Goal: Contribute content

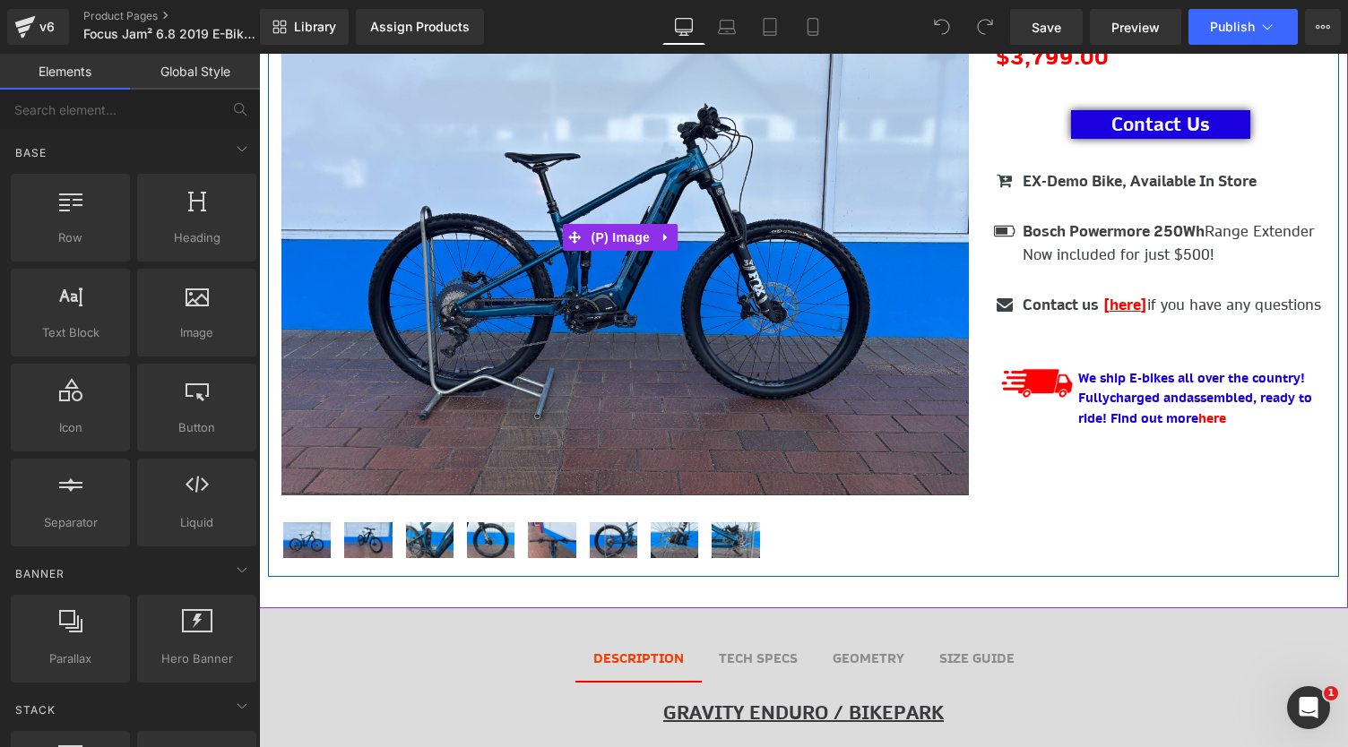
scroll to position [276, 0]
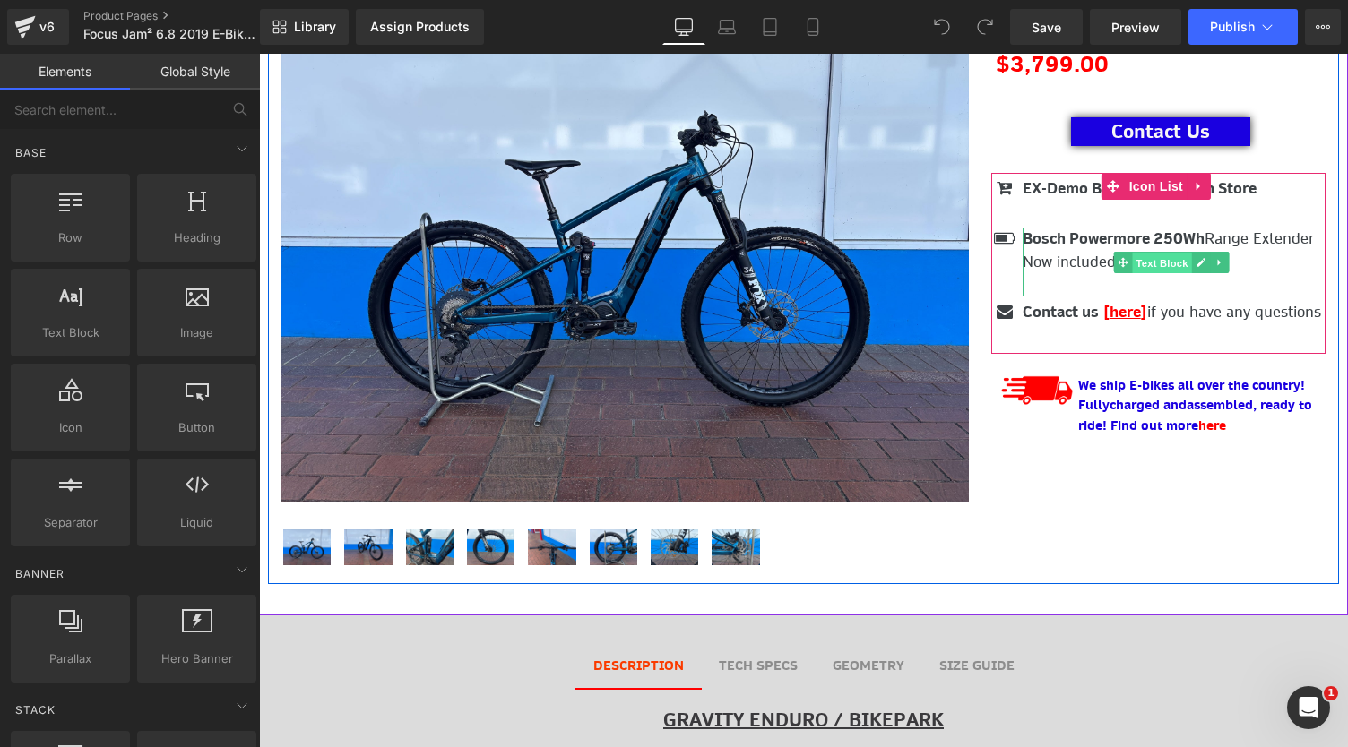
click at [1137, 254] on span "Text Block" at bounding box center [1162, 264] width 59 height 22
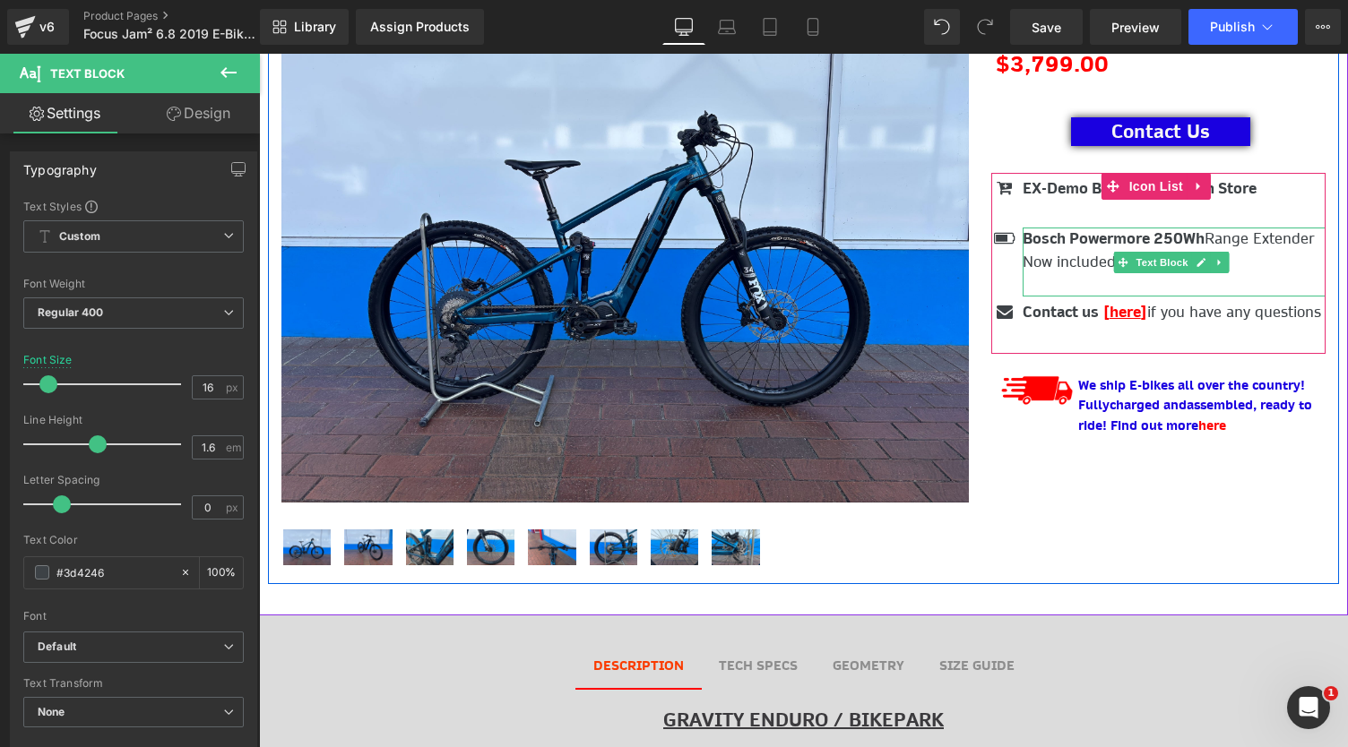
click at [1257, 263] on p "Bosch Powermore 250Wh Range Extender Now included for just $500!" at bounding box center [1174, 251] width 303 height 46
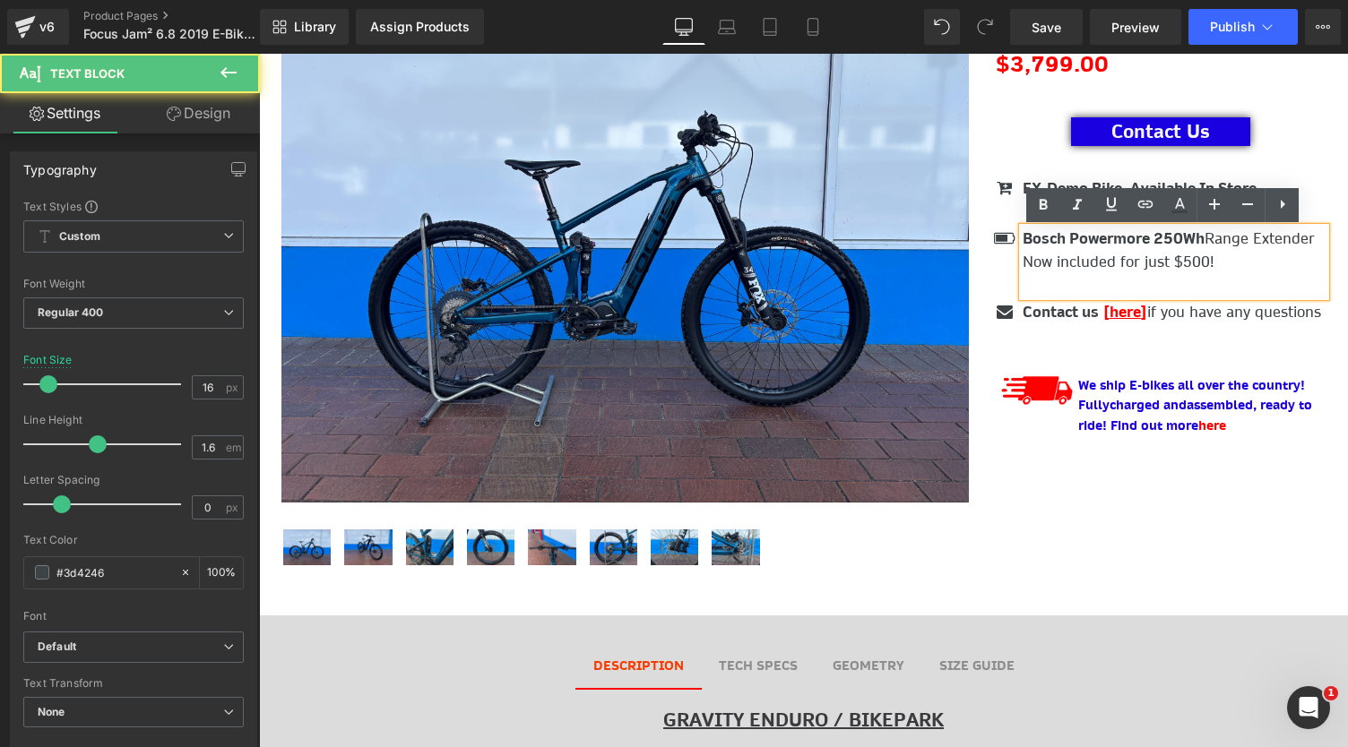
drag, startPoint x: 1212, startPoint y: 261, endPoint x: 1015, endPoint y: 243, distance: 198.0
click at [1023, 243] on p "Bosch Powermore 250Wh Range Extender Now included for just $500!" at bounding box center [1174, 251] width 303 height 46
click at [1072, 278] on p at bounding box center [1174, 285] width 303 height 23
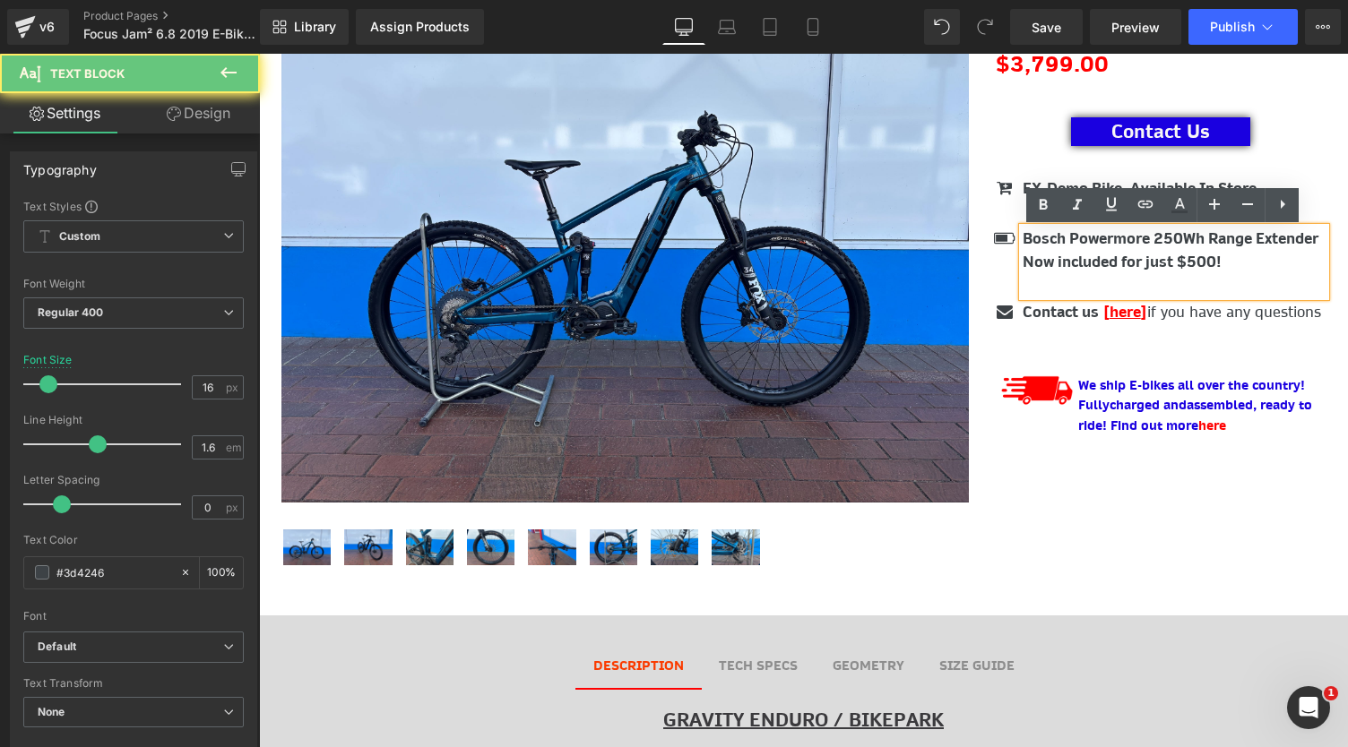
click at [1072, 278] on p at bounding box center [1174, 285] width 303 height 23
click at [1084, 272] on strong "Bosch Powermore 250Wh Range Extender Now included for just $500!" at bounding box center [1171, 250] width 296 height 43
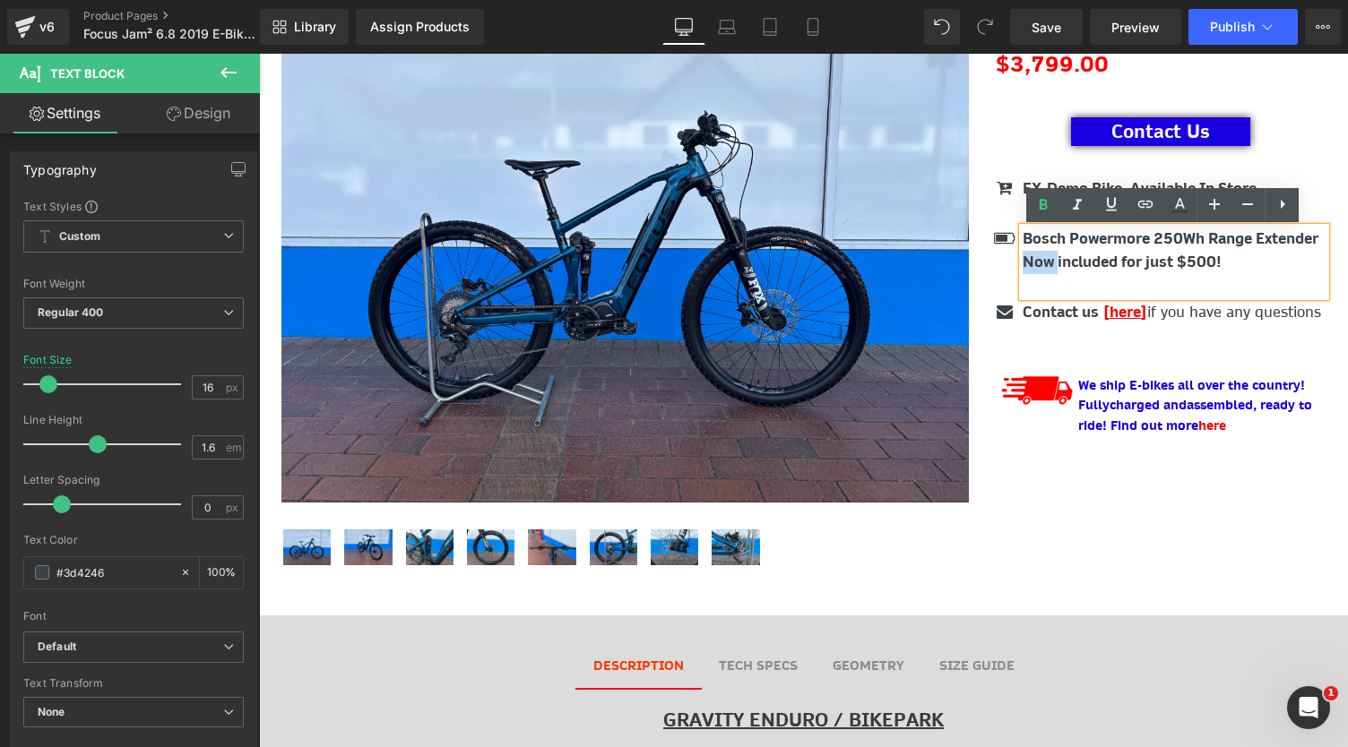
click at [1084, 272] on strong "Bosch Powermore 250Wh Range Extender Now included for just $500!" at bounding box center [1171, 250] width 296 height 43
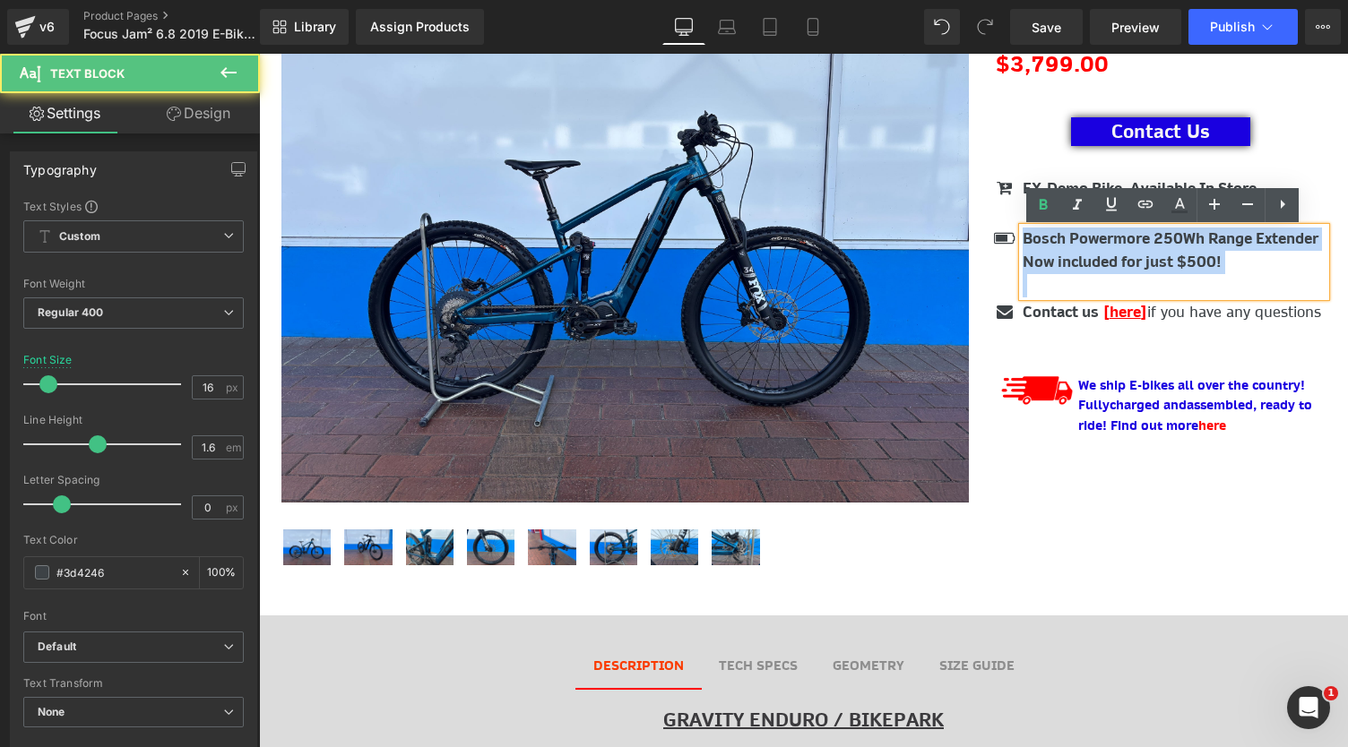
click at [1084, 272] on strong "Bosch Powermore 250Wh Range Extender Now included for just $500!" at bounding box center [1171, 250] width 296 height 43
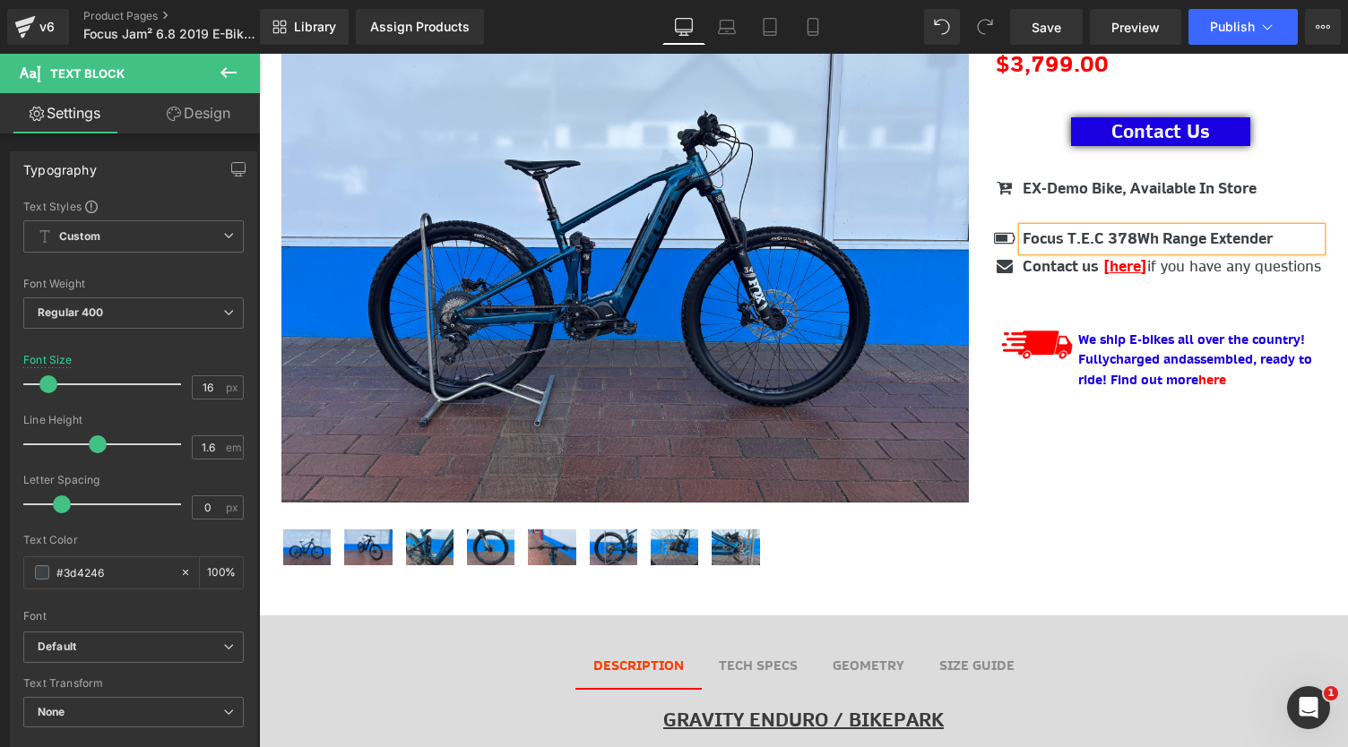
click at [1296, 240] on p "Focus T.E.C 378Wh Range Extender" at bounding box center [1172, 239] width 298 height 23
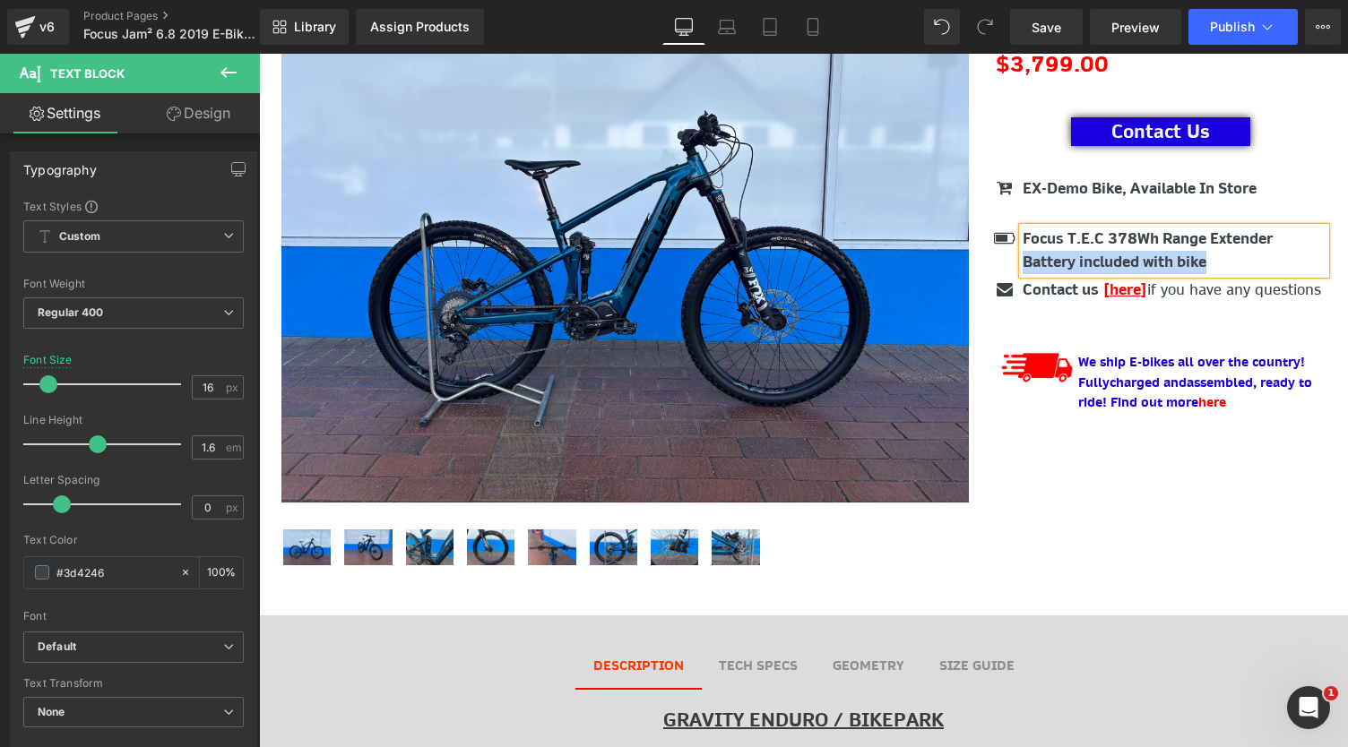
drag, startPoint x: 1213, startPoint y: 273, endPoint x: 1015, endPoint y: 265, distance: 199.1
click at [1023, 265] on p "Focus T.E.C 378Wh Range Extender Battery included with bike" at bounding box center [1174, 251] width 303 height 46
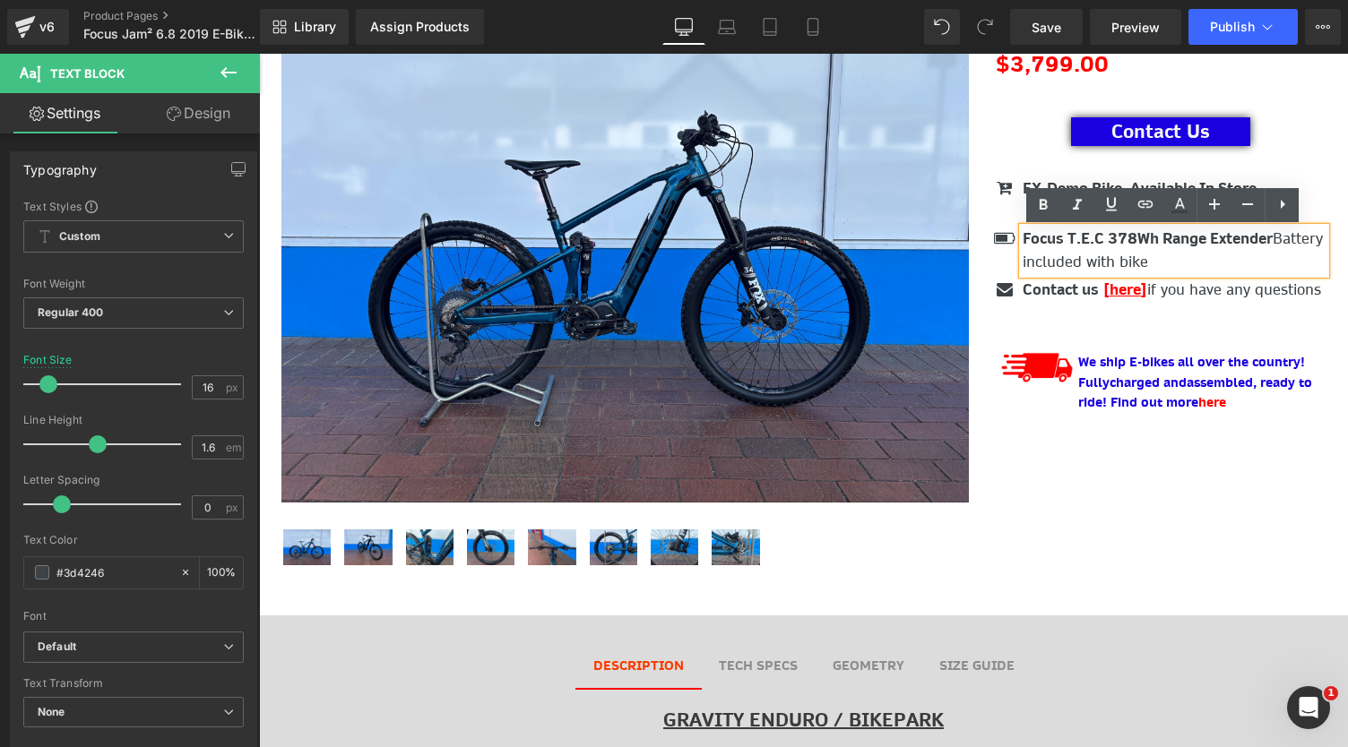
click at [1026, 264] on p "Focus T.E.C 378Wh Range Extender Battery included with bike" at bounding box center [1174, 251] width 303 height 46
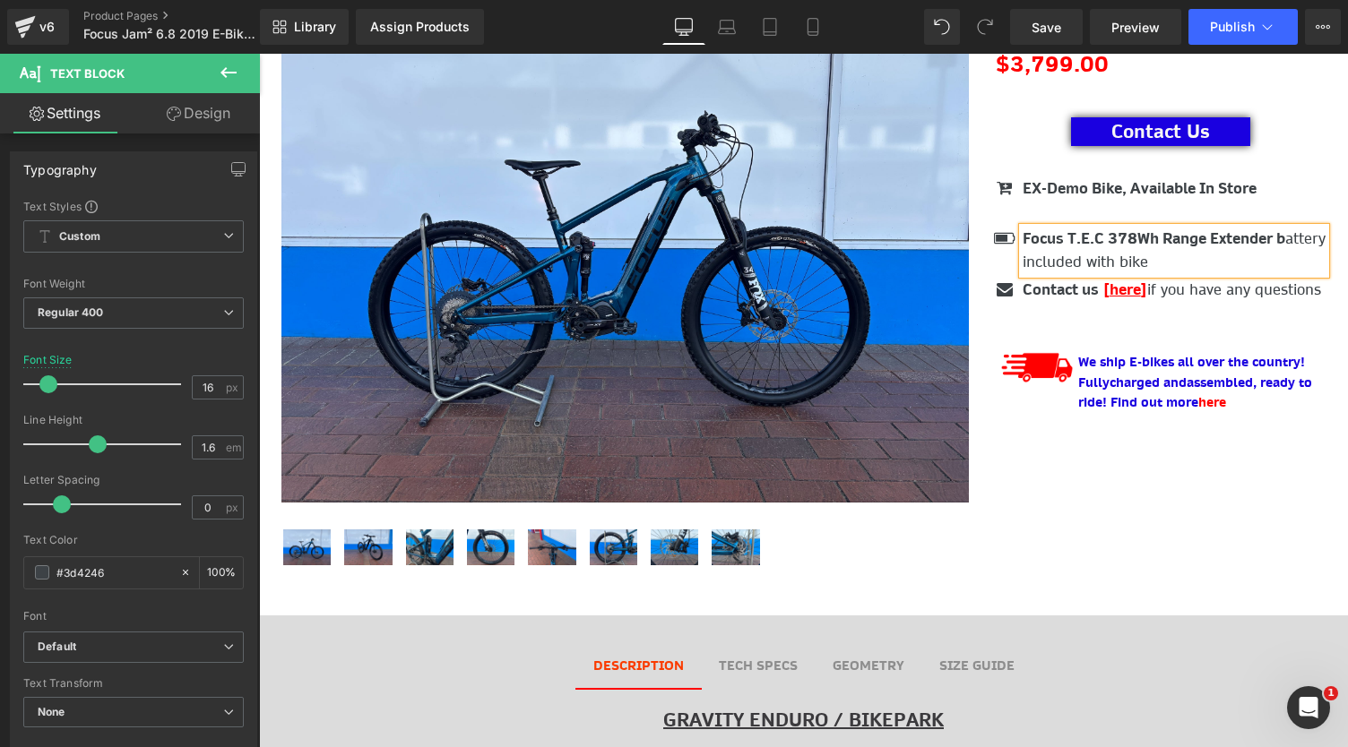
click at [1023, 248] on strong "Focus T.E.C 378Wh Range Extender b" at bounding box center [1154, 239] width 263 height 20
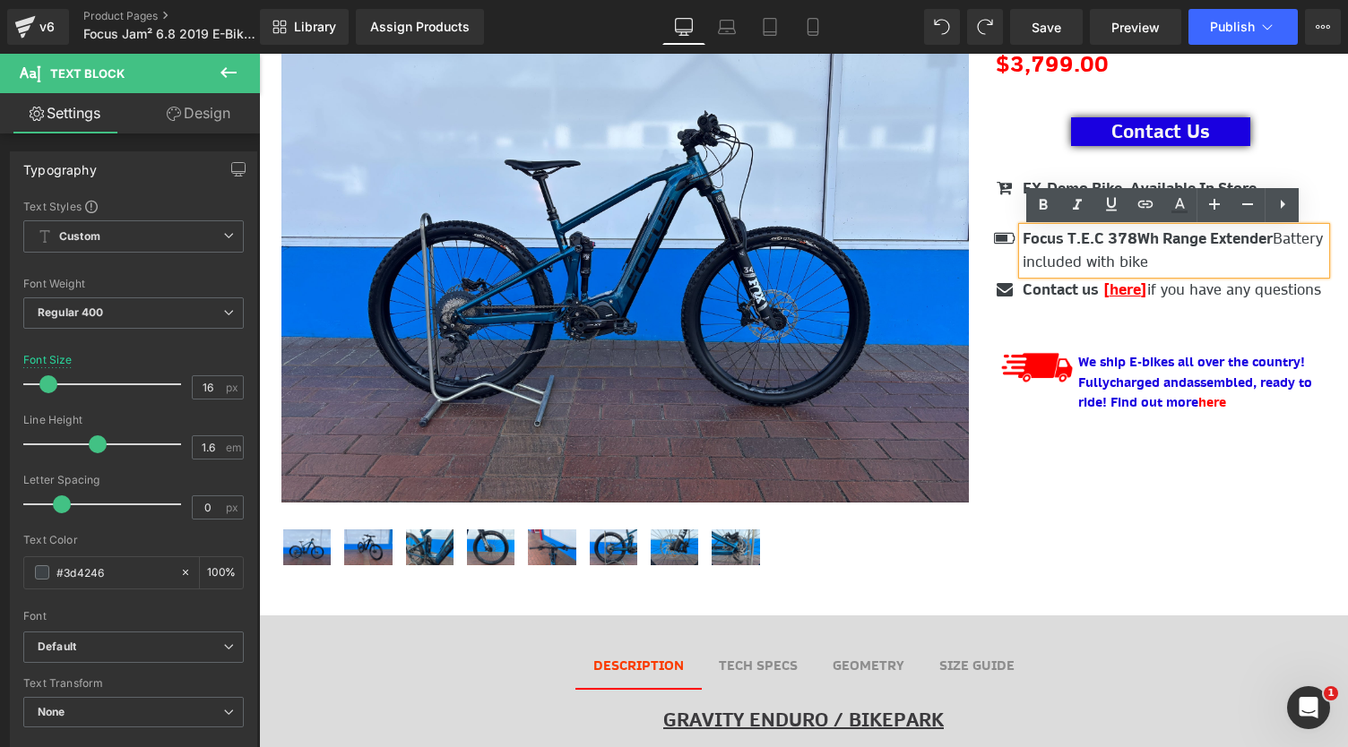
click at [1072, 267] on p "Focus T.E.C 378Wh Range Extender Battery included with bike" at bounding box center [1174, 251] width 303 height 46
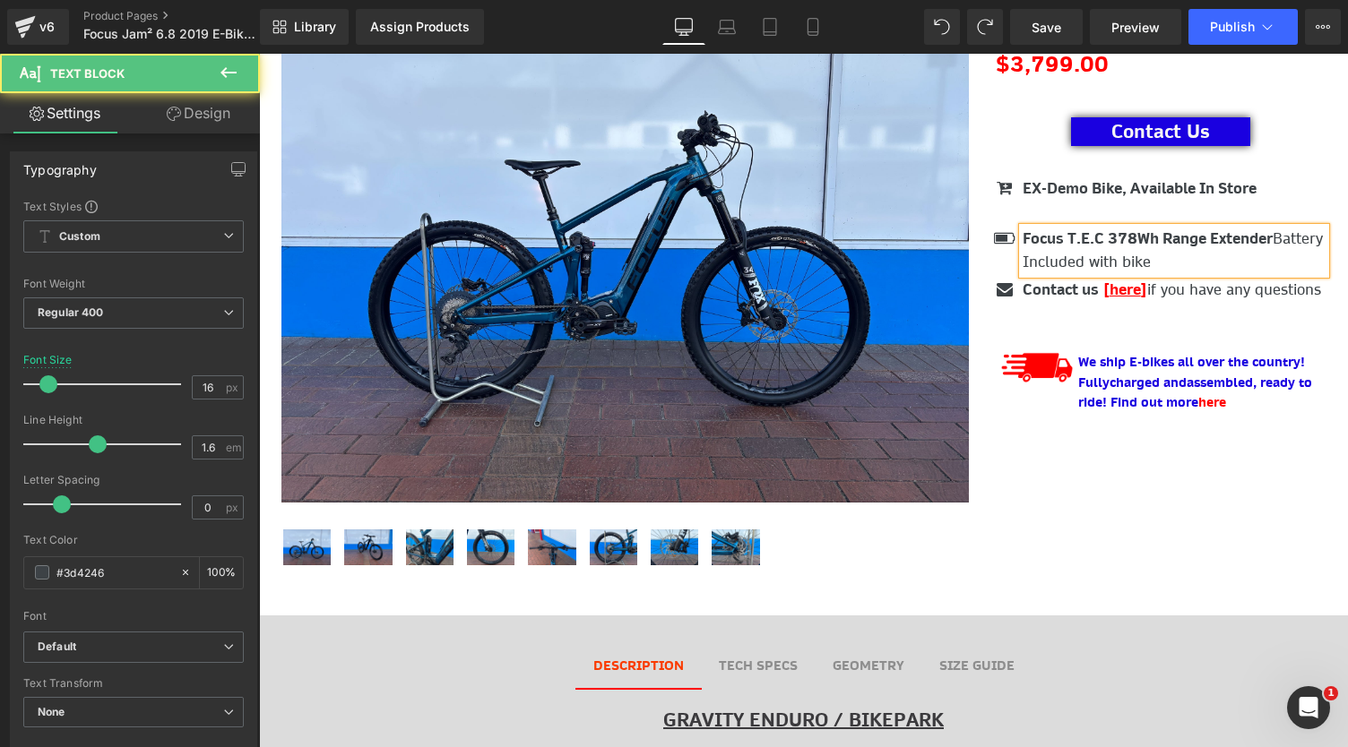
click at [1144, 268] on p "Focus T.E.C 378Wh Range Extender Battery Included with bike" at bounding box center [1174, 251] width 303 height 46
click at [1181, 264] on p "Focus T.E.C 378Wh Range Extender Battery Included With bike" at bounding box center [1174, 251] width 303 height 46
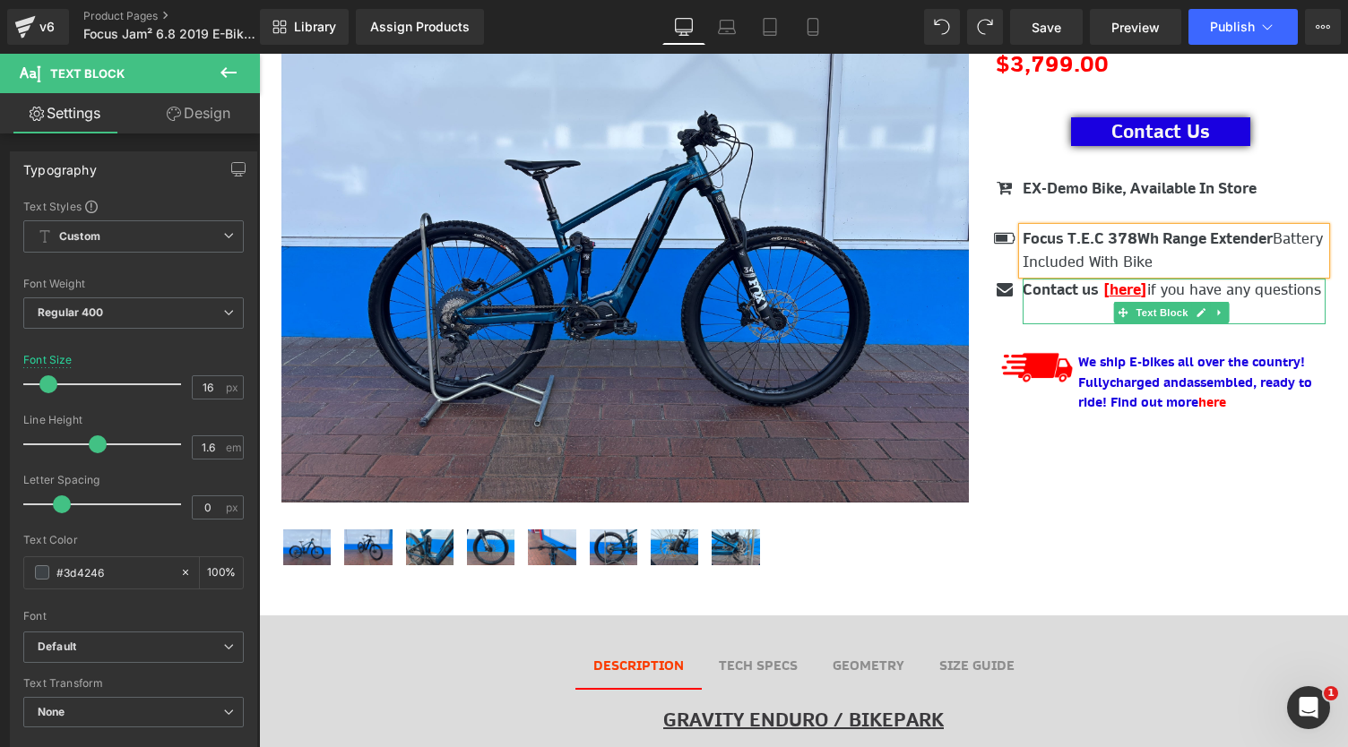
click at [1149, 291] on p "Contact us [ here ] if you have any questions" at bounding box center [1174, 290] width 303 height 23
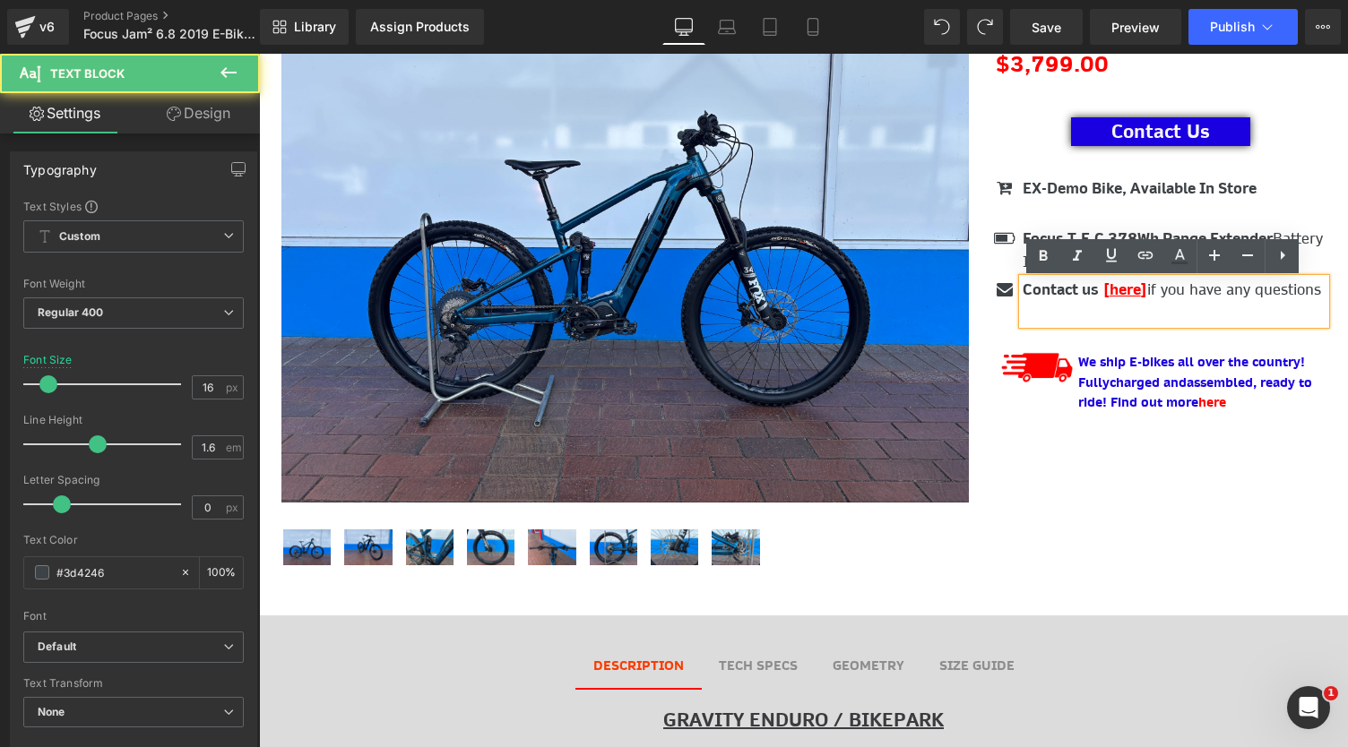
click at [1149, 293] on p "Contact us [ here ] if you have any questions" at bounding box center [1174, 290] width 303 height 23
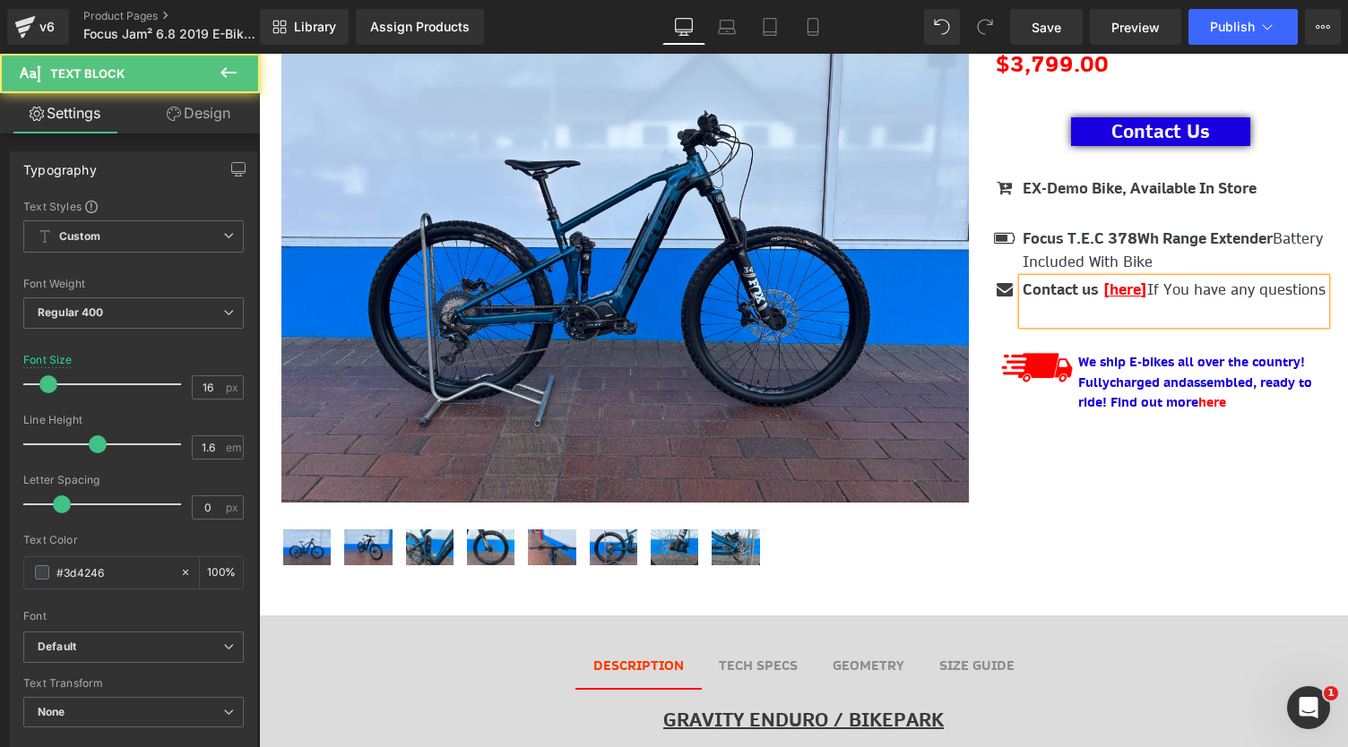
click at [1195, 295] on p "Contact us [ here ] If You have any questions" at bounding box center [1174, 290] width 303 height 23
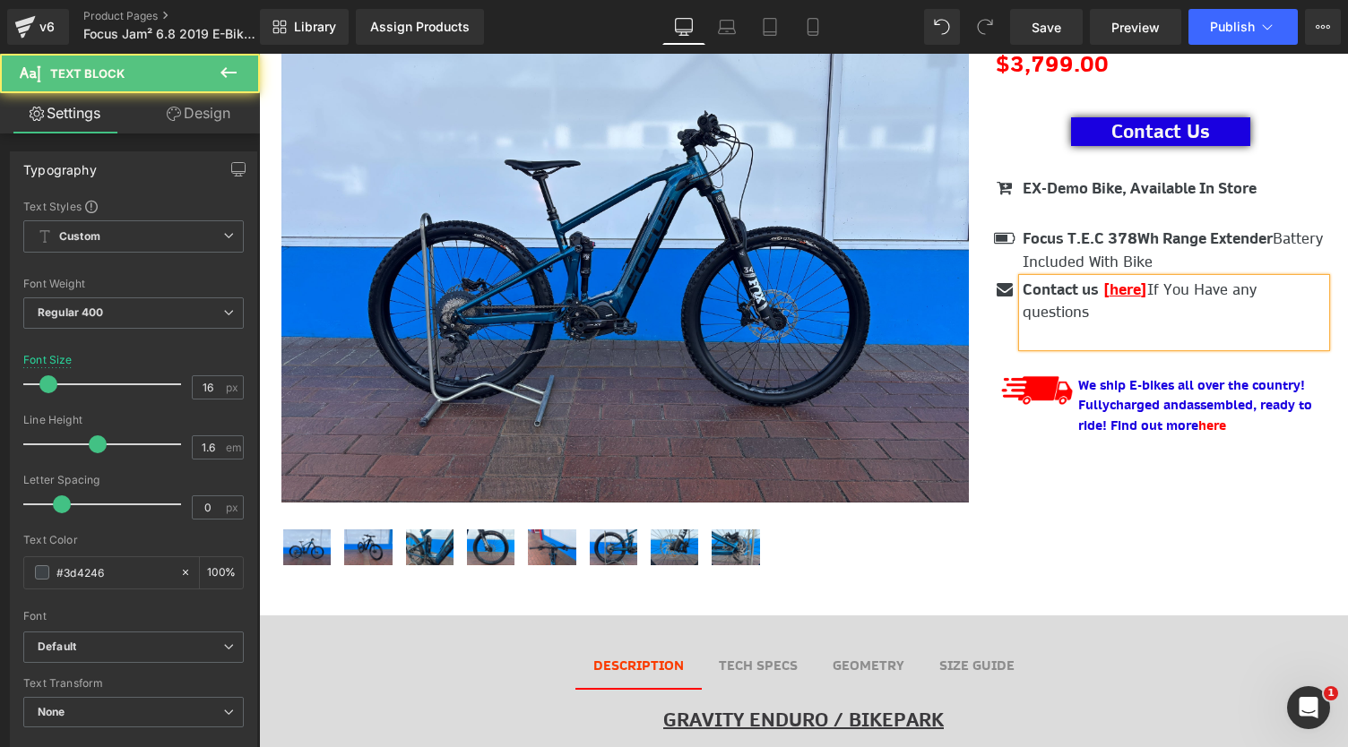
click at [1236, 292] on p "Contact us [ here ] If You Have any questions" at bounding box center [1174, 302] width 303 height 46
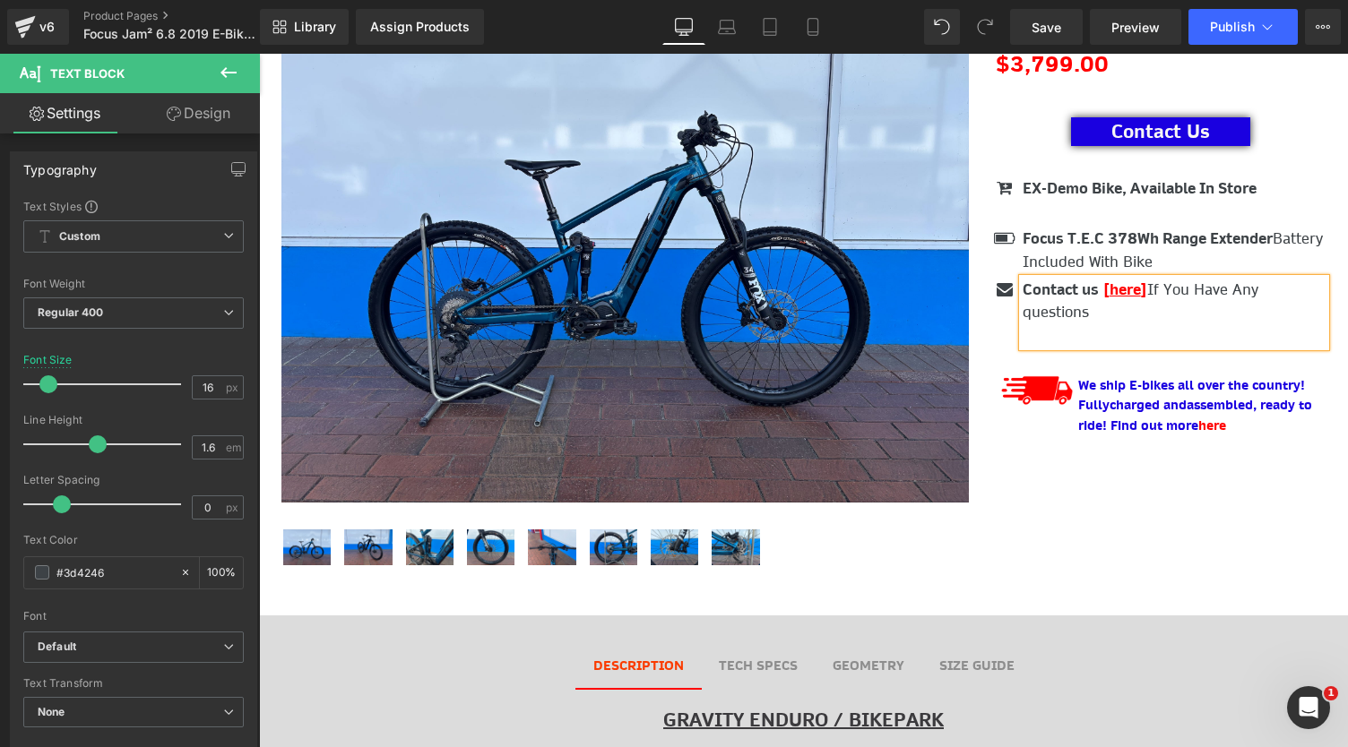
click at [1023, 322] on p "Contact us [ here ] If You Have Any questions" at bounding box center [1174, 302] width 303 height 46
click at [1002, 522] on div "(P) Image (P) Image List" at bounding box center [803, 273] width 1071 height 624
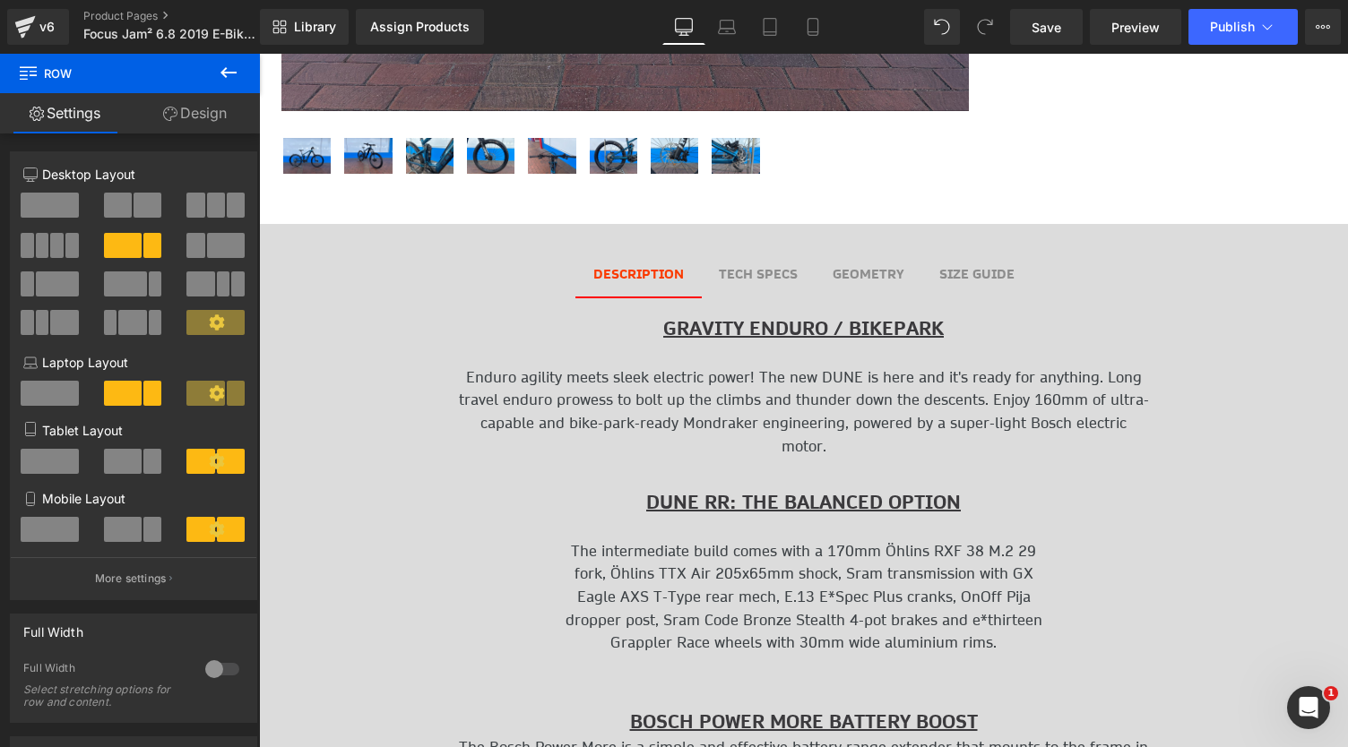
scroll to position [779, 0]
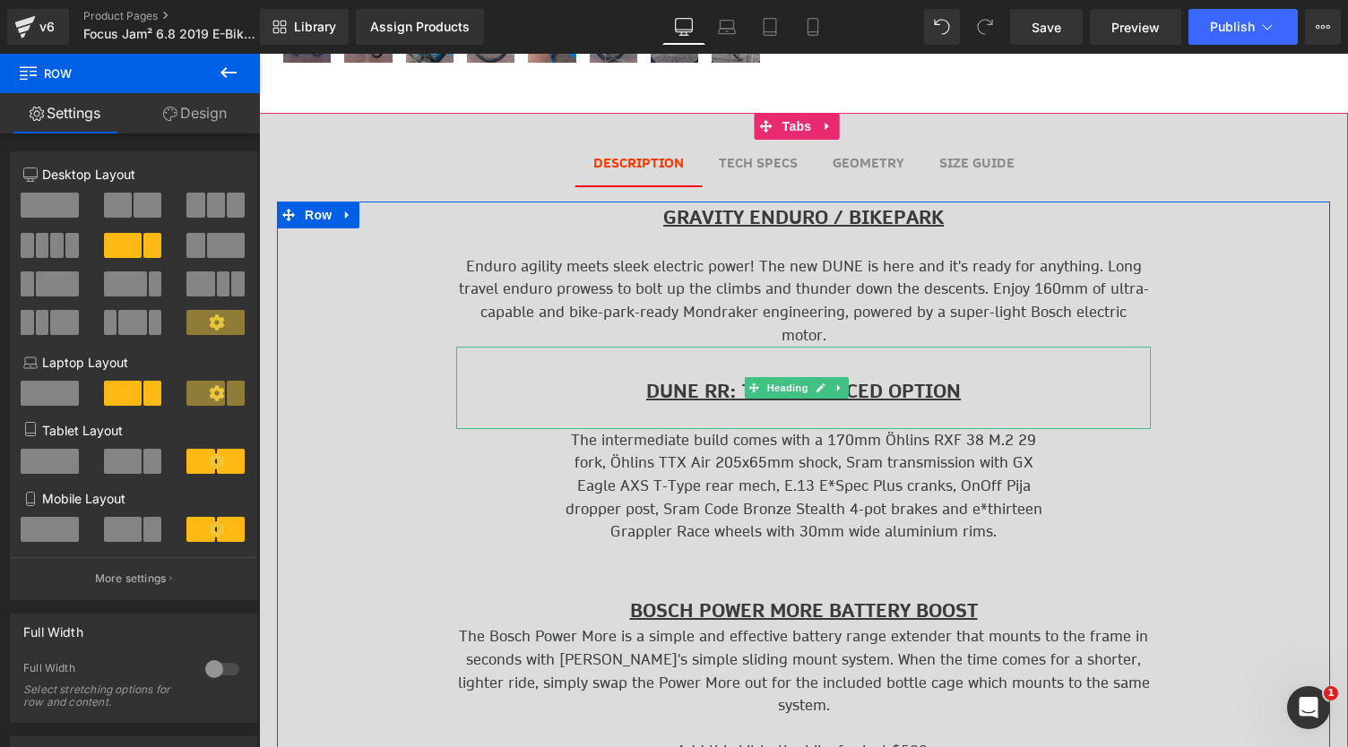
click at [780, 431] on p "The intermediate build comes with a 170mm Öhlins RXF 38 M.2 29" at bounding box center [803, 440] width 695 height 23
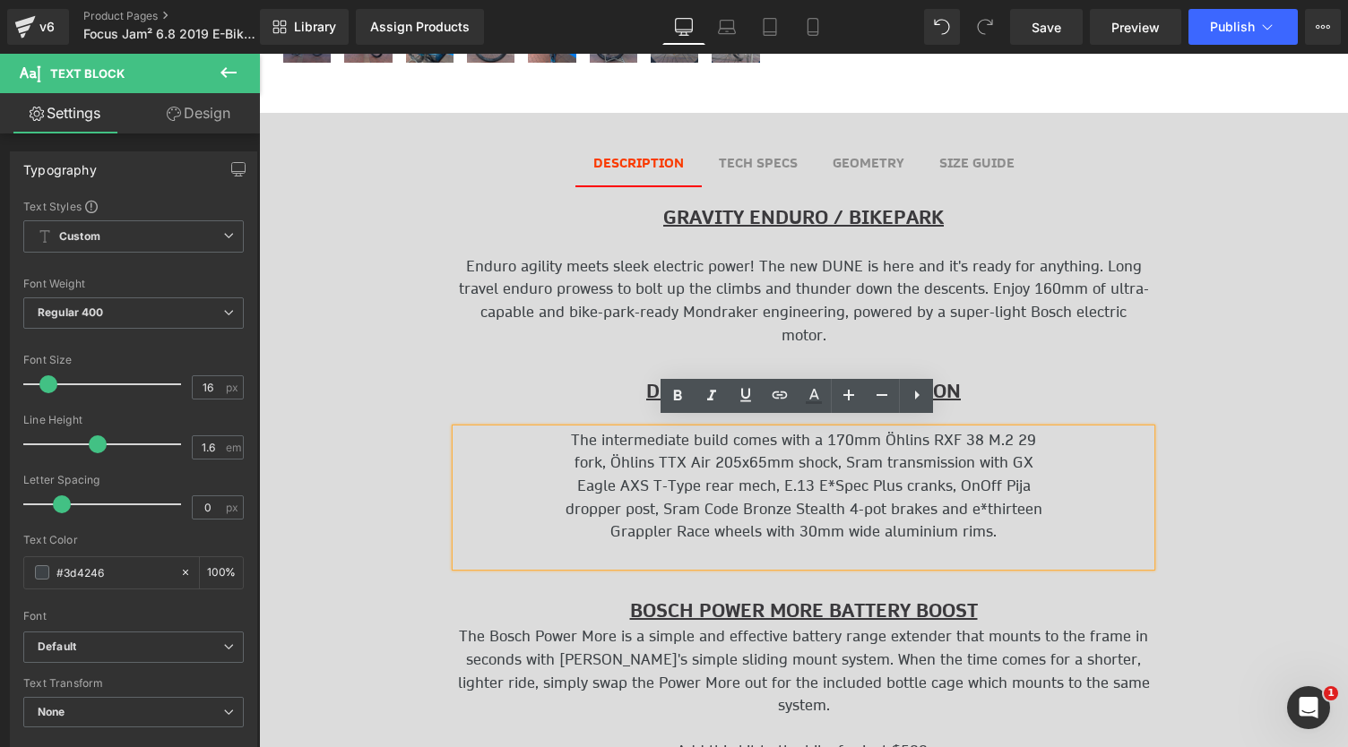
click at [759, 163] on div "TECH SPECS Text Block" at bounding box center [758, 163] width 79 height 20
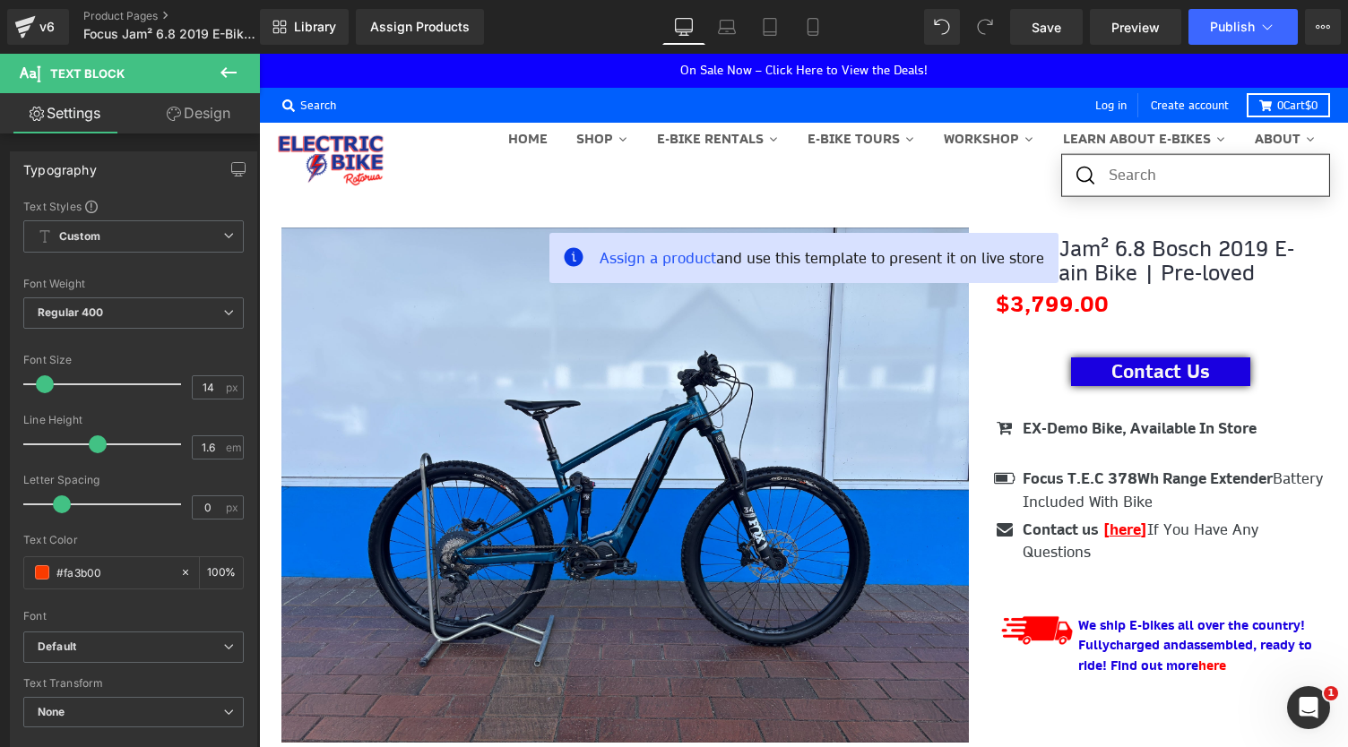
scroll to position [0, 0]
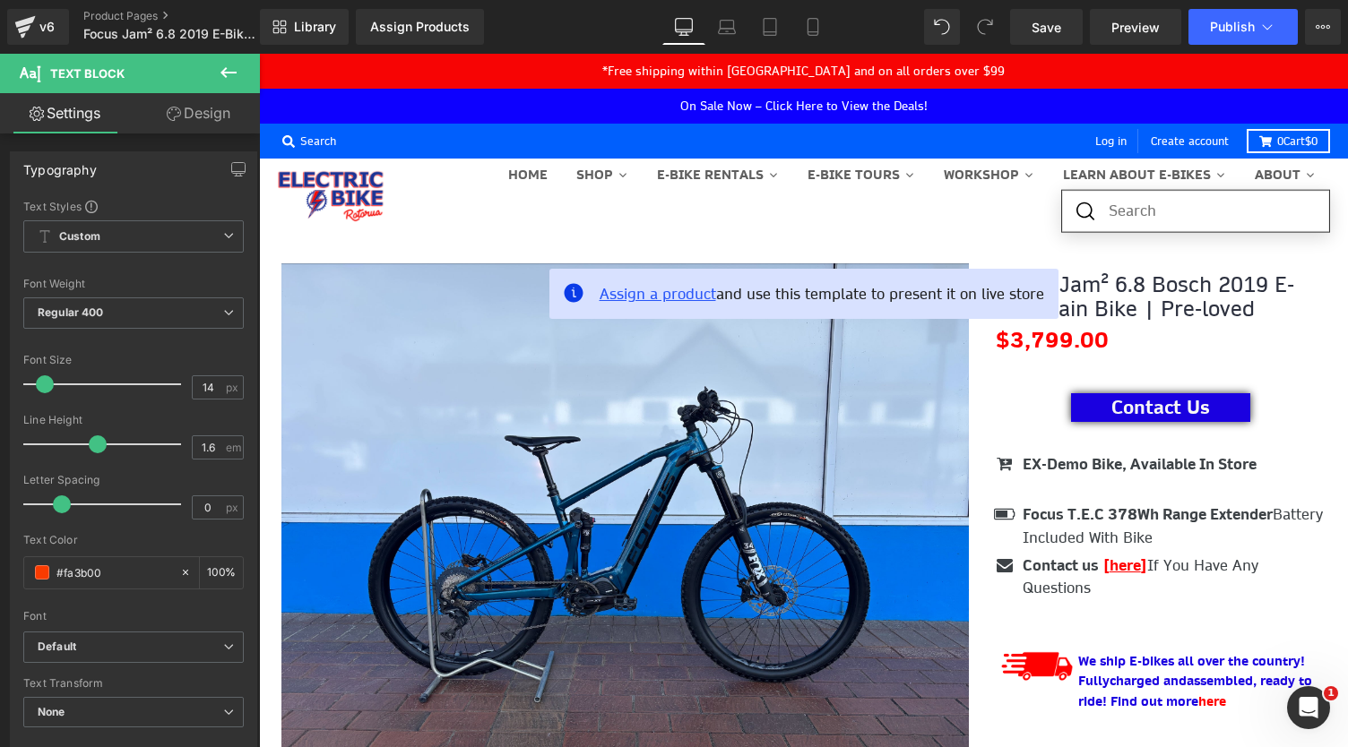
click at [665, 295] on span "Assign a product" at bounding box center [658, 294] width 117 height 20
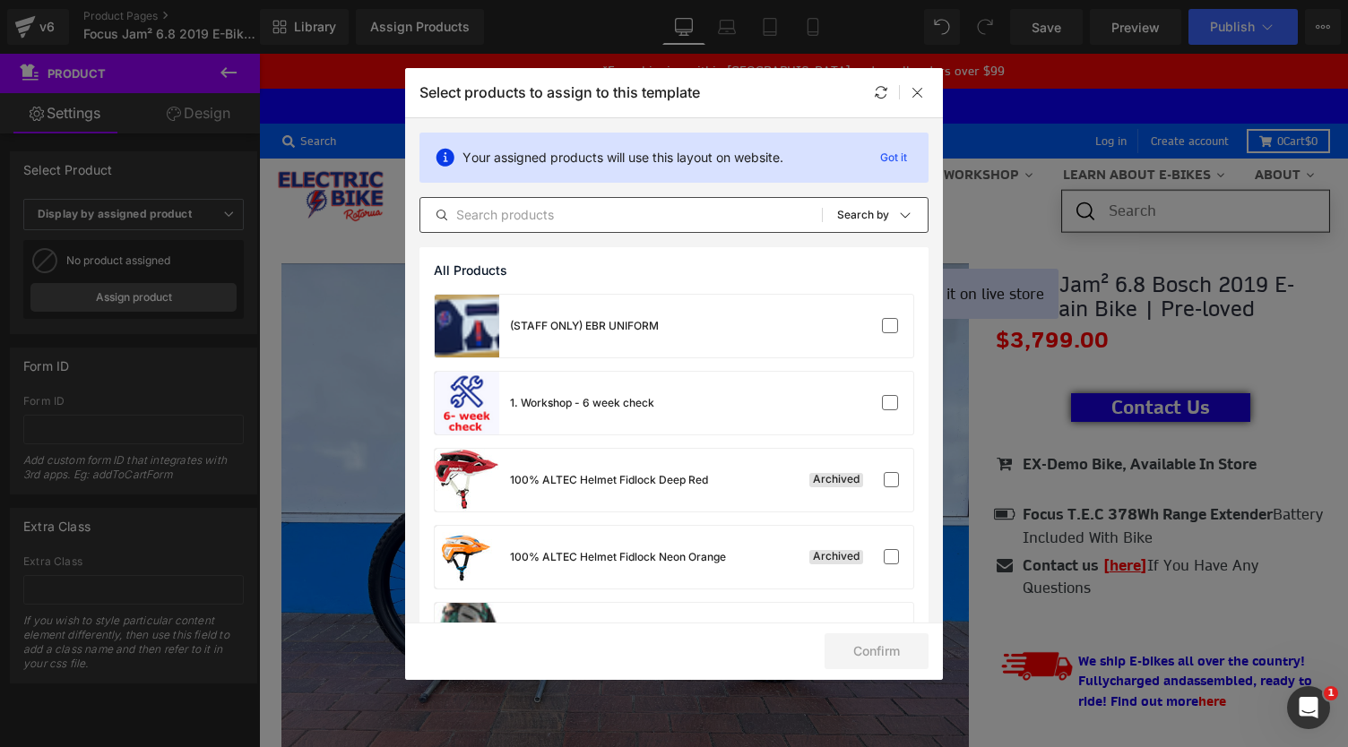
click at [563, 197] on div "All Products Shopify Collections Product Templates Shopify Collections Sort: Se…" at bounding box center [673, 215] width 509 height 36
click at [574, 219] on input "text" at bounding box center [621, 215] width 402 height 22
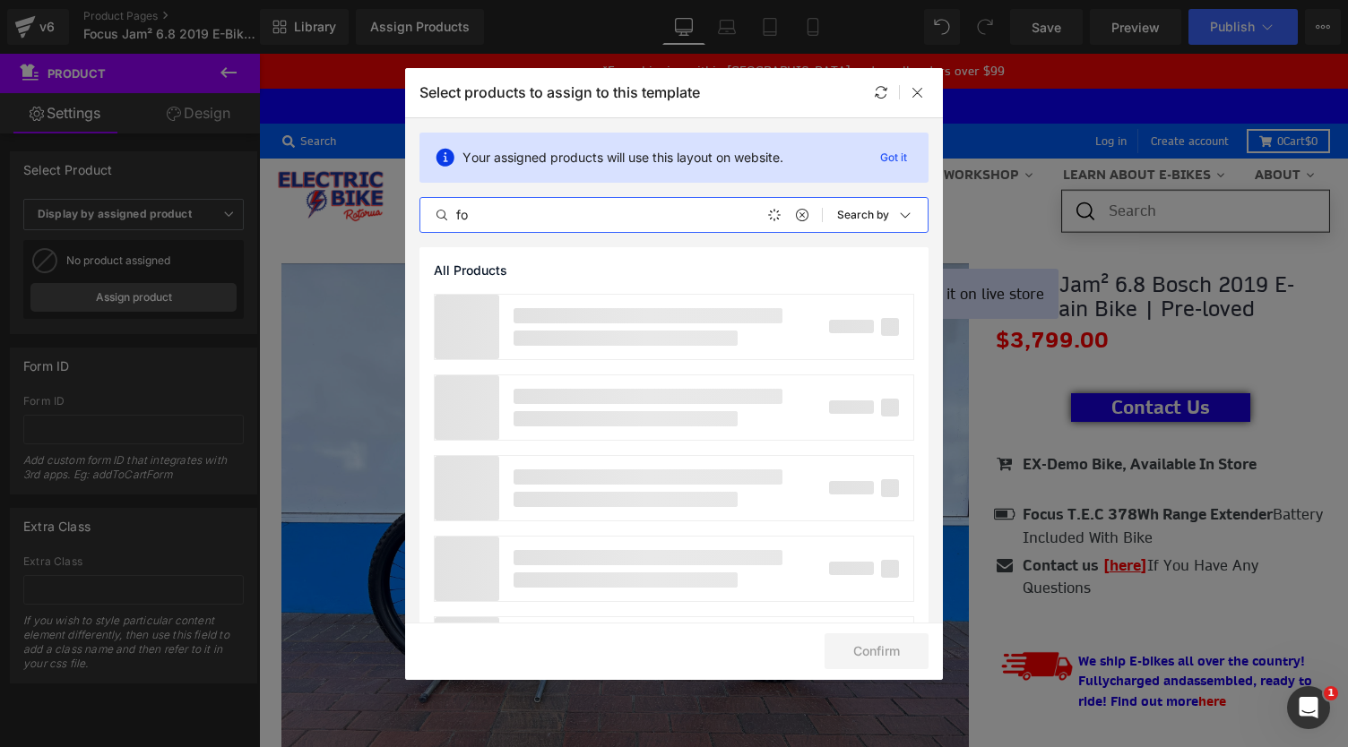
type input "f"
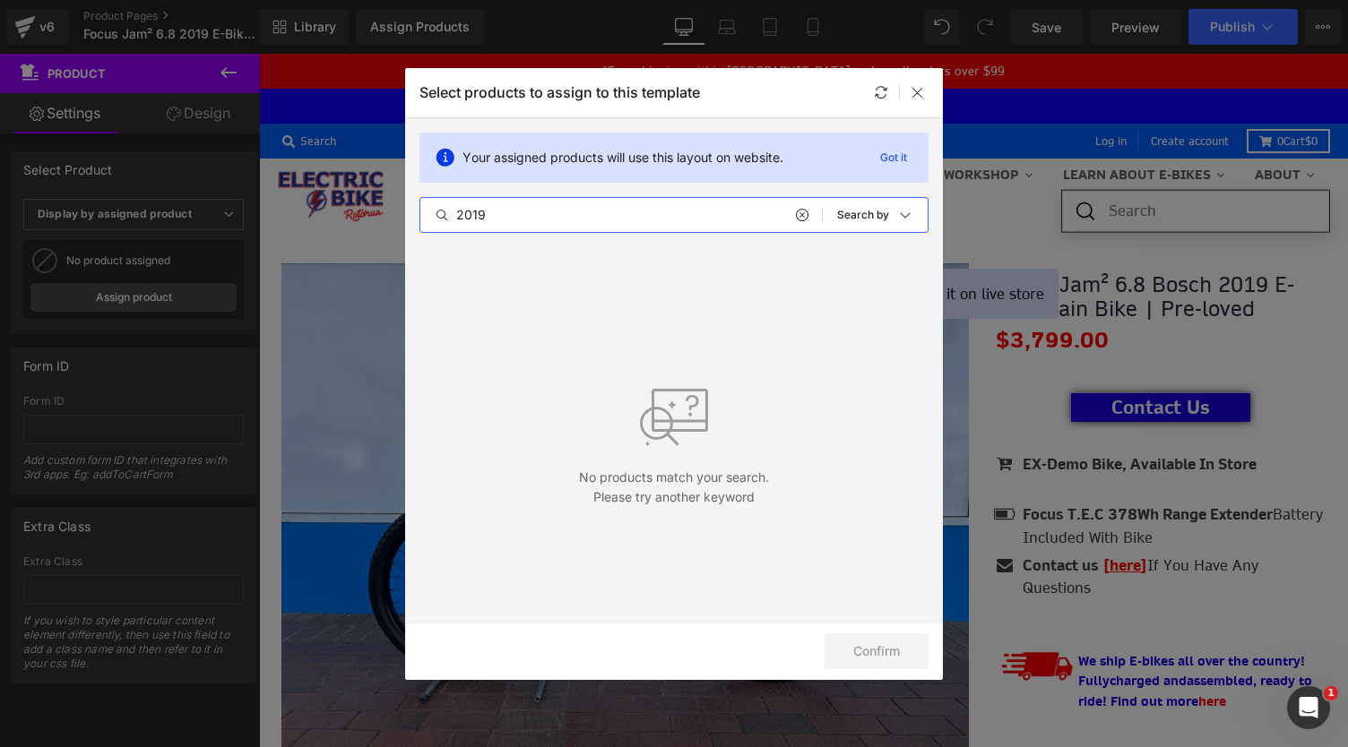
type input "2019"
click at [883, 169] on div "Your assigned products will use this layout on website. Got it" at bounding box center [673, 158] width 509 height 50
click at [888, 160] on p "Got it" at bounding box center [893, 158] width 41 height 22
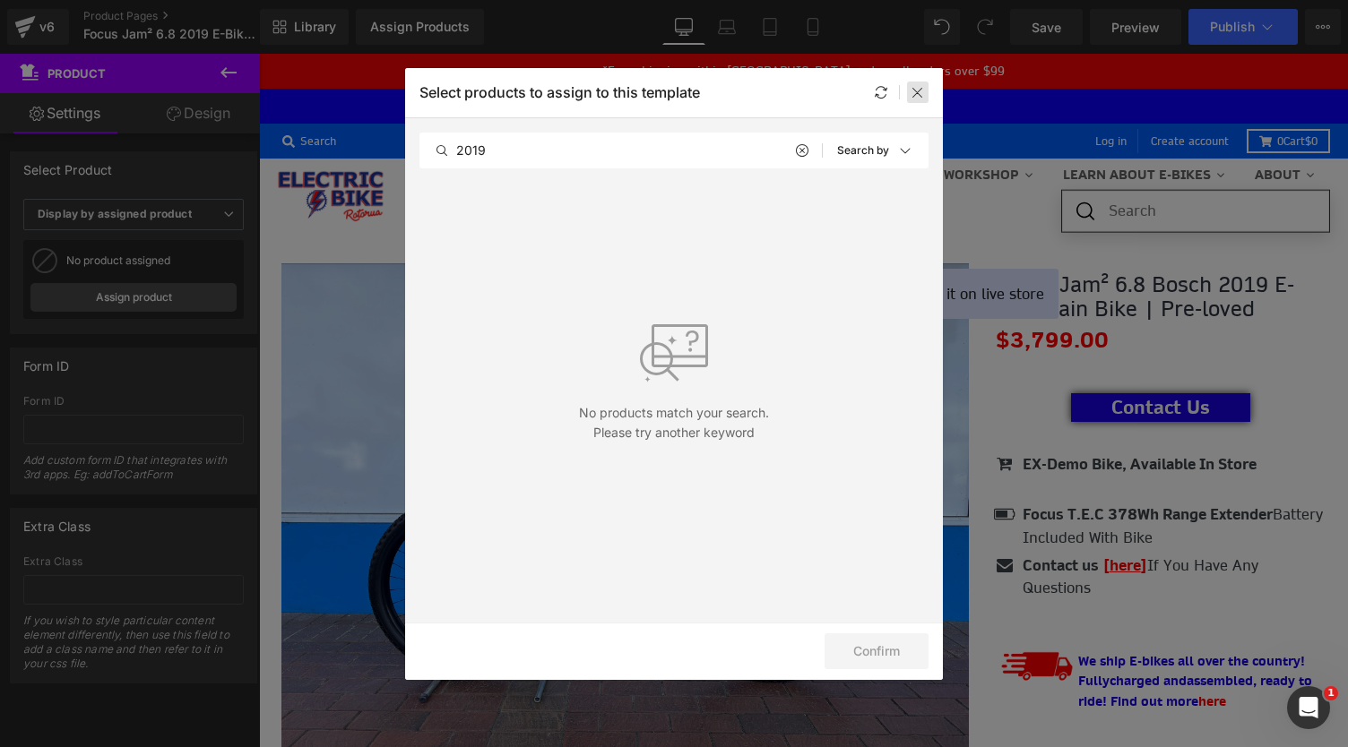
click at [914, 100] on div at bounding box center [918, 93] width 22 height 22
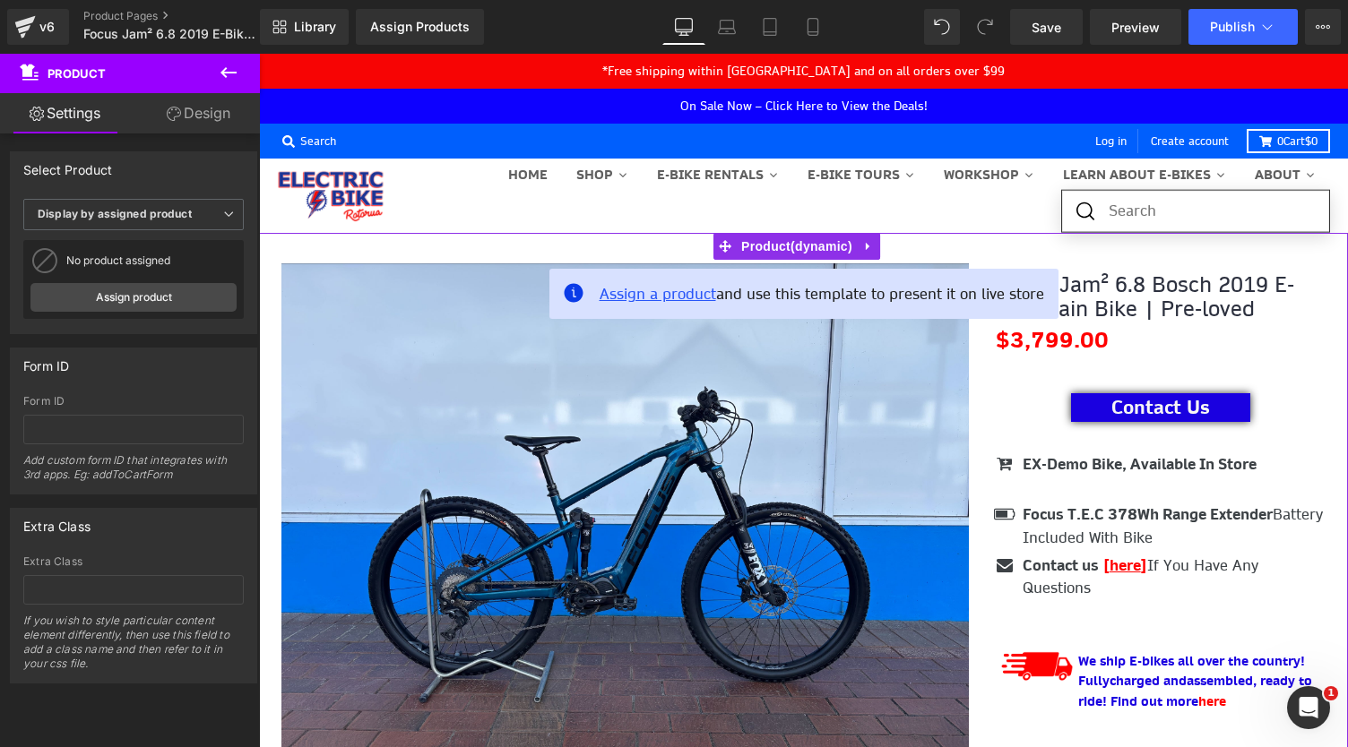
click at [661, 297] on span "Assign a product" at bounding box center [658, 294] width 117 height 20
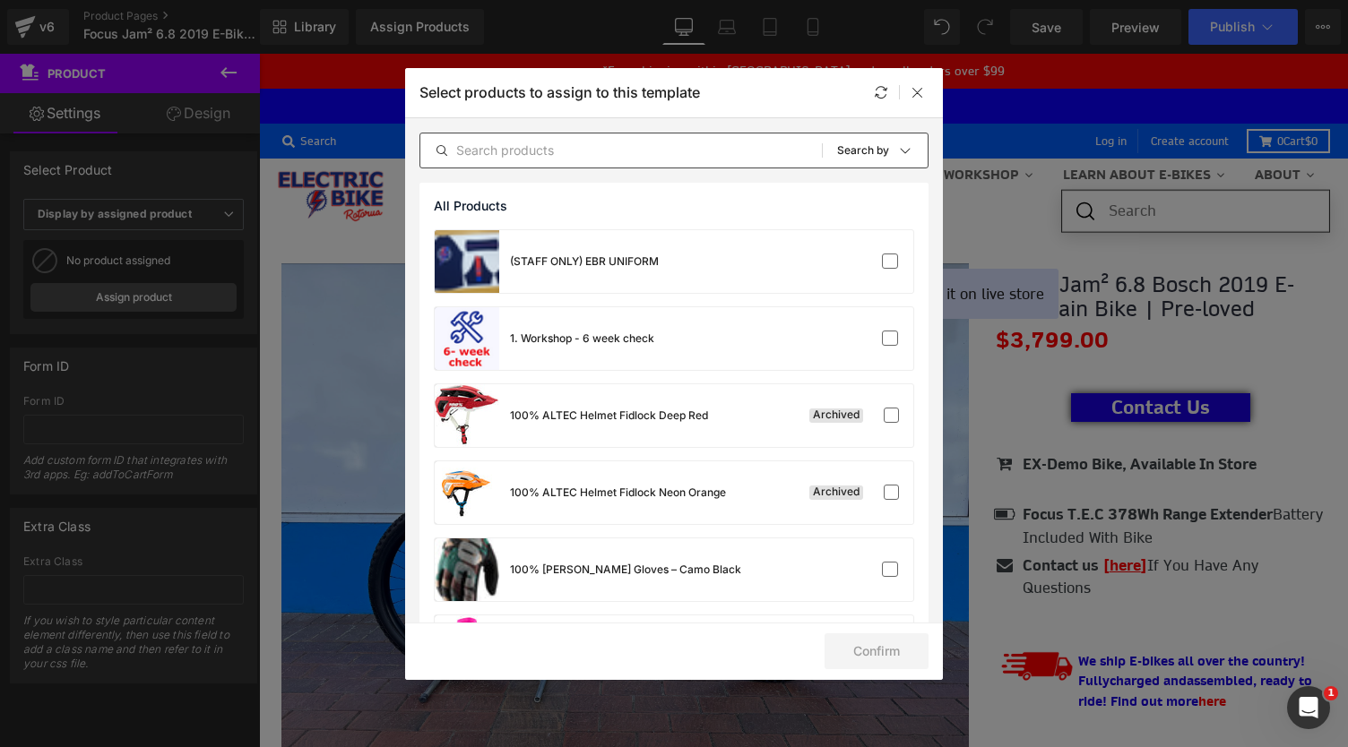
click at [570, 150] on input "text" at bounding box center [621, 151] width 402 height 22
click at [921, 100] on div at bounding box center [918, 93] width 22 height 22
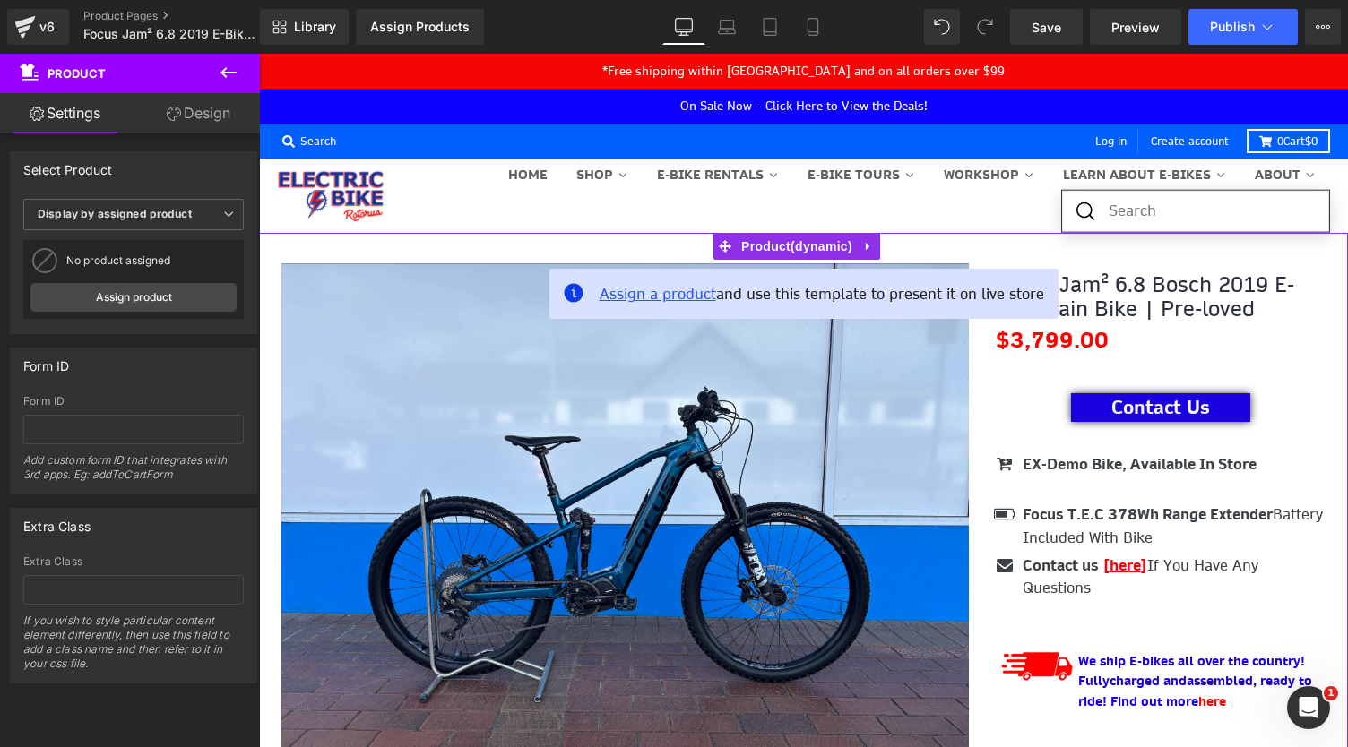
click at [659, 293] on span "Assign a product" at bounding box center [658, 294] width 117 height 20
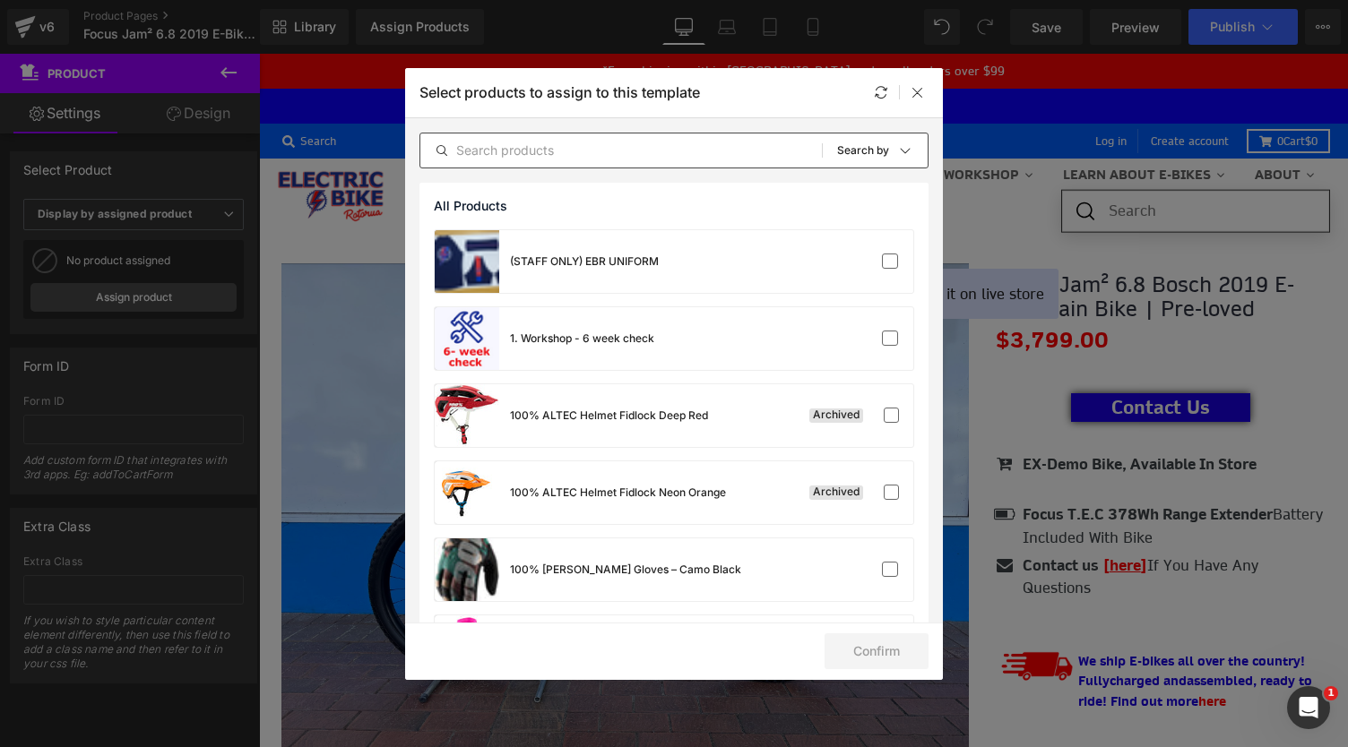
click at [637, 156] on input "text" at bounding box center [621, 151] width 402 height 22
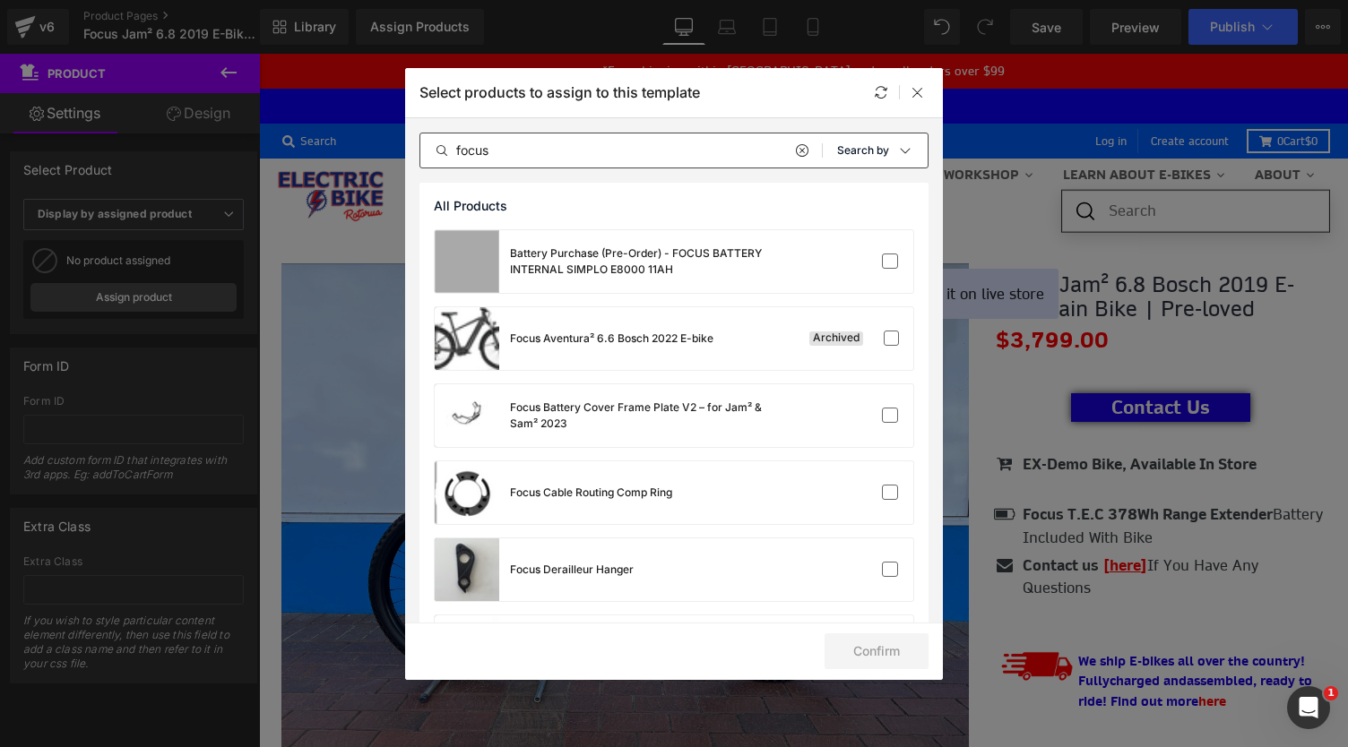
click at [901, 152] on icon at bounding box center [906, 150] width 10 height 5
click at [898, 152] on icon at bounding box center [905, 150] width 14 height 14
click at [598, 131] on div "focus All Products Shopify Collections Product Templates Shopify Collections So…" at bounding box center [674, 150] width 538 height 65
click at [589, 144] on input "focus" at bounding box center [621, 151] width 402 height 22
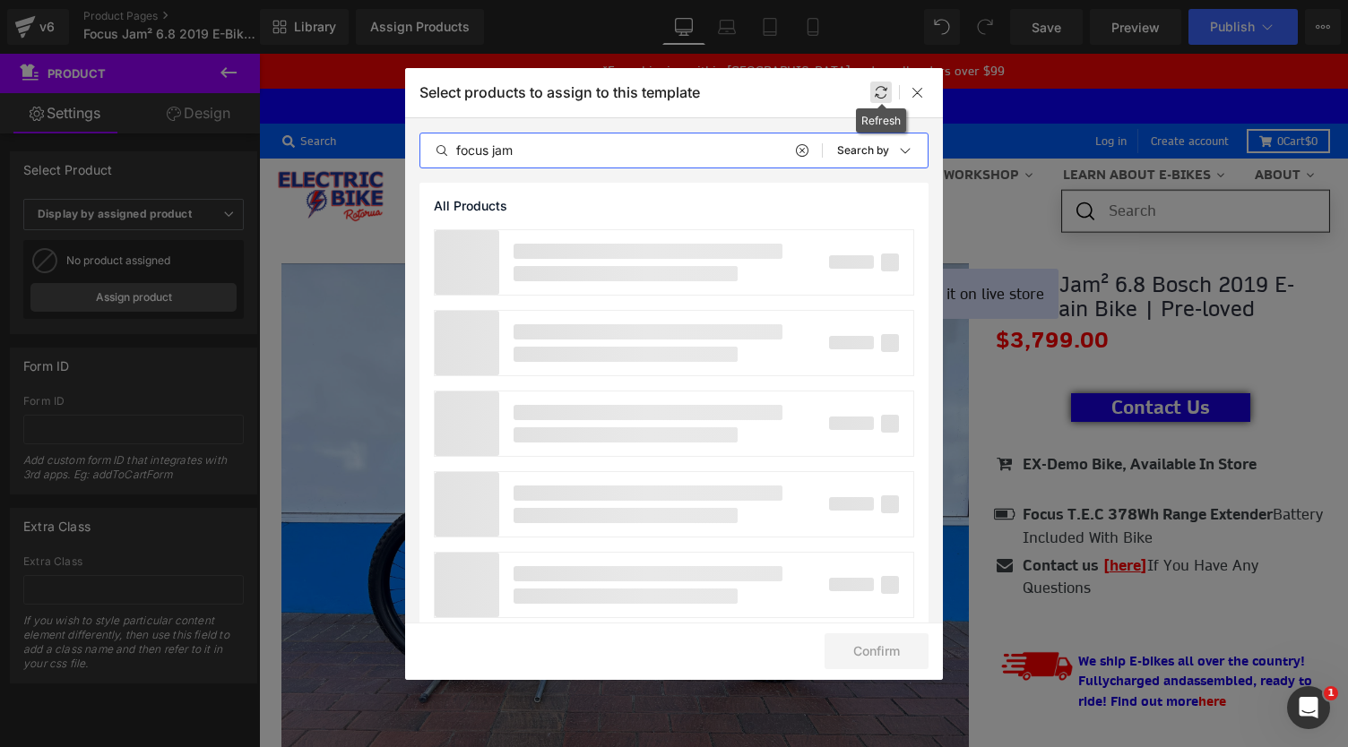
type input "focus jam"
click at [875, 93] on icon at bounding box center [881, 92] width 14 height 14
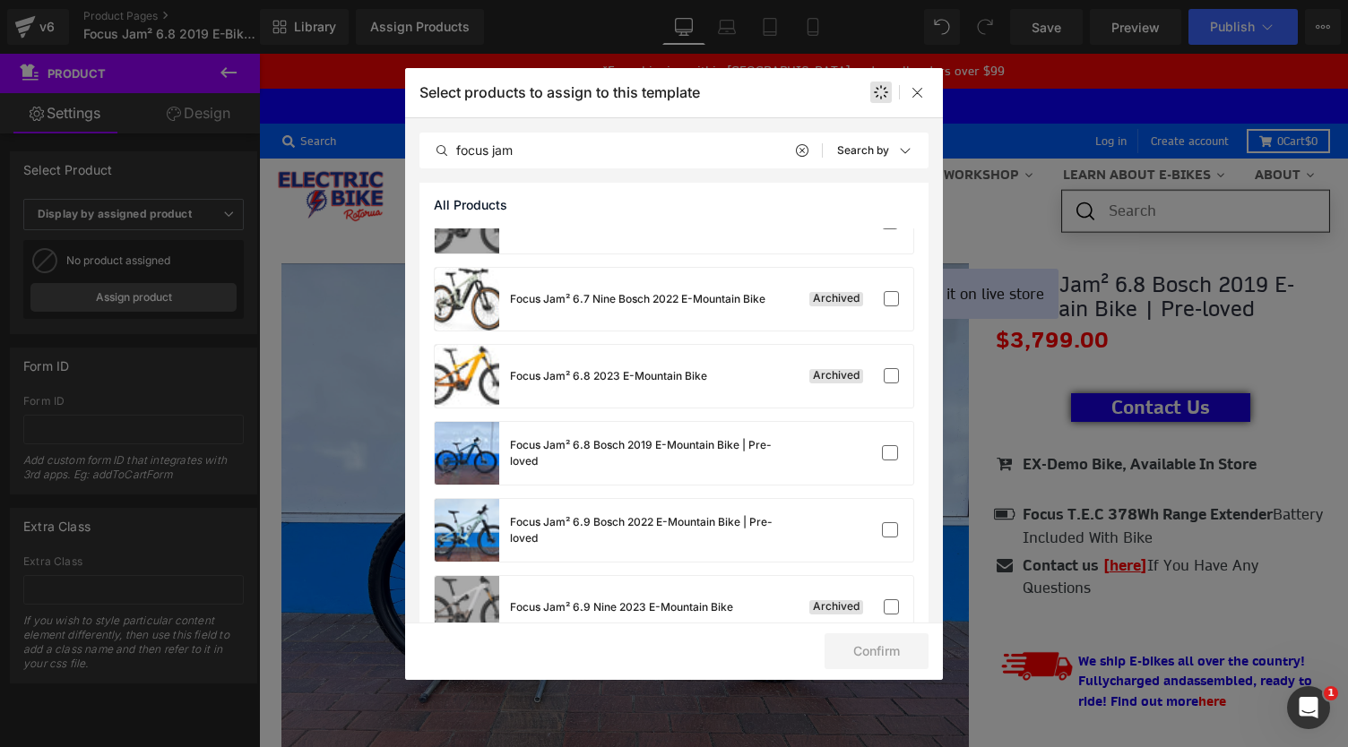
scroll to position [697, 0]
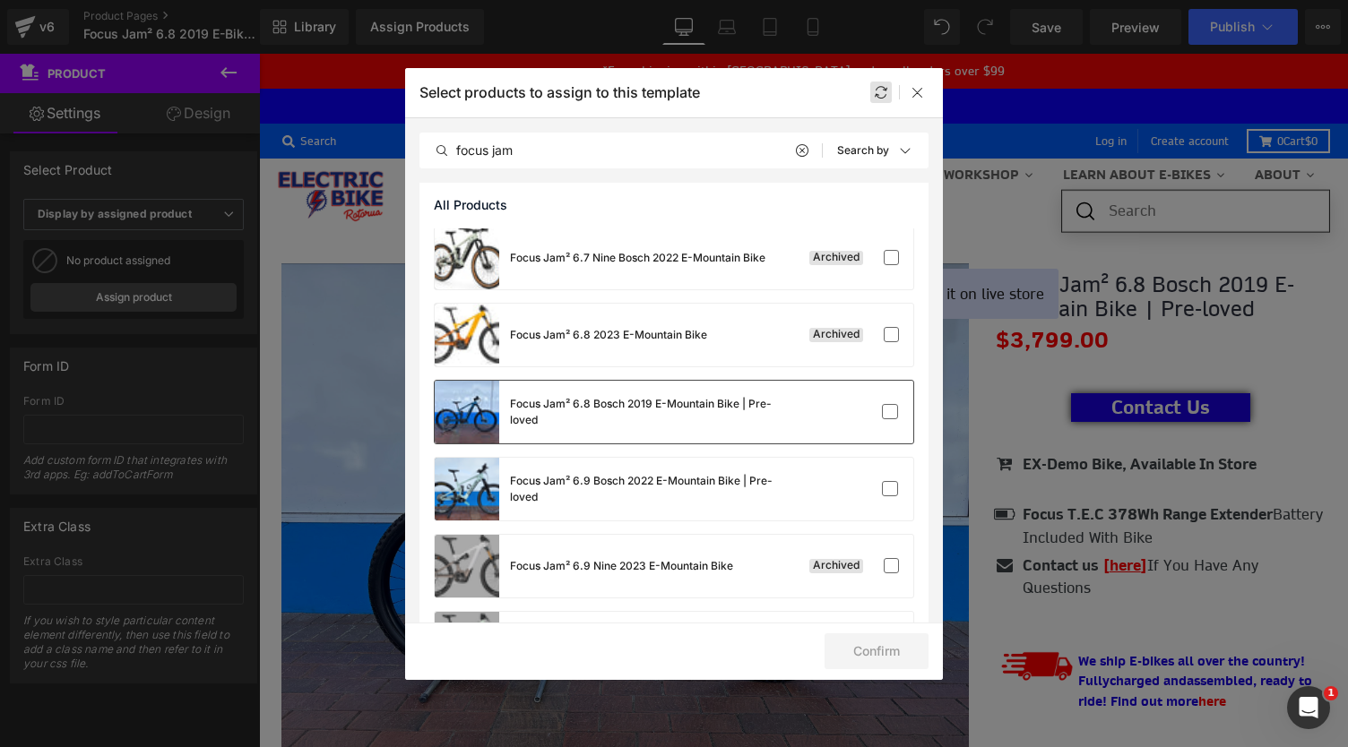
click at [649, 427] on div "Focus Jam² 6.8 Bosch 2019 E-Mountain Bike | Pre-loved" at bounding box center [607, 412] width 344 height 63
click at [852, 662] on button "Confirm" at bounding box center [877, 652] width 104 height 36
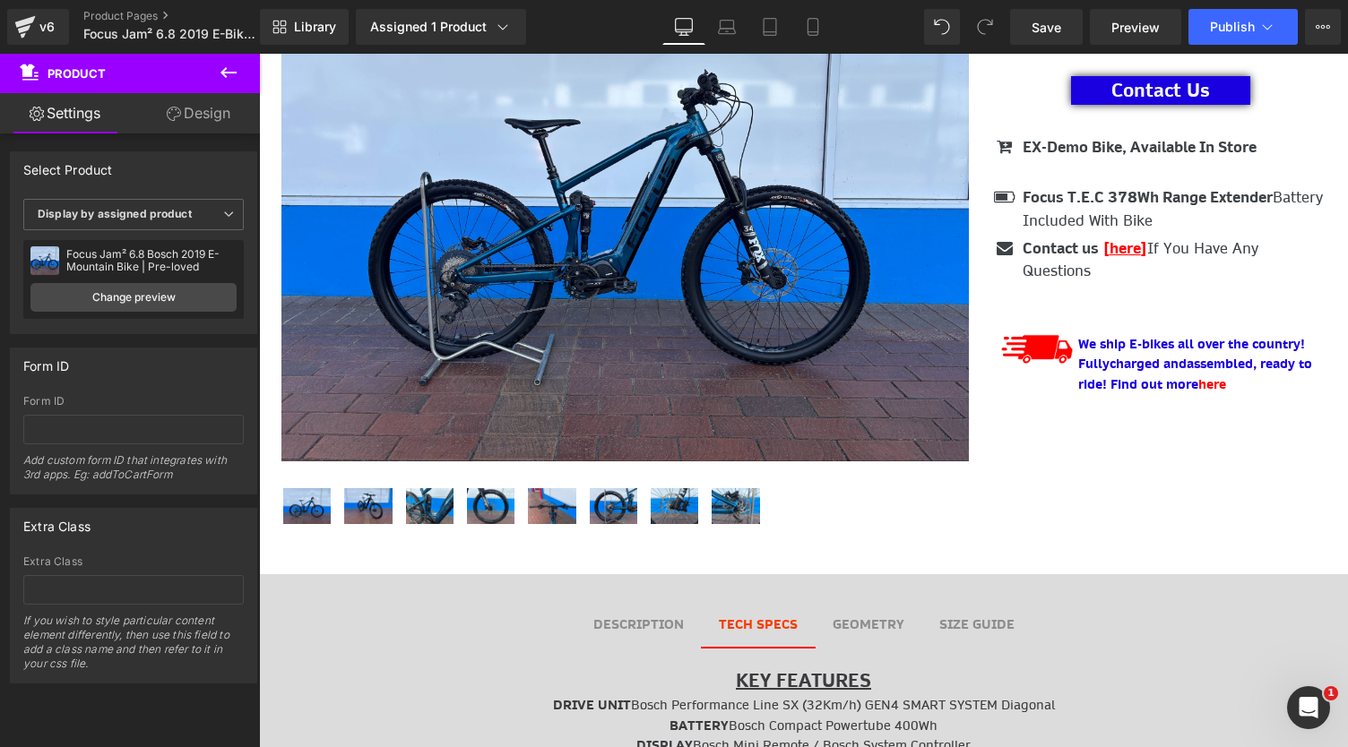
scroll to position [892, 0]
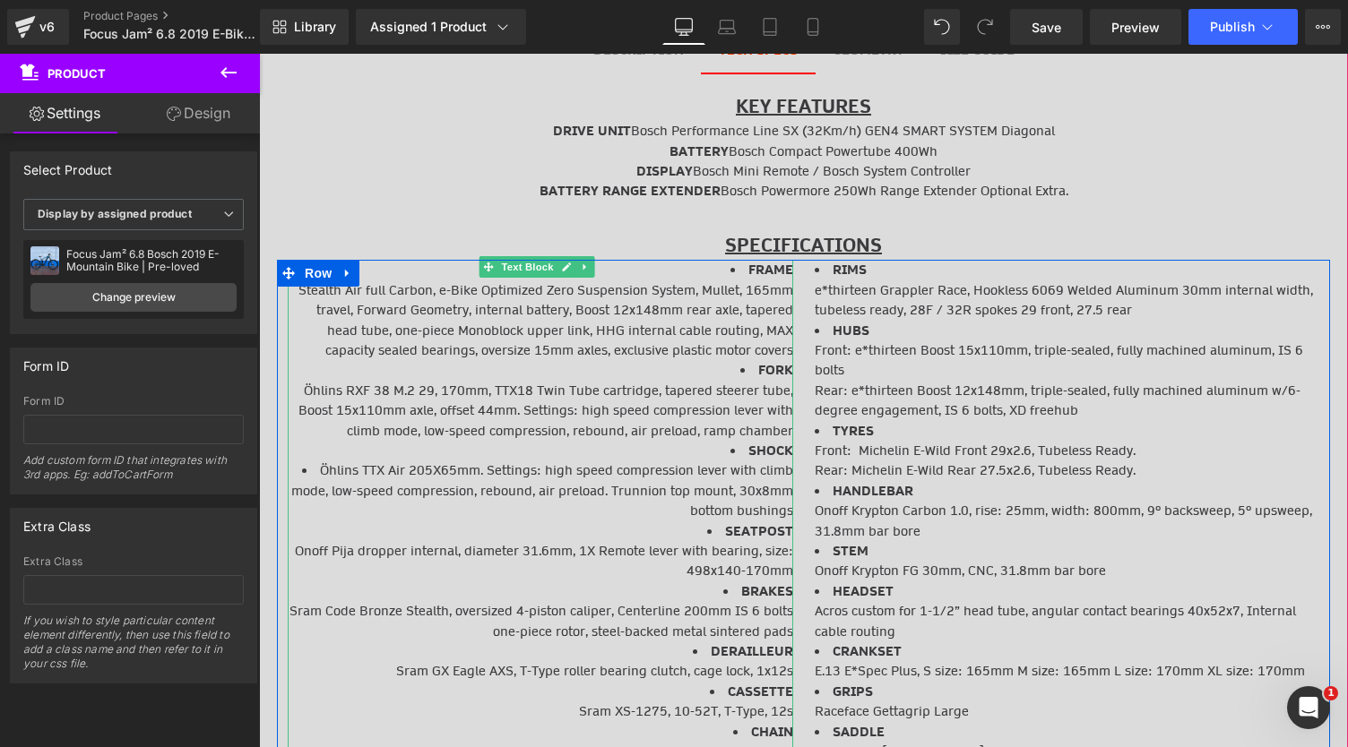
click at [561, 336] on li "FRAME Stealth Air full Carbon, e-Bike Optimized Zero Suspension System, Mullet,…" at bounding box center [540, 310] width 505 height 100
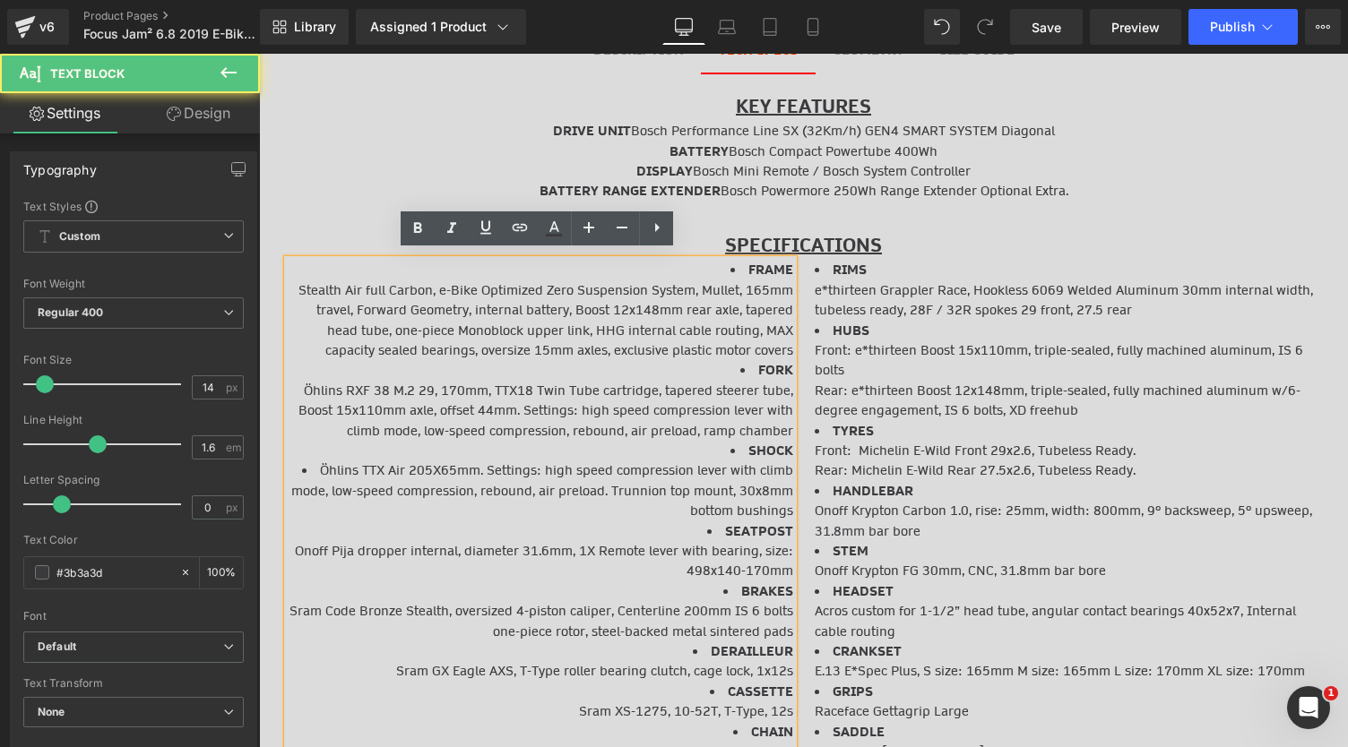
click at [586, 313] on li "FRAME Stealth Air full Carbon, e-Bike Optimized Zero Suspension System, Mullet,…" at bounding box center [540, 310] width 505 height 100
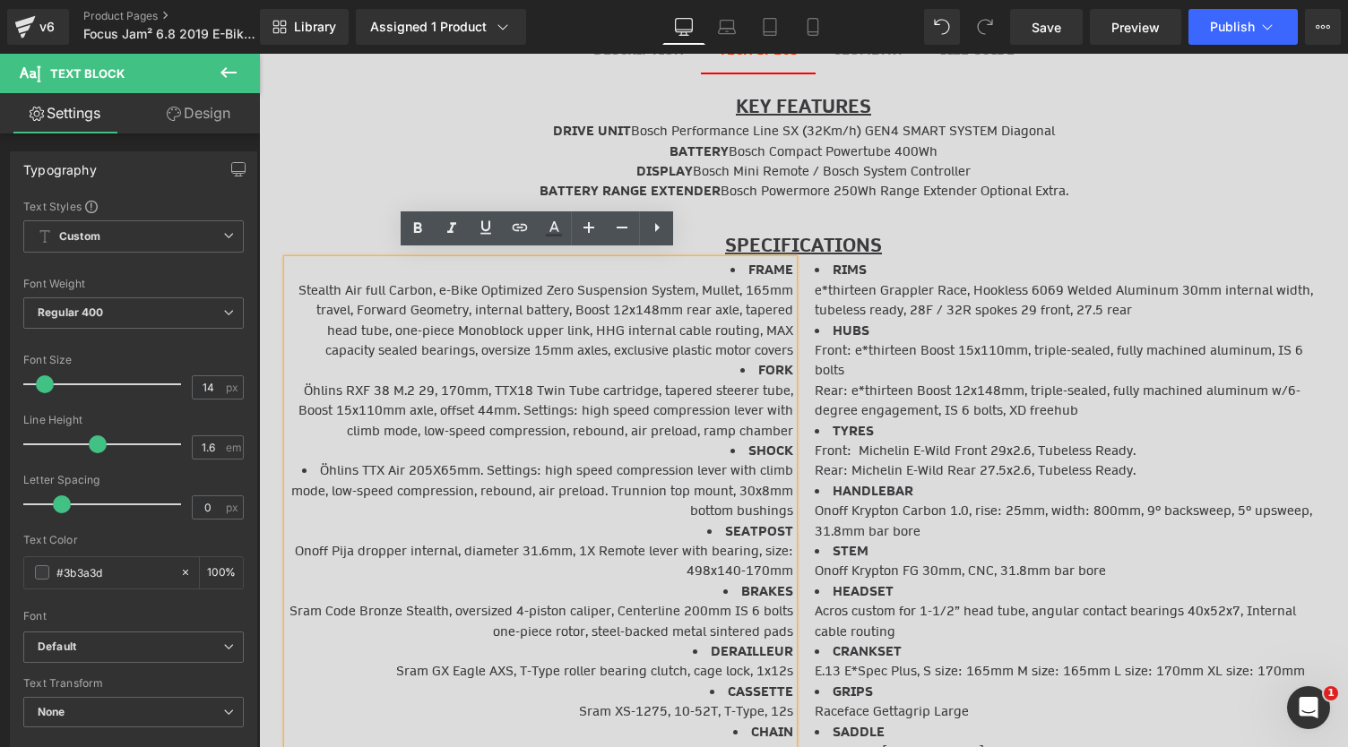
click at [726, 327] on li "FRAME Stealth Air full Carbon, e-Bike Optimized Zero Suspension System, Mullet,…" at bounding box center [540, 310] width 505 height 100
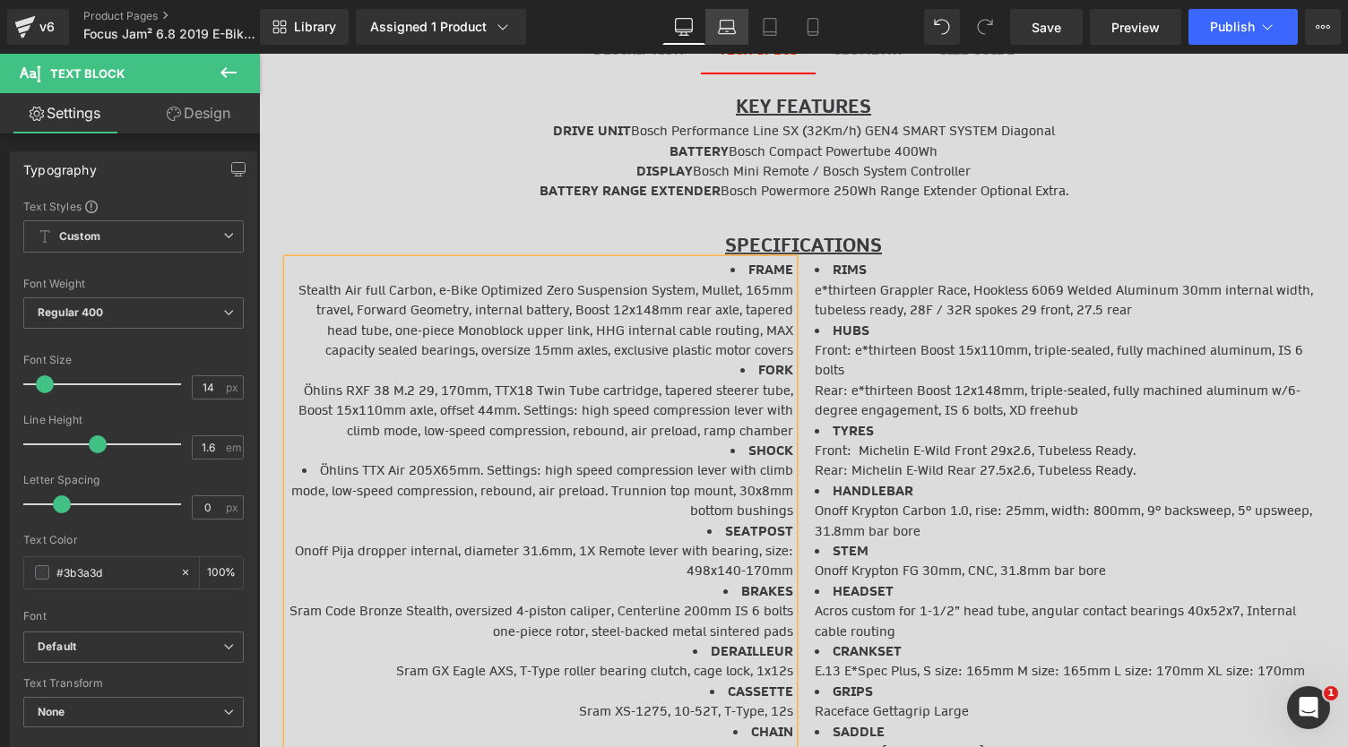
click at [731, 18] on icon at bounding box center [727, 27] width 18 height 18
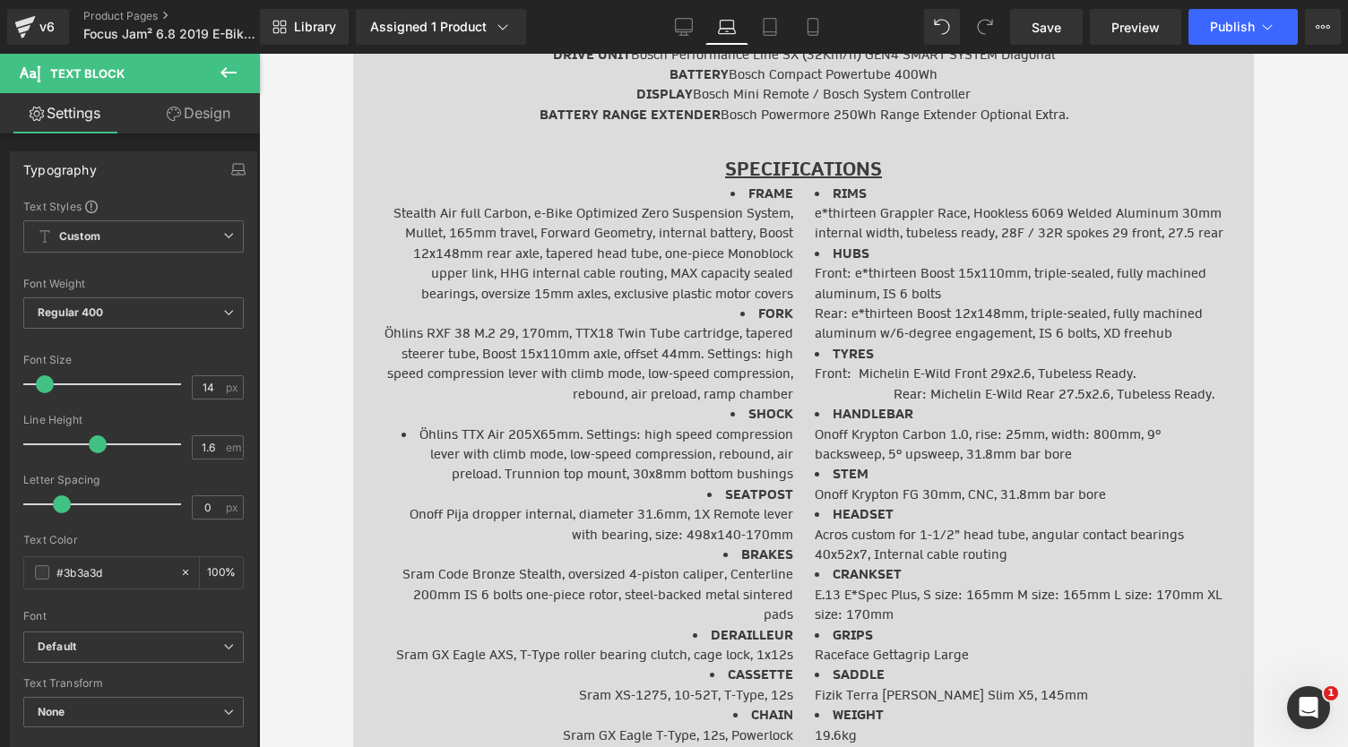
scroll to position [14, 14]
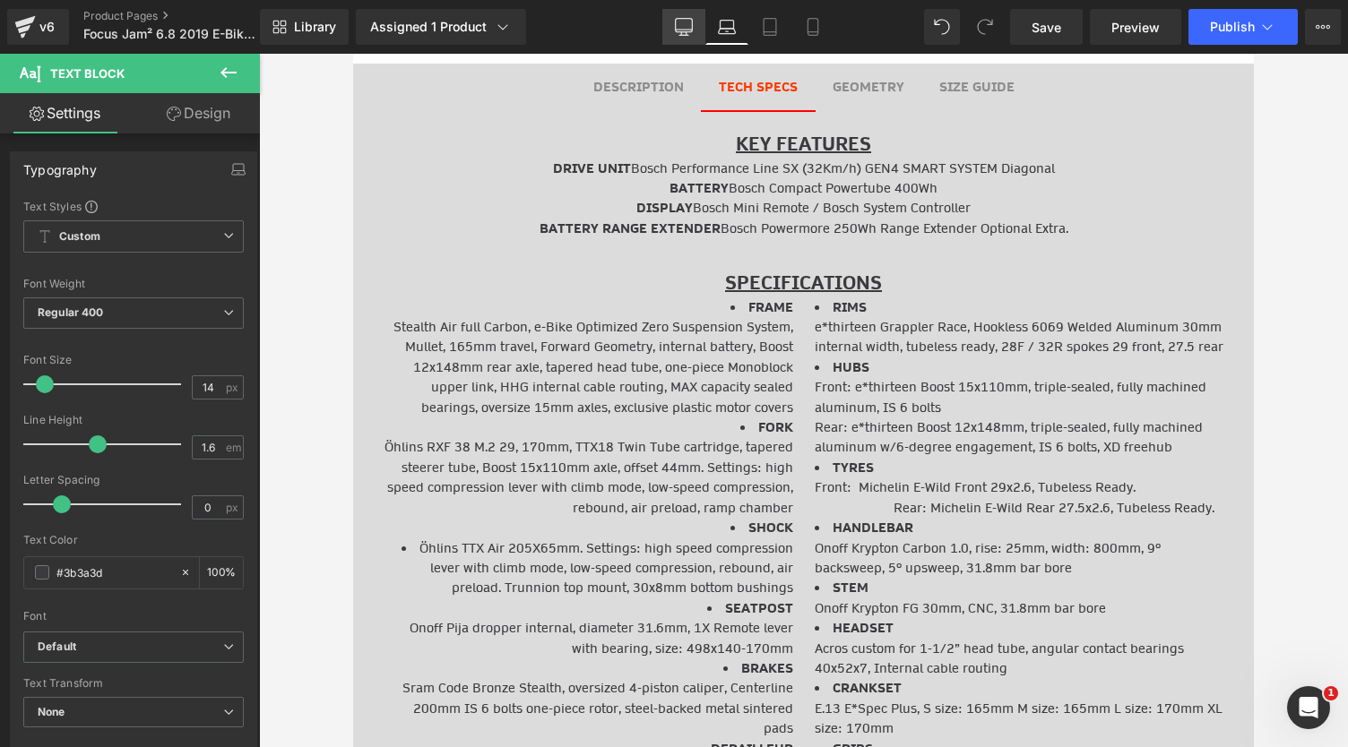
click at [690, 30] on icon at bounding box center [684, 27] width 18 height 18
type input "100"
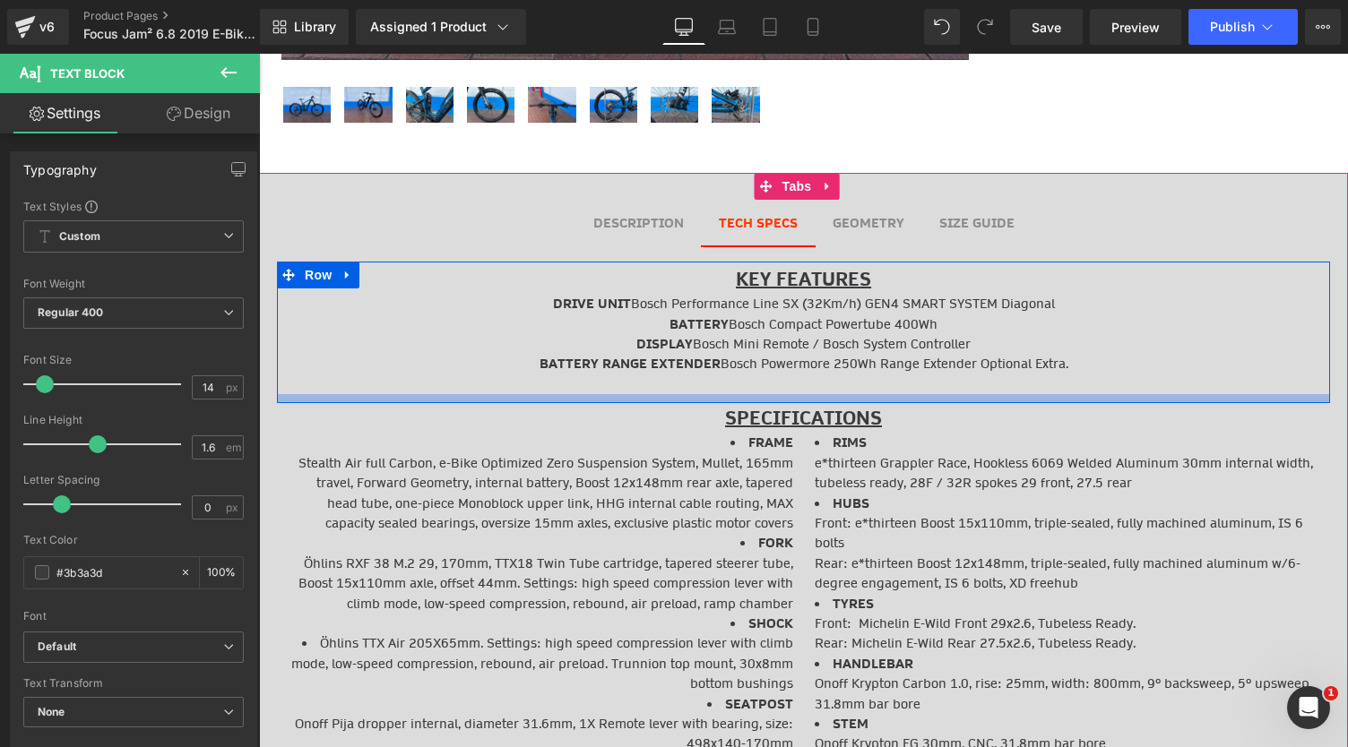
scroll to position [711, 0]
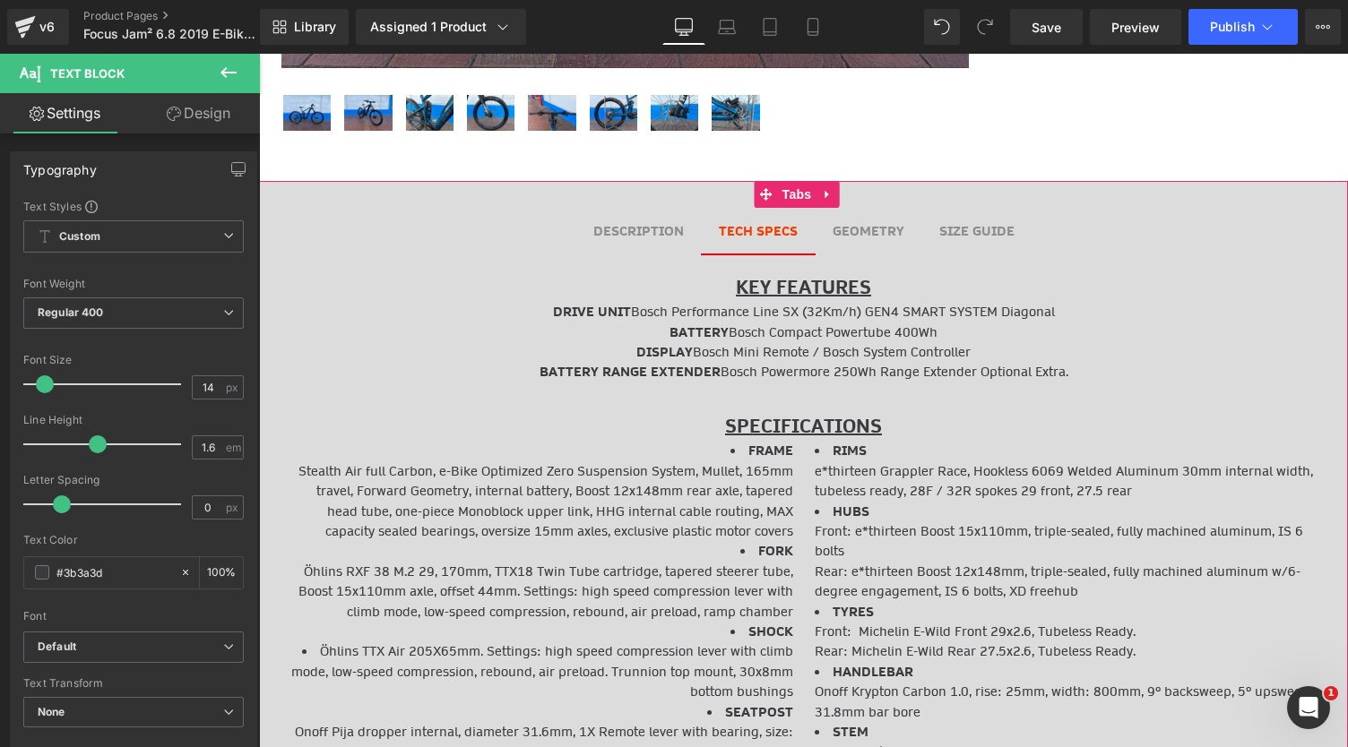
click at [650, 223] on b "DESCRIPTION" at bounding box center [638, 231] width 91 height 18
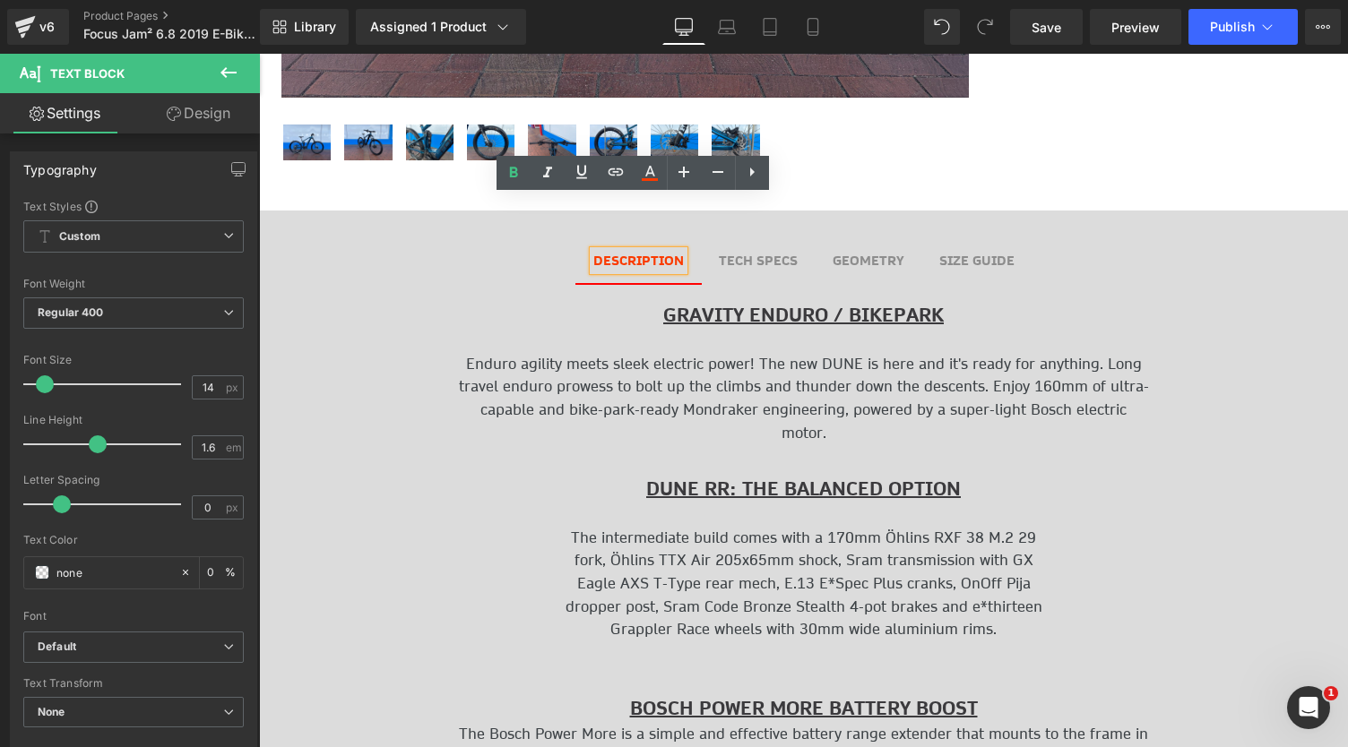
scroll to position [678, 0]
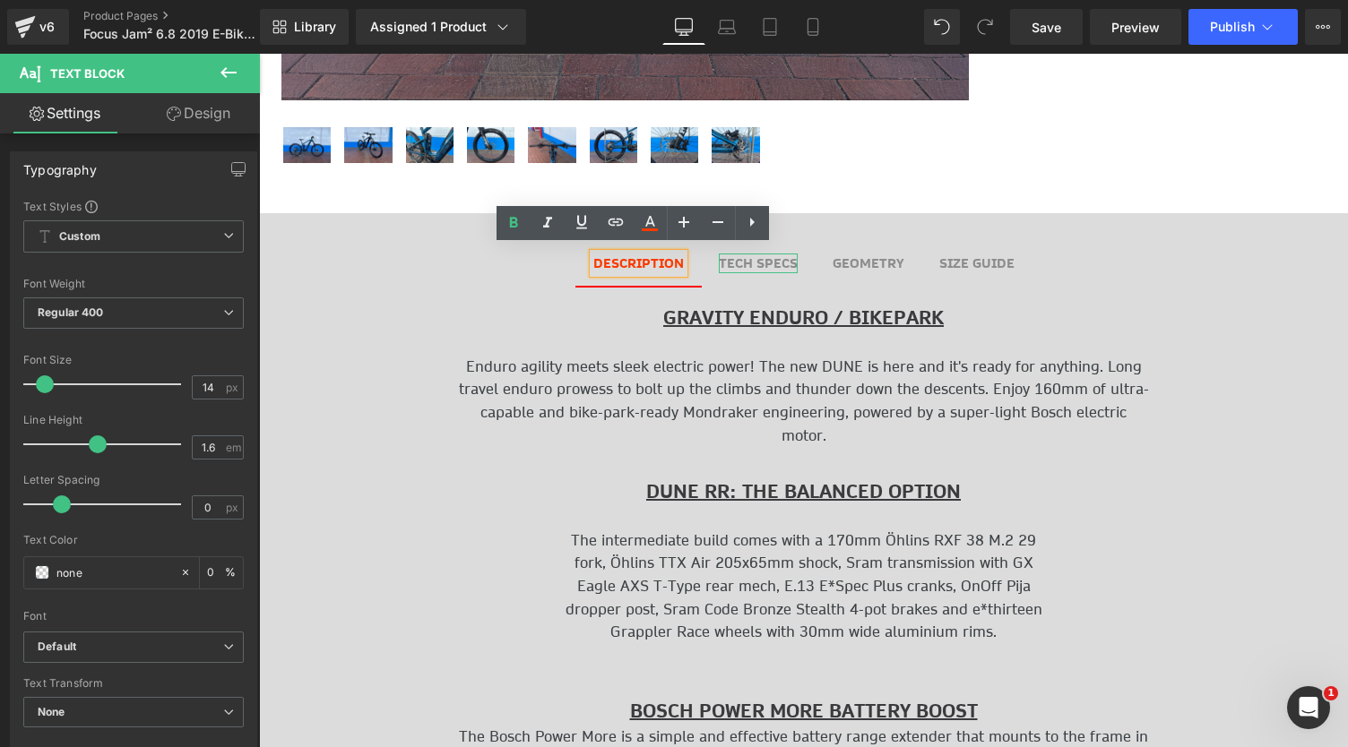
click at [775, 259] on b "TECH SPECS" at bounding box center [758, 264] width 79 height 18
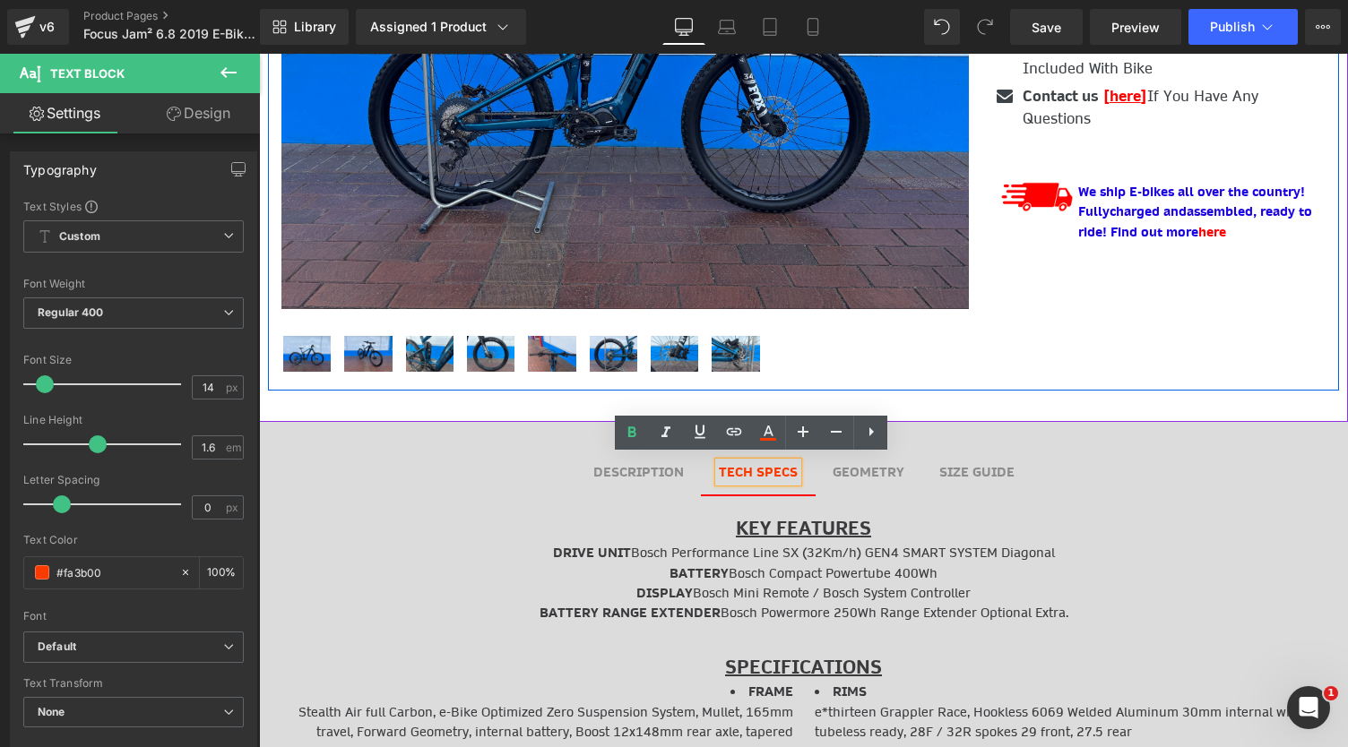
scroll to position [634, 0]
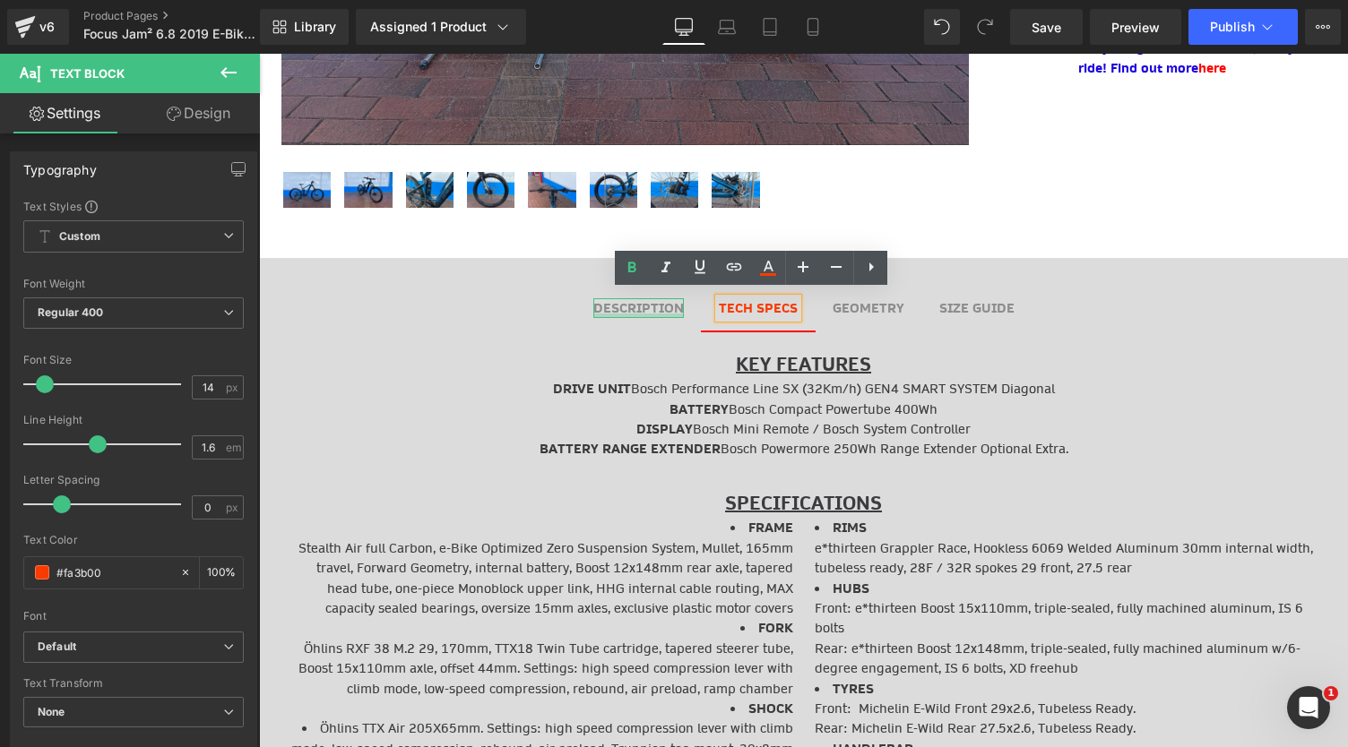
click at [623, 304] on b "DESCRIPTION" at bounding box center [638, 308] width 91 height 18
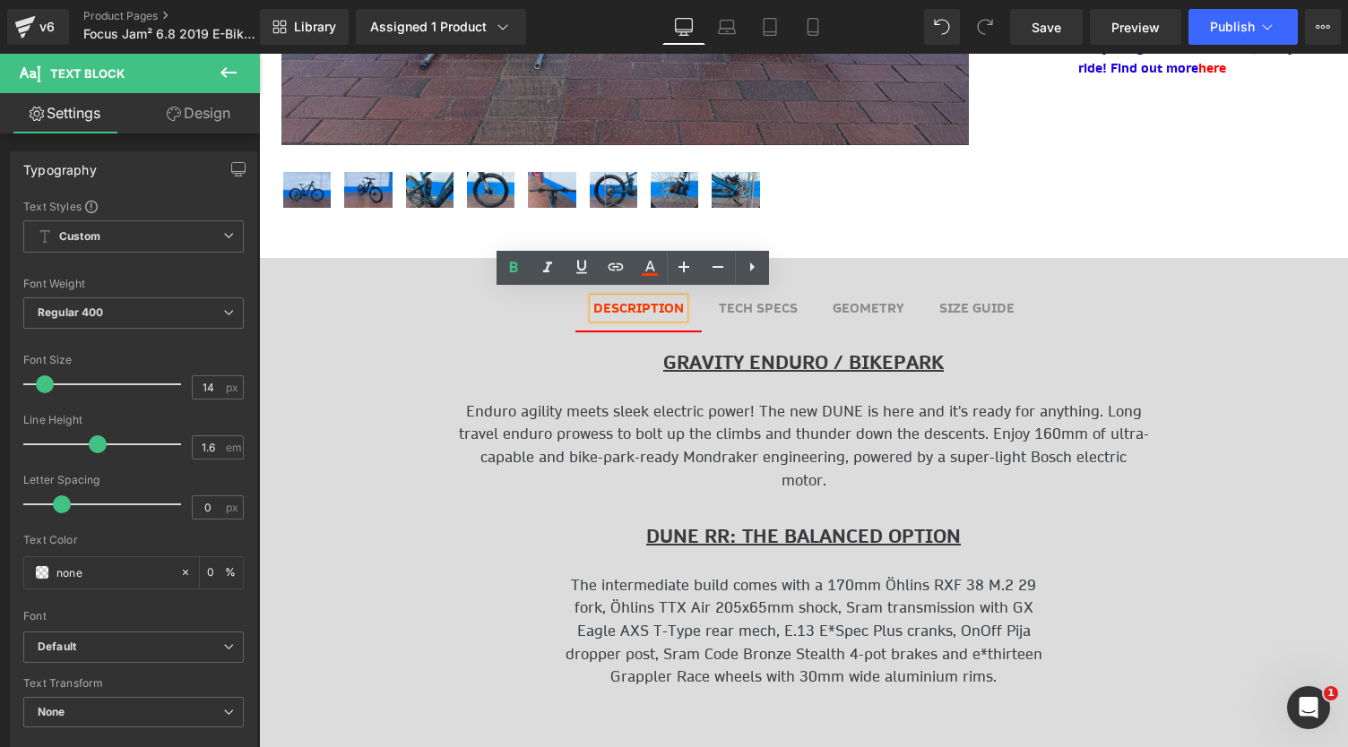
click at [726, 306] on b "TECH SPECS" at bounding box center [758, 308] width 79 height 18
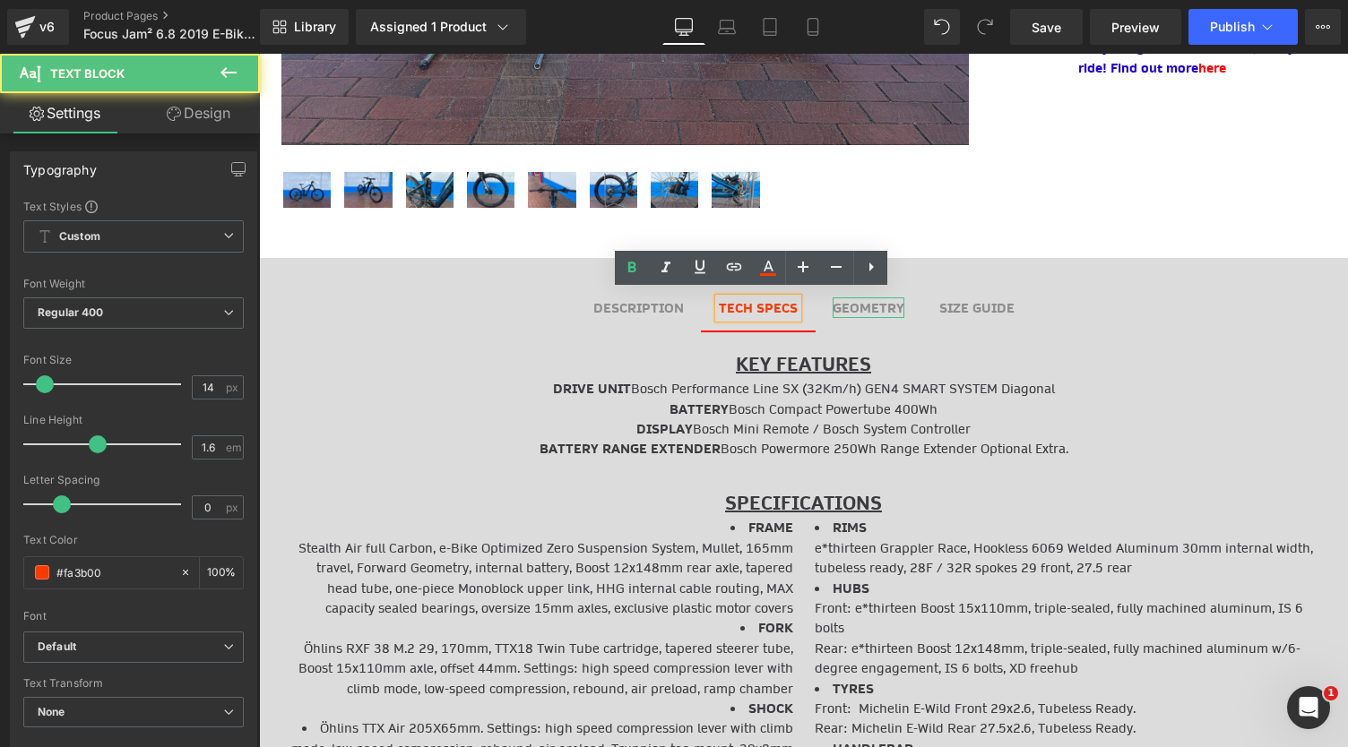
click at [874, 304] on b "GEOMETRY" at bounding box center [869, 308] width 72 height 18
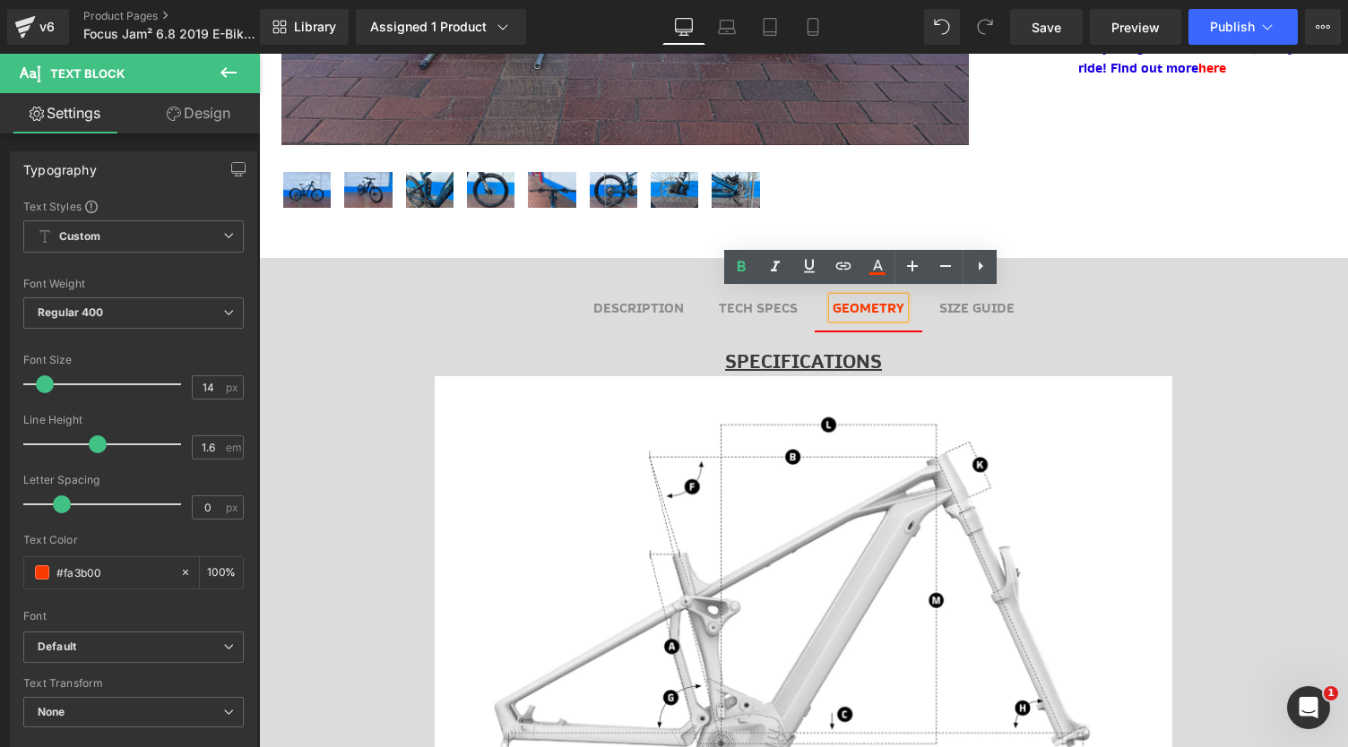
click at [955, 304] on b "SIZE GUIDE" at bounding box center [976, 308] width 75 height 18
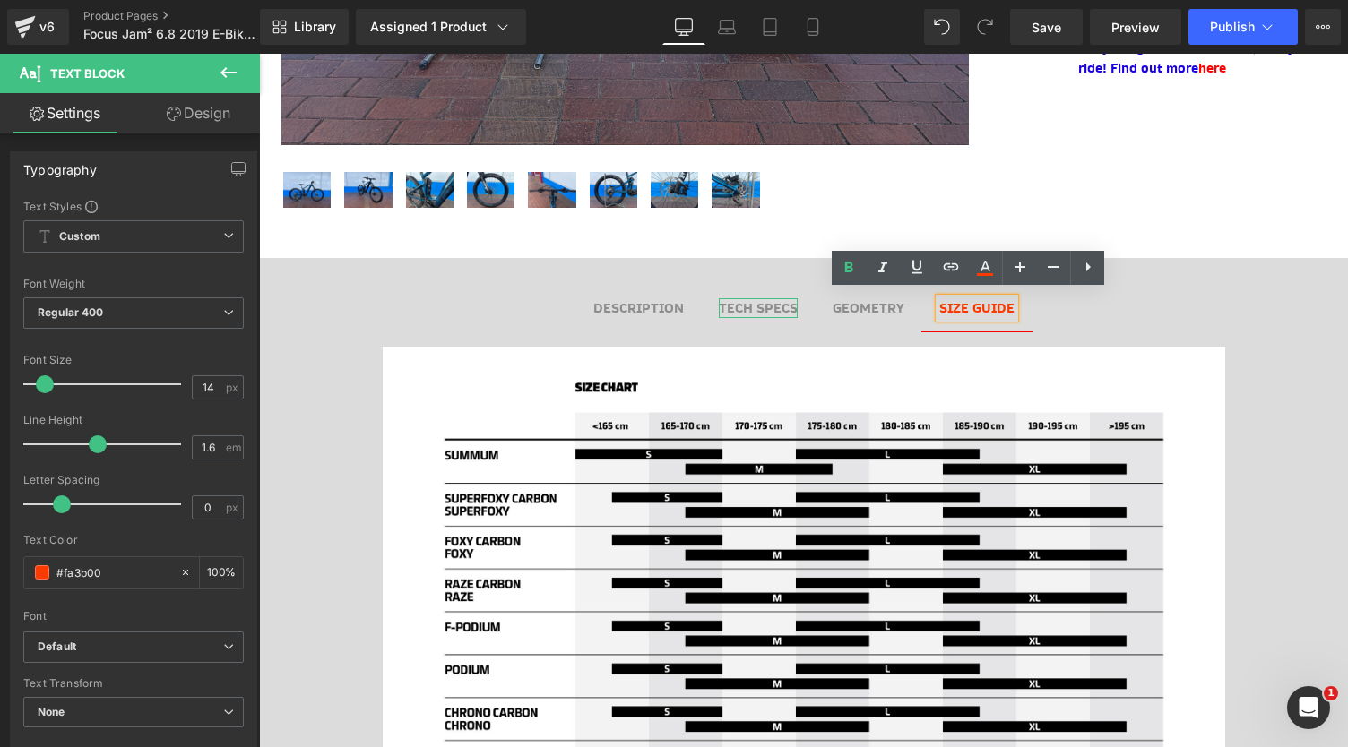
click at [771, 301] on b "TECH SPECS" at bounding box center [758, 308] width 79 height 18
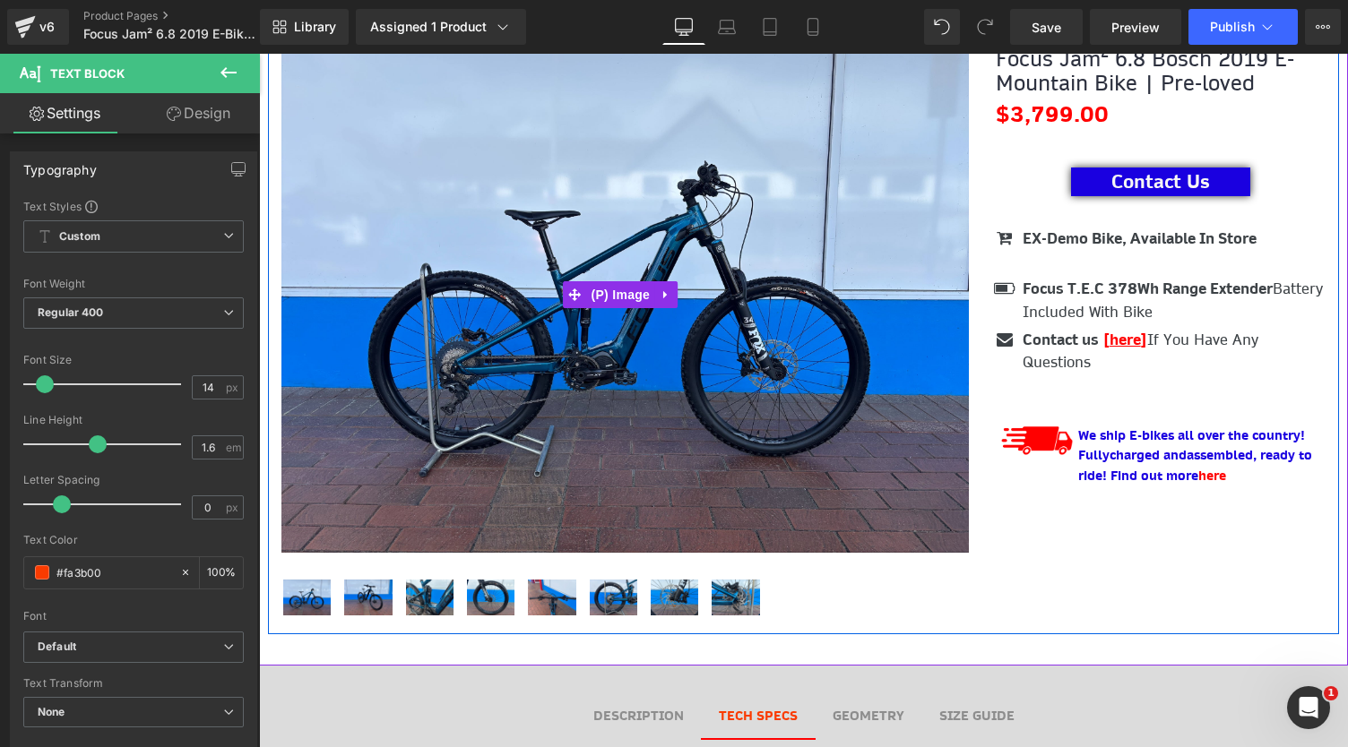
scroll to position [503, 0]
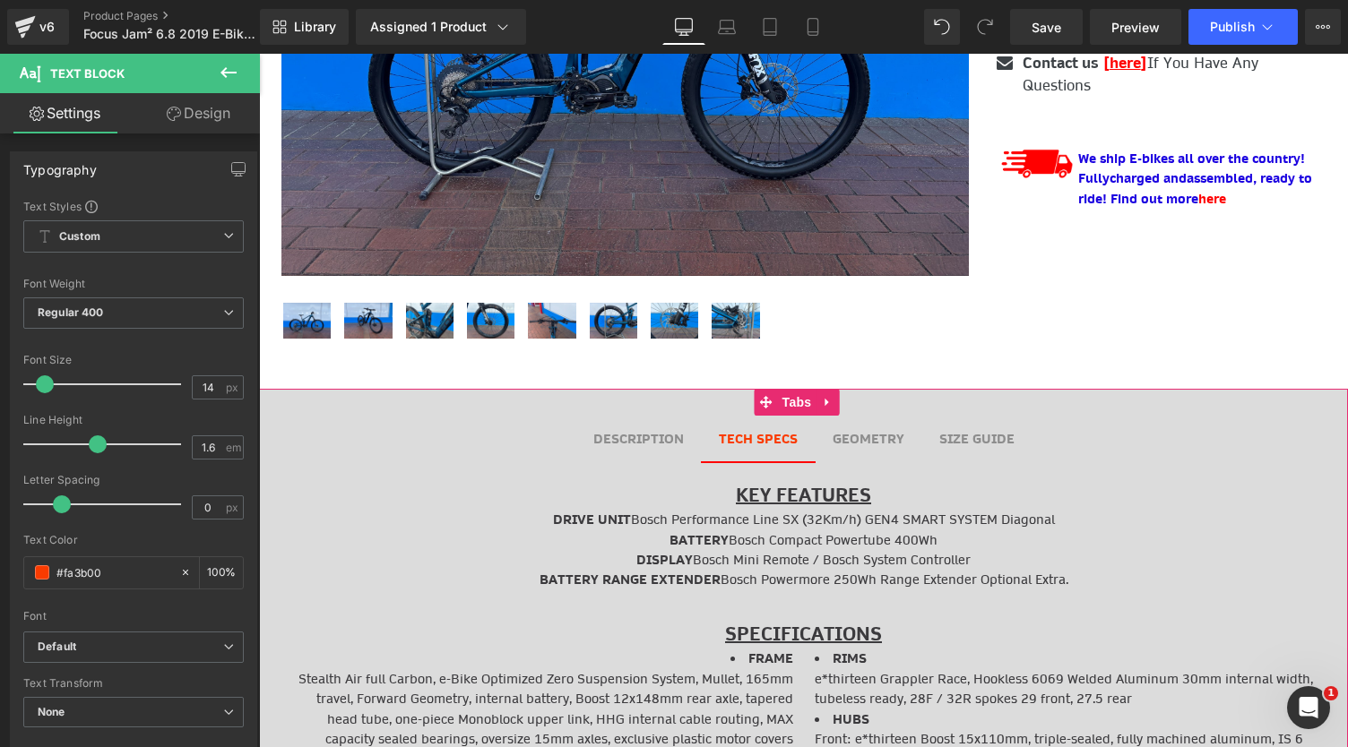
click at [638, 438] on b "DESCRIPTION" at bounding box center [638, 439] width 91 height 18
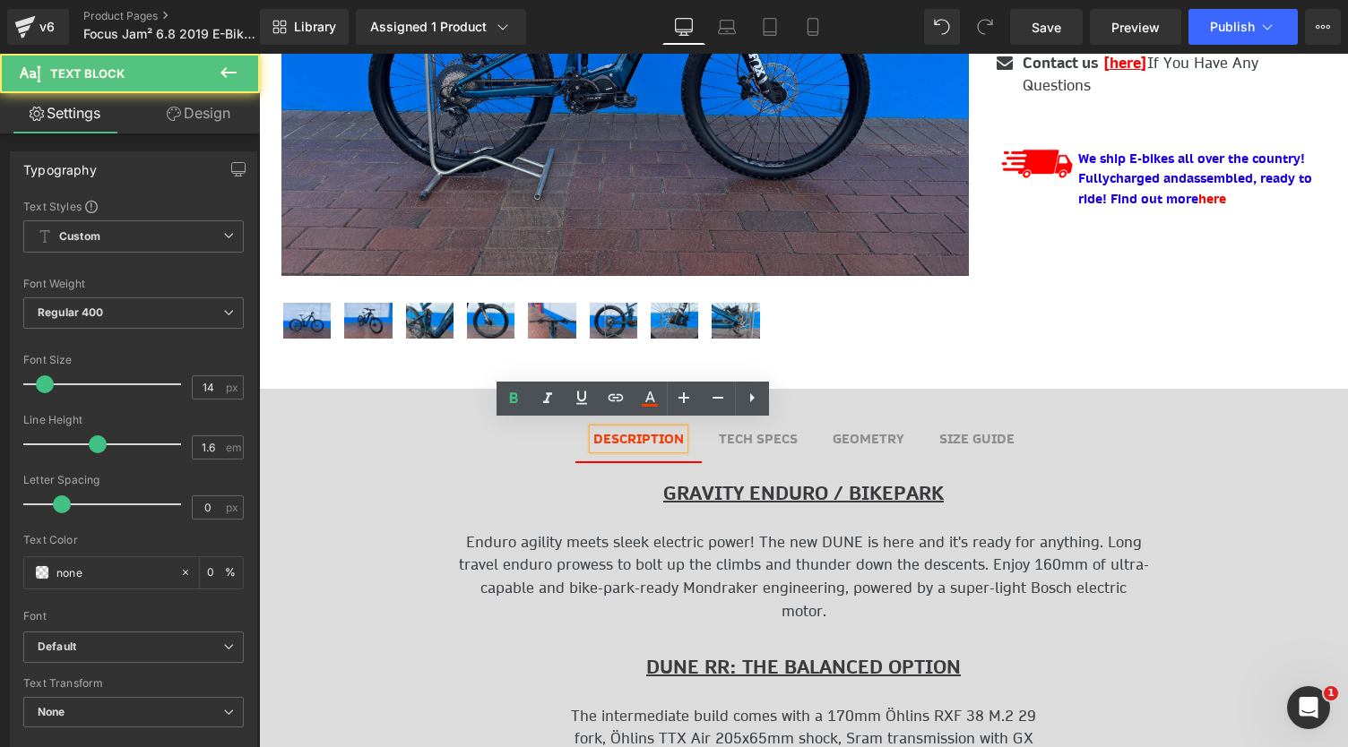
scroll to position [686, 0]
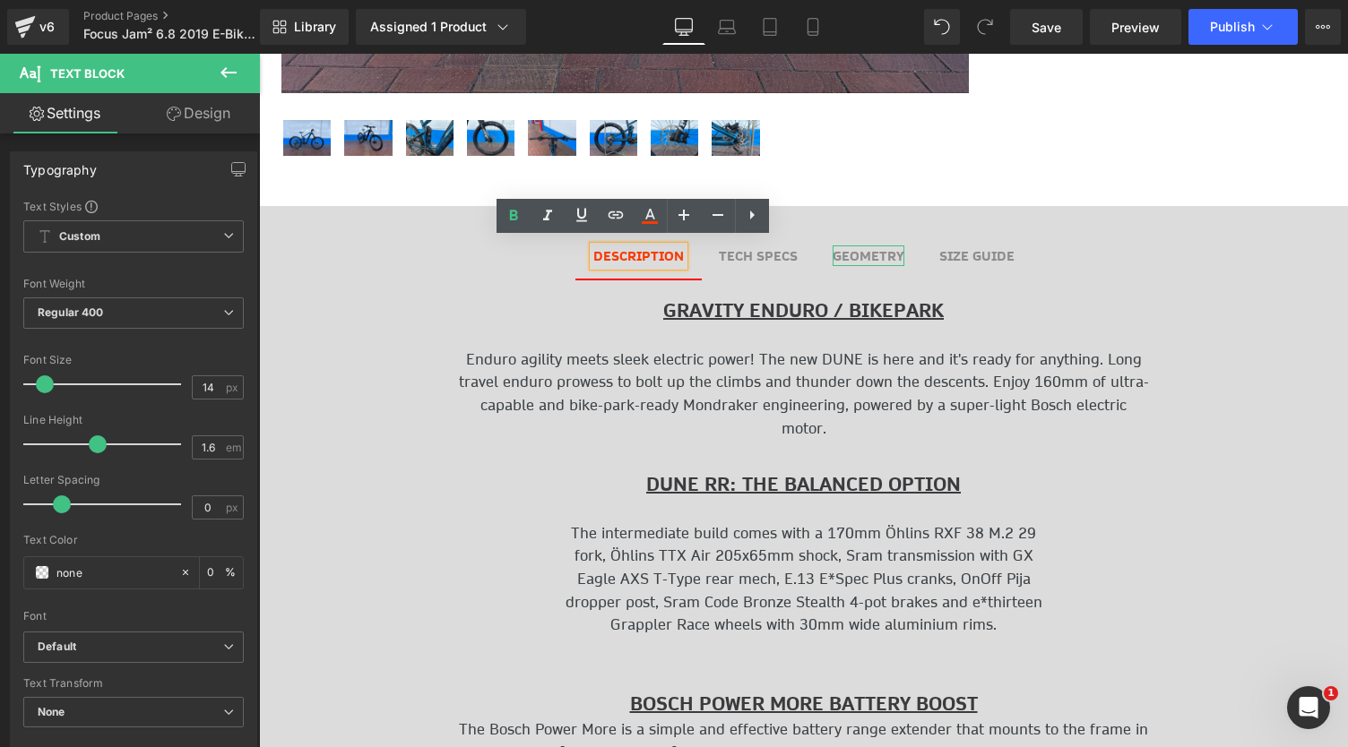
click at [845, 252] on b "GEOMETRY" at bounding box center [869, 256] width 72 height 18
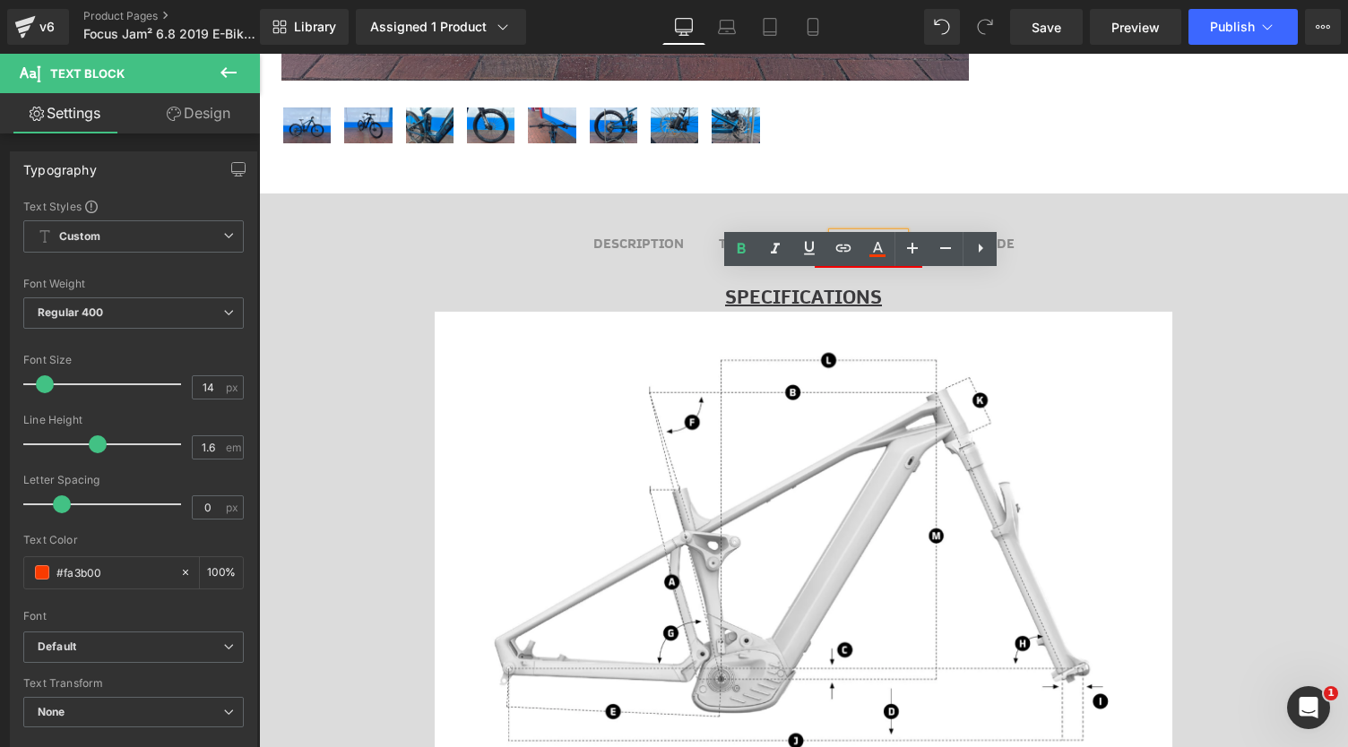
scroll to position [561, 0]
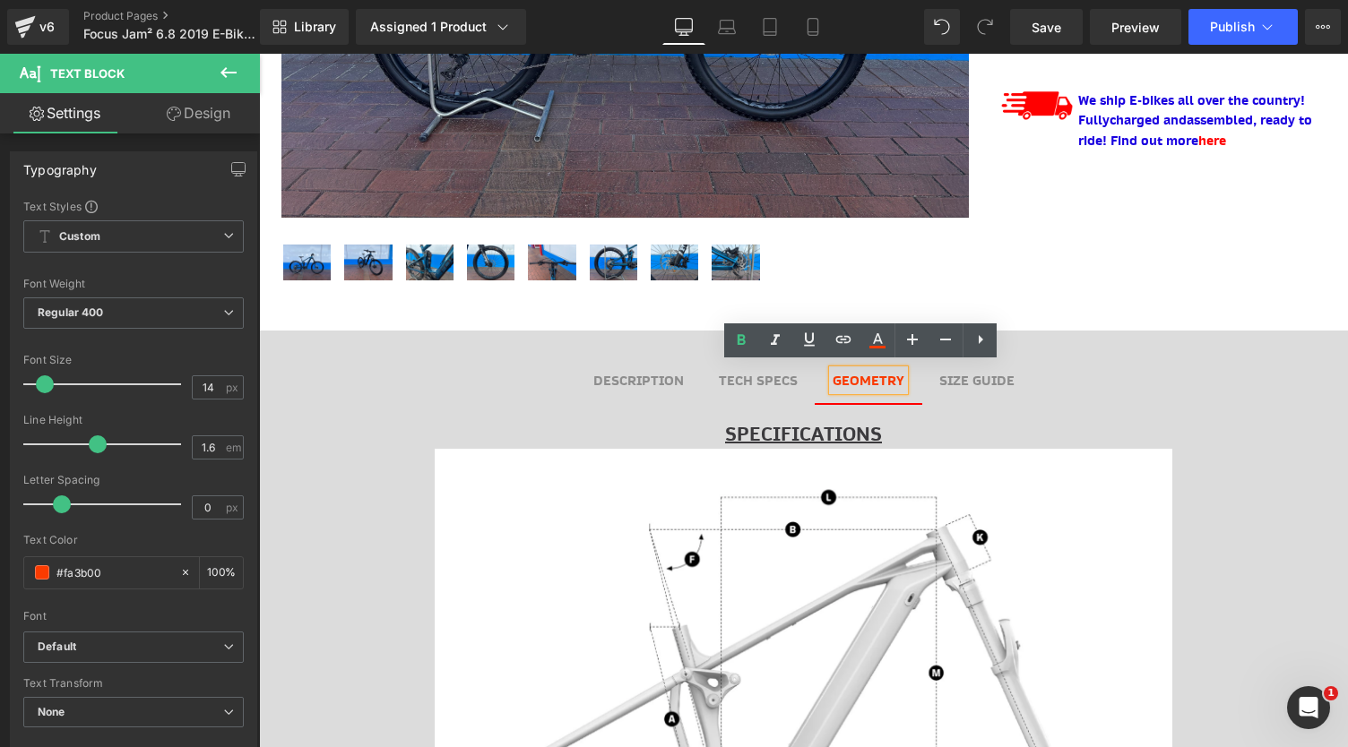
click at [968, 376] on b "SIZE GUIDE" at bounding box center [976, 381] width 75 height 18
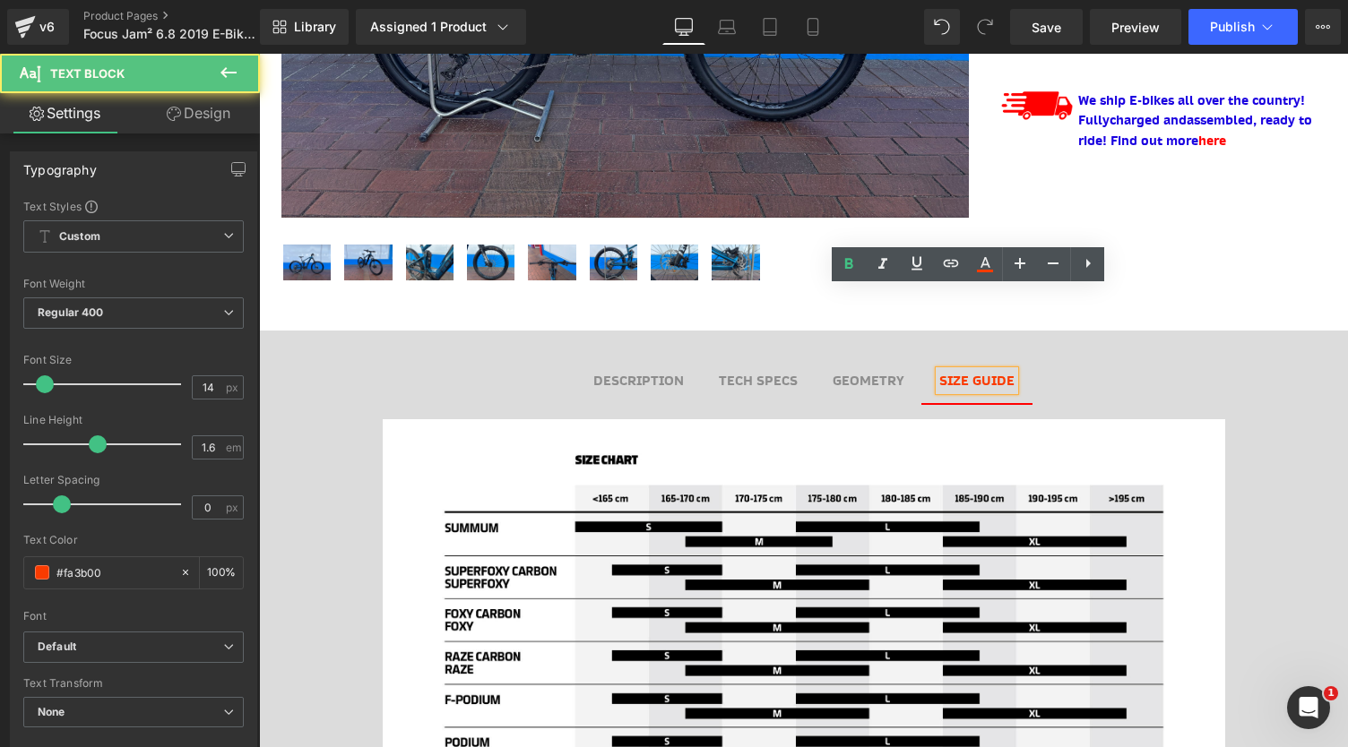
scroll to position [854, 0]
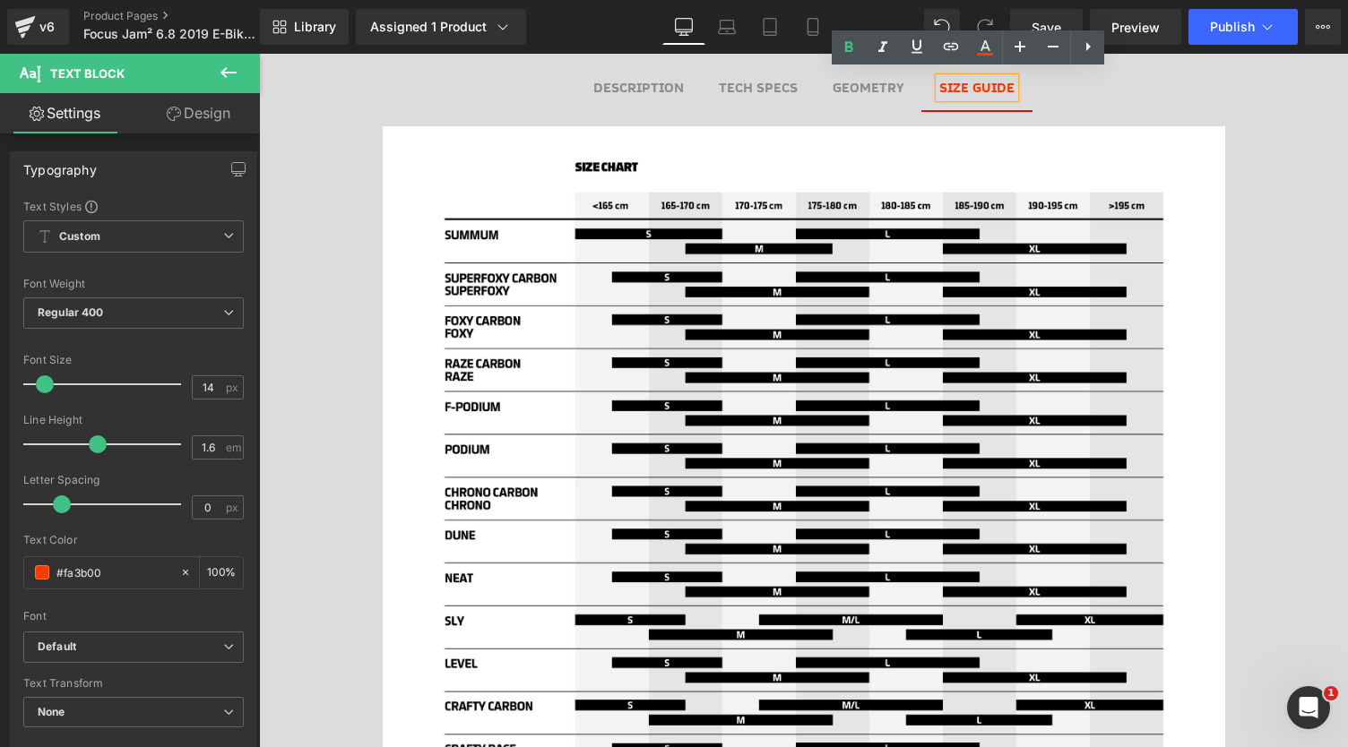
click at [765, 83] on b "TECH SPECS" at bounding box center [758, 88] width 79 height 18
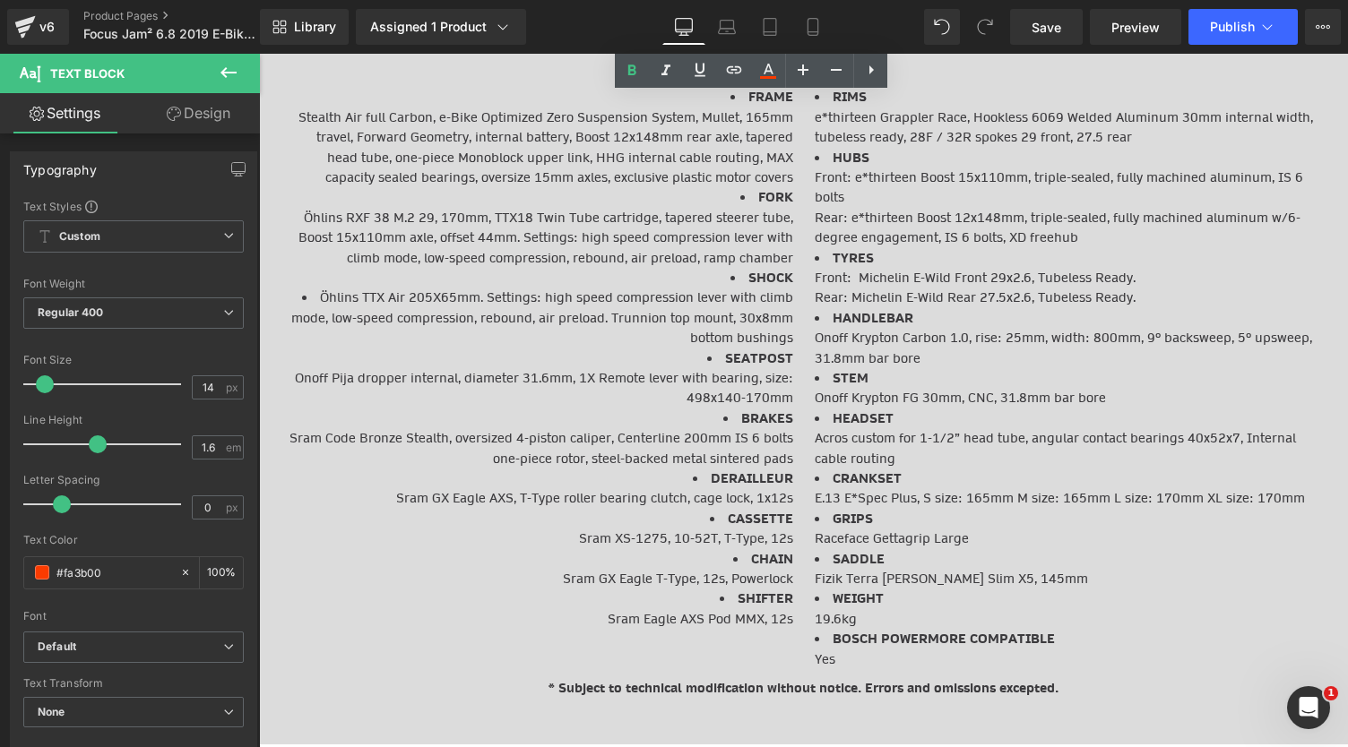
scroll to position [1063, 0]
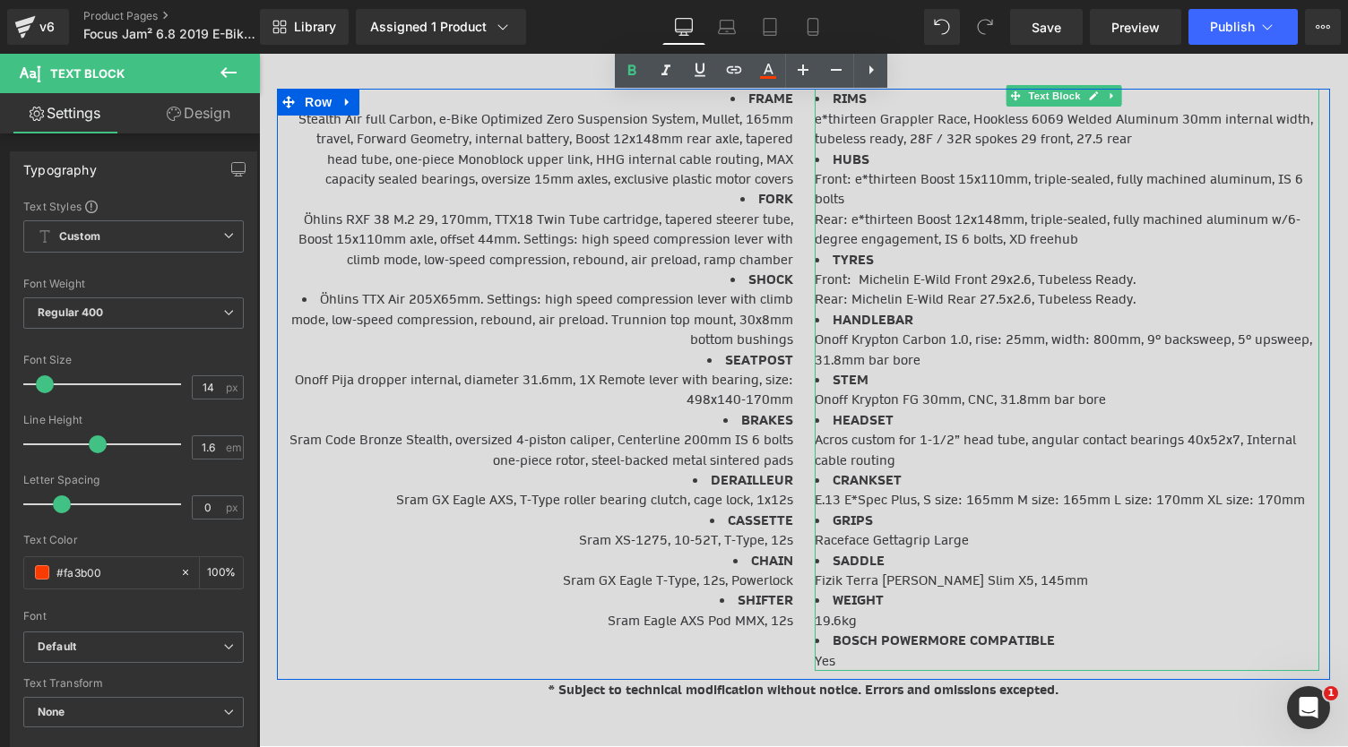
click at [825, 293] on li "TYRES Front: Michelin E-Wild Front 29x2.6, Tubeless Ready. Rear: Michelin E-Wil…" at bounding box center [1067, 280] width 505 height 60
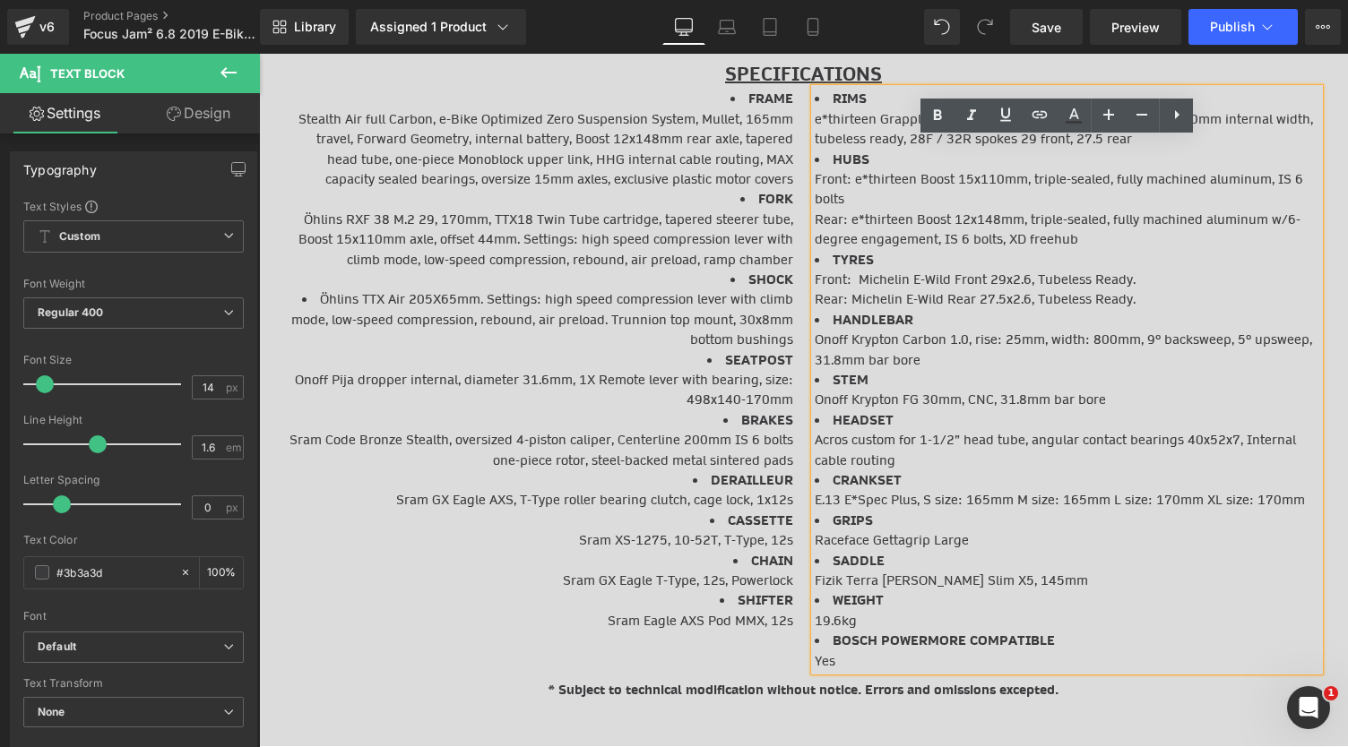
click at [825, 293] on li "TYRES Front: Michelin E-Wild Front 29x2.6, Tubeless Ready. Rear: Michelin E-Wil…" at bounding box center [1067, 280] width 505 height 60
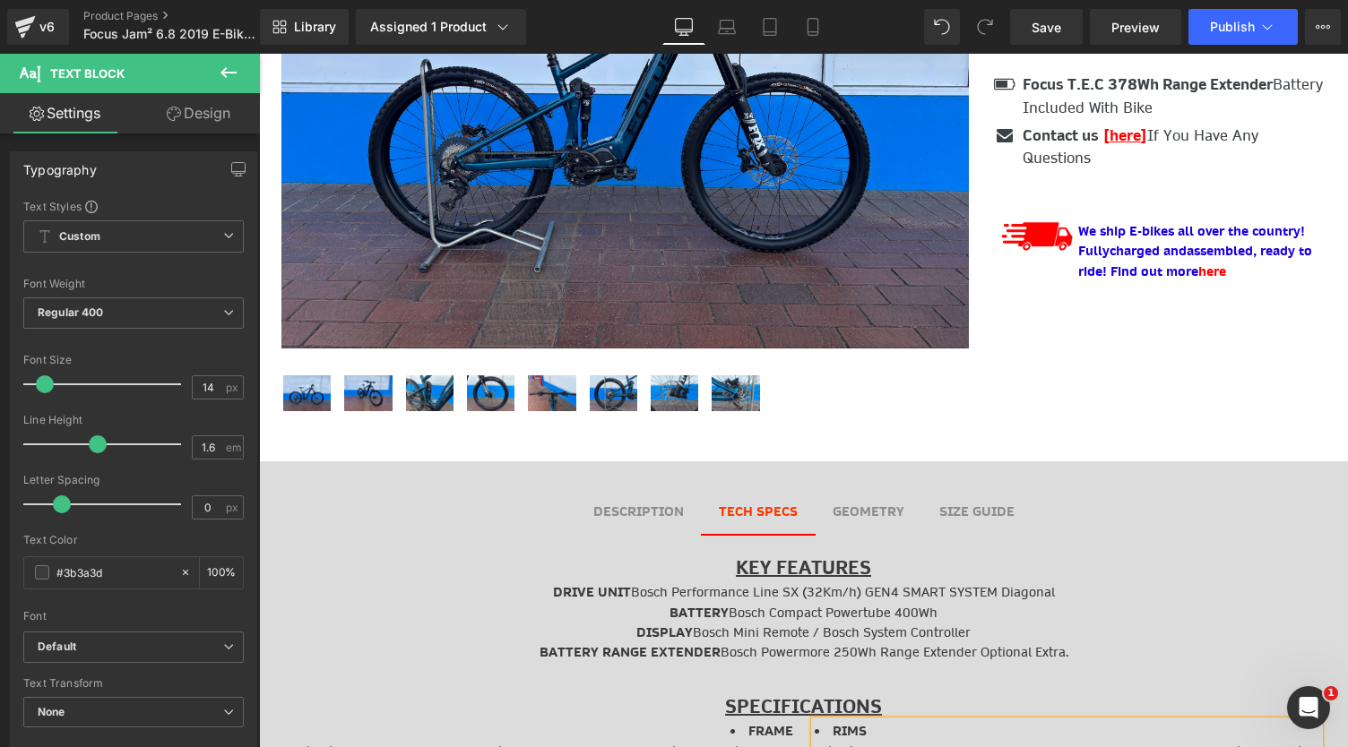
scroll to position [328, 0]
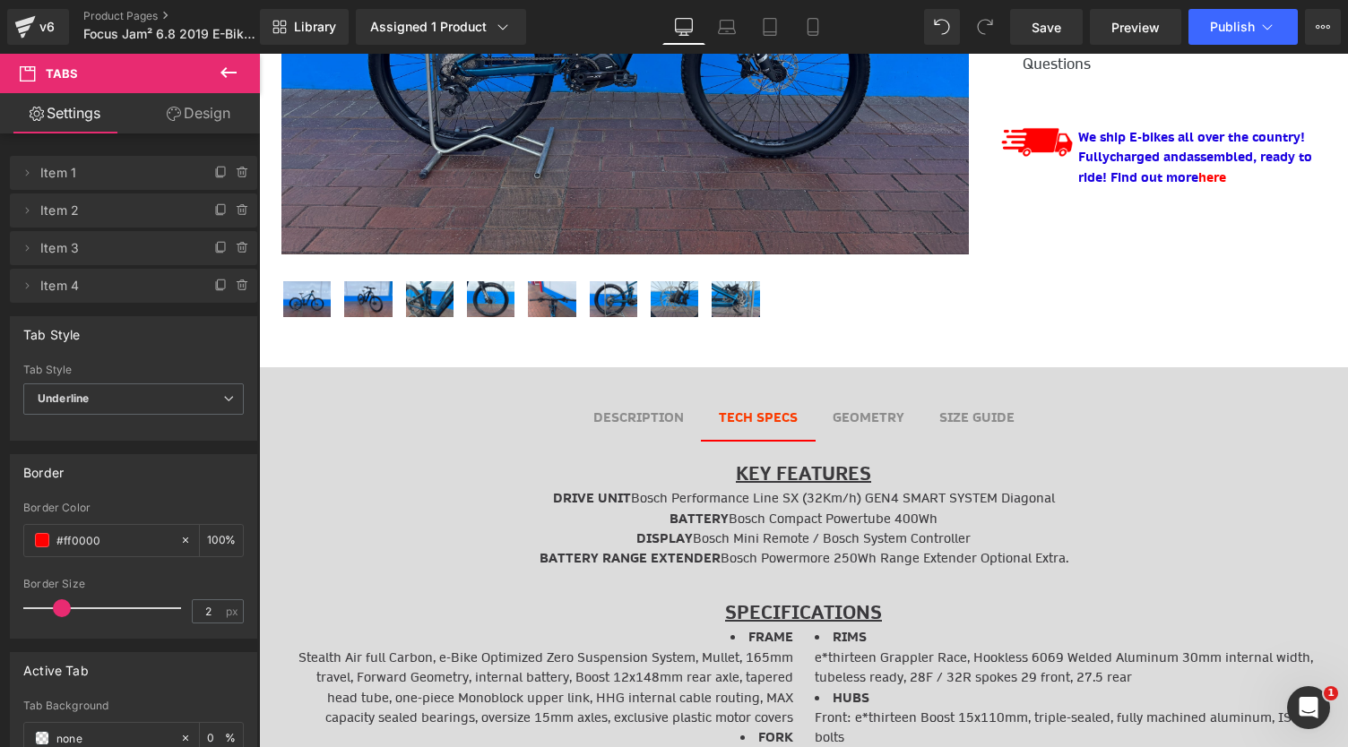
scroll to position [600, 0]
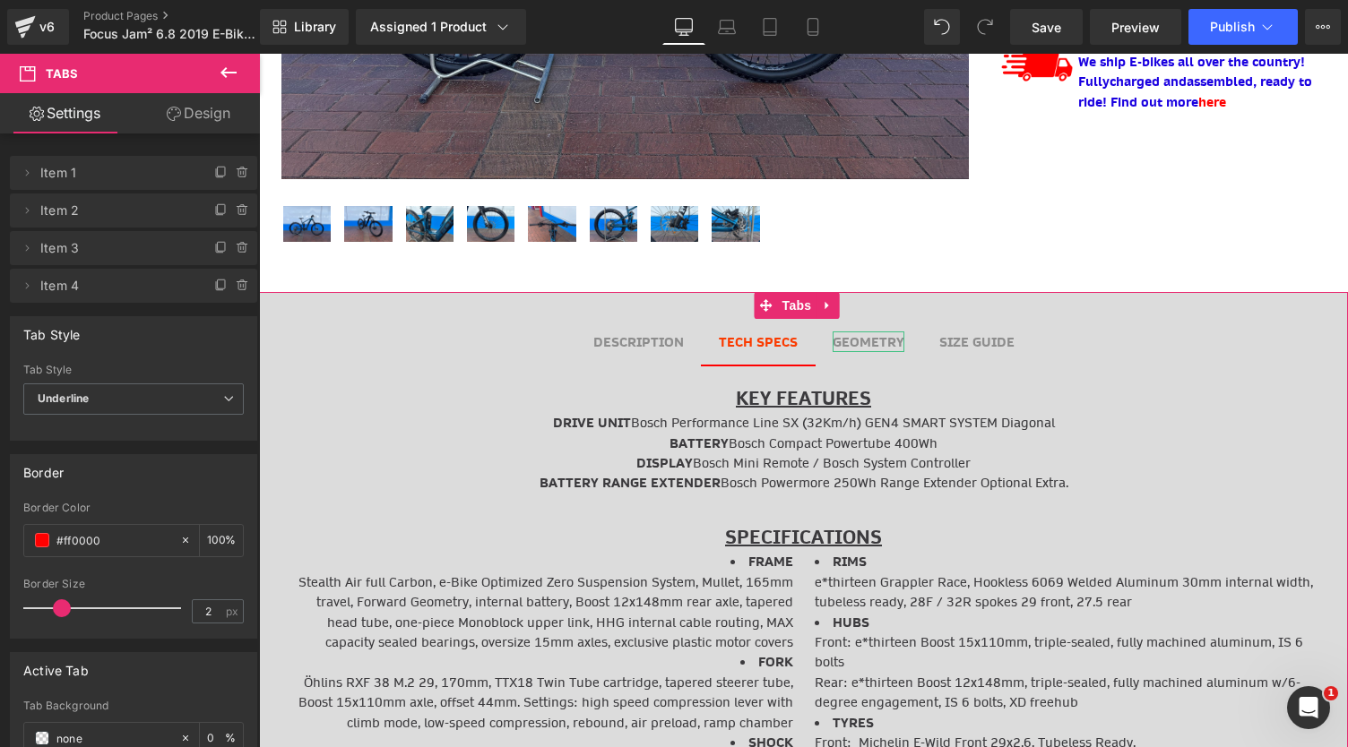
click at [885, 333] on b "GEOMETRY" at bounding box center [869, 342] width 72 height 18
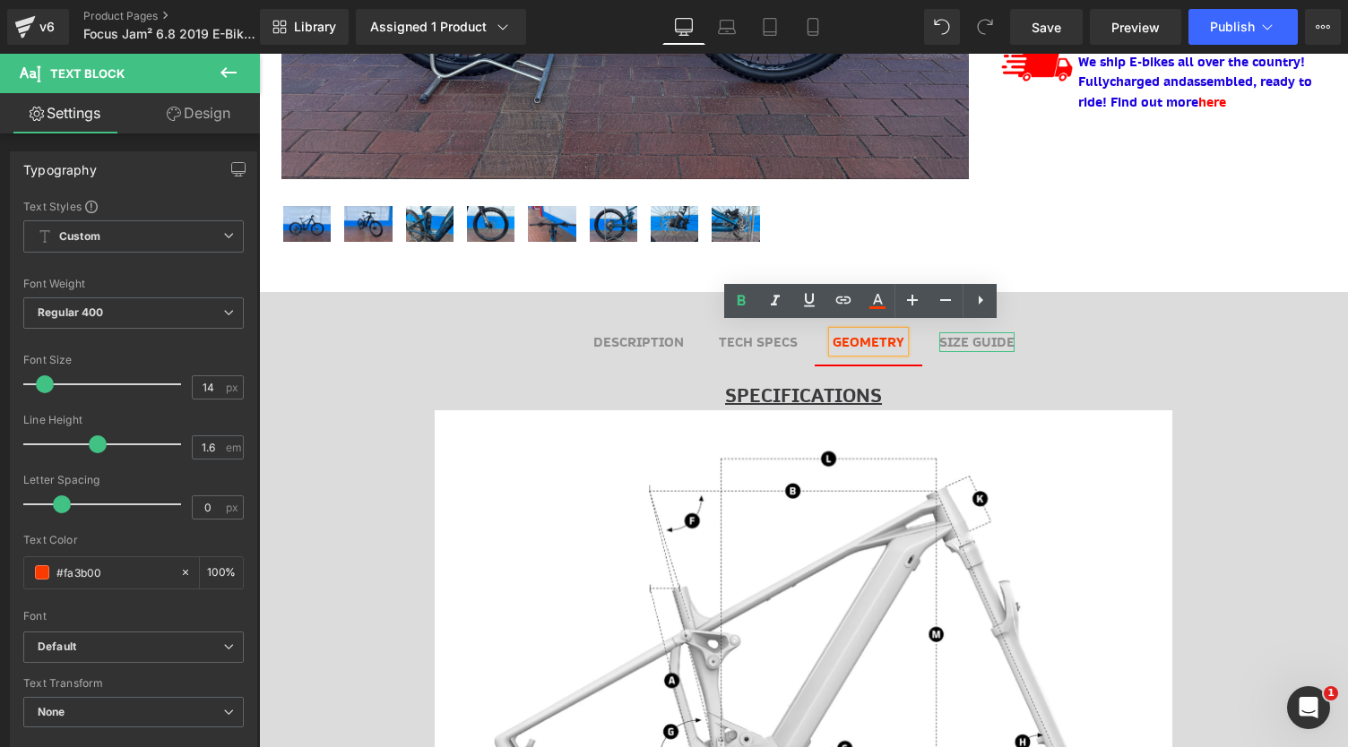
click at [972, 348] on div at bounding box center [976, 350] width 75 height 4
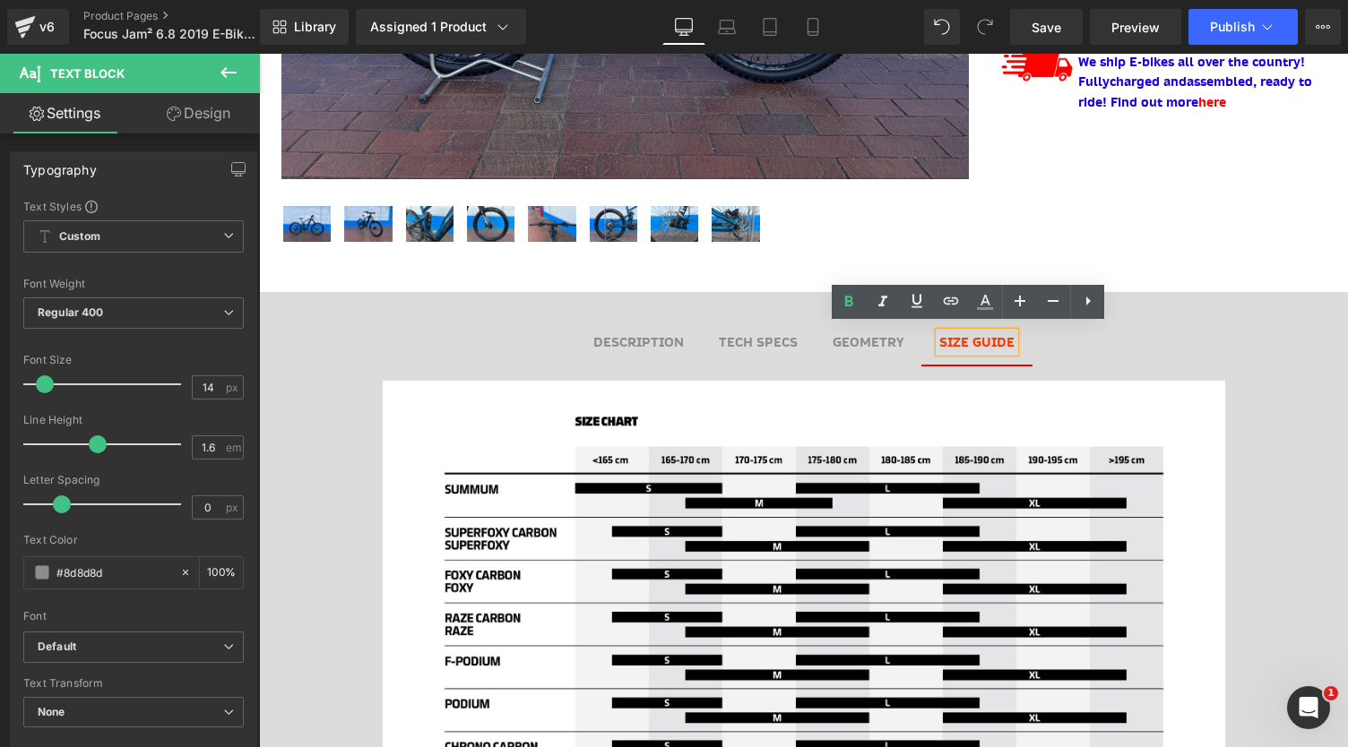
click at [769, 333] on b "TECH SPECS" at bounding box center [758, 342] width 79 height 18
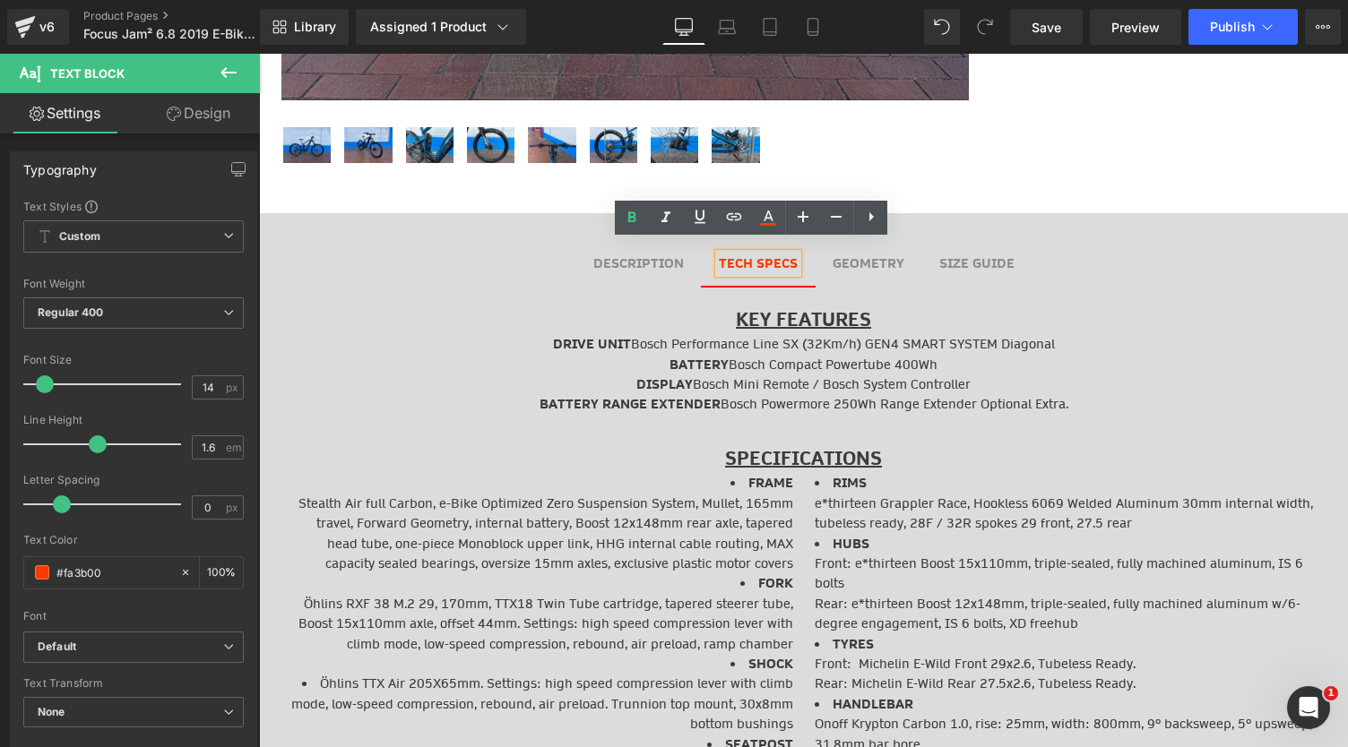
scroll to position [648, 0]
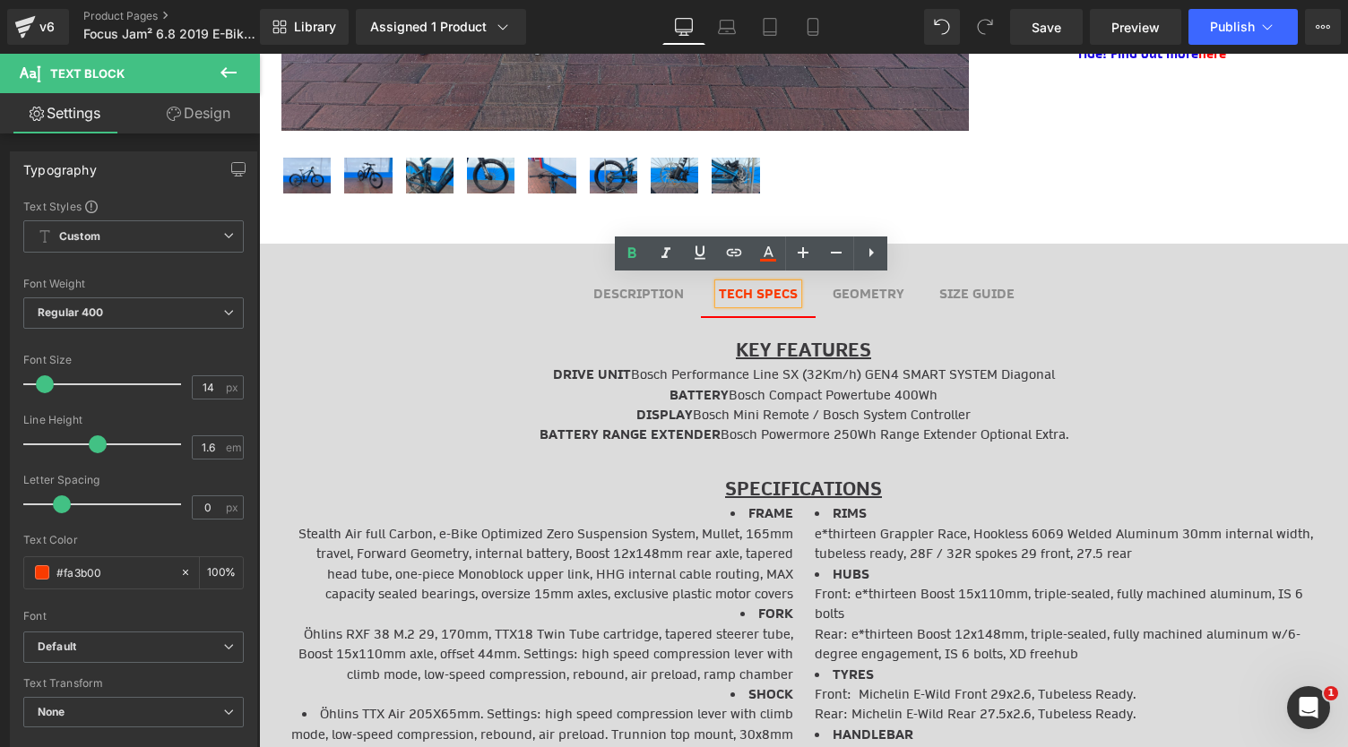
click at [818, 281] on span "GEOMETRY Text Block" at bounding box center [869, 294] width 108 height 46
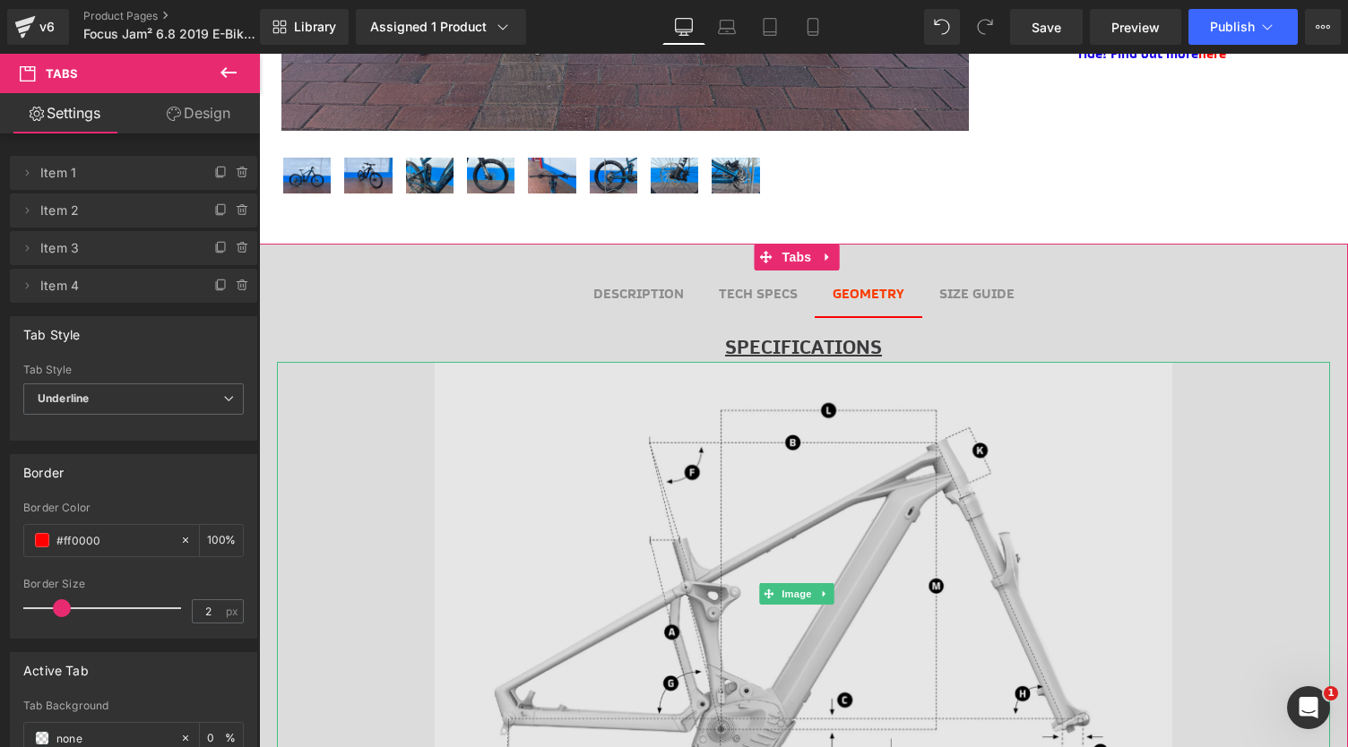
click at [830, 522] on img at bounding box center [804, 593] width 738 height 463
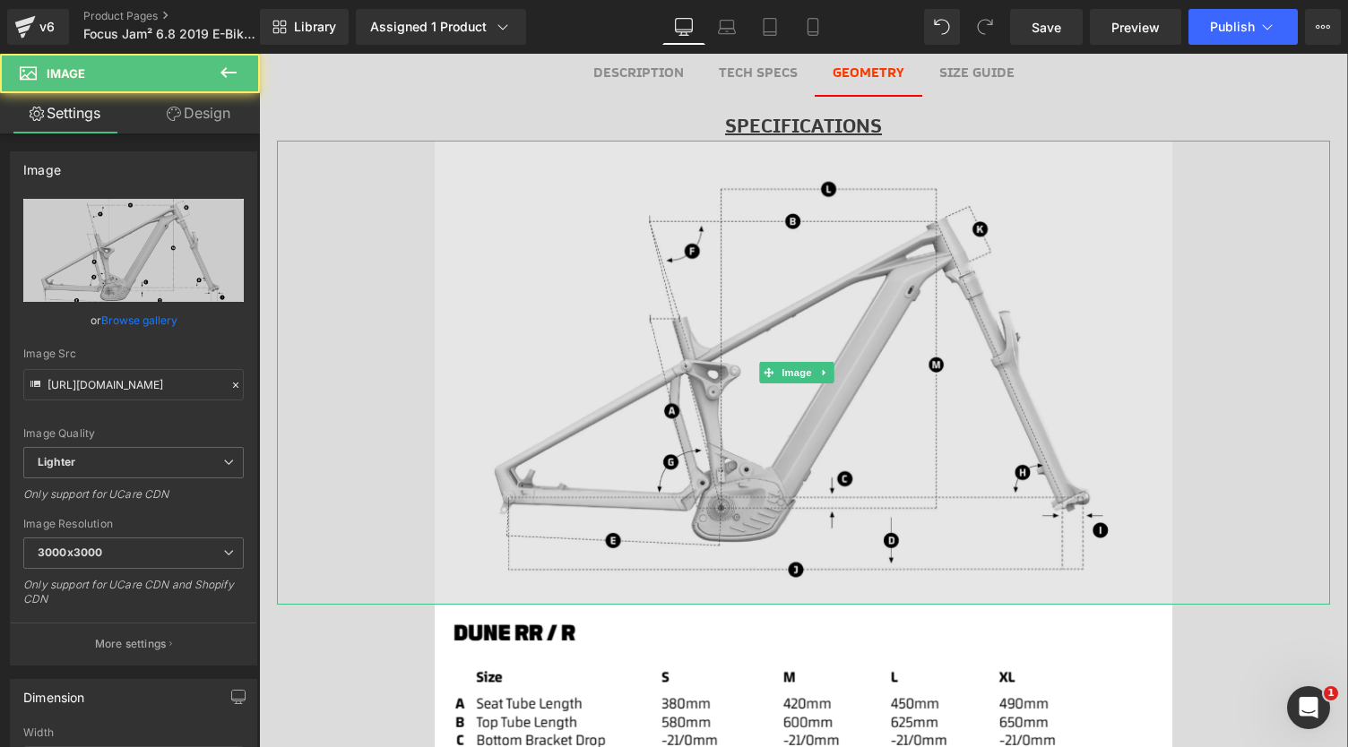
scroll to position [870, 0]
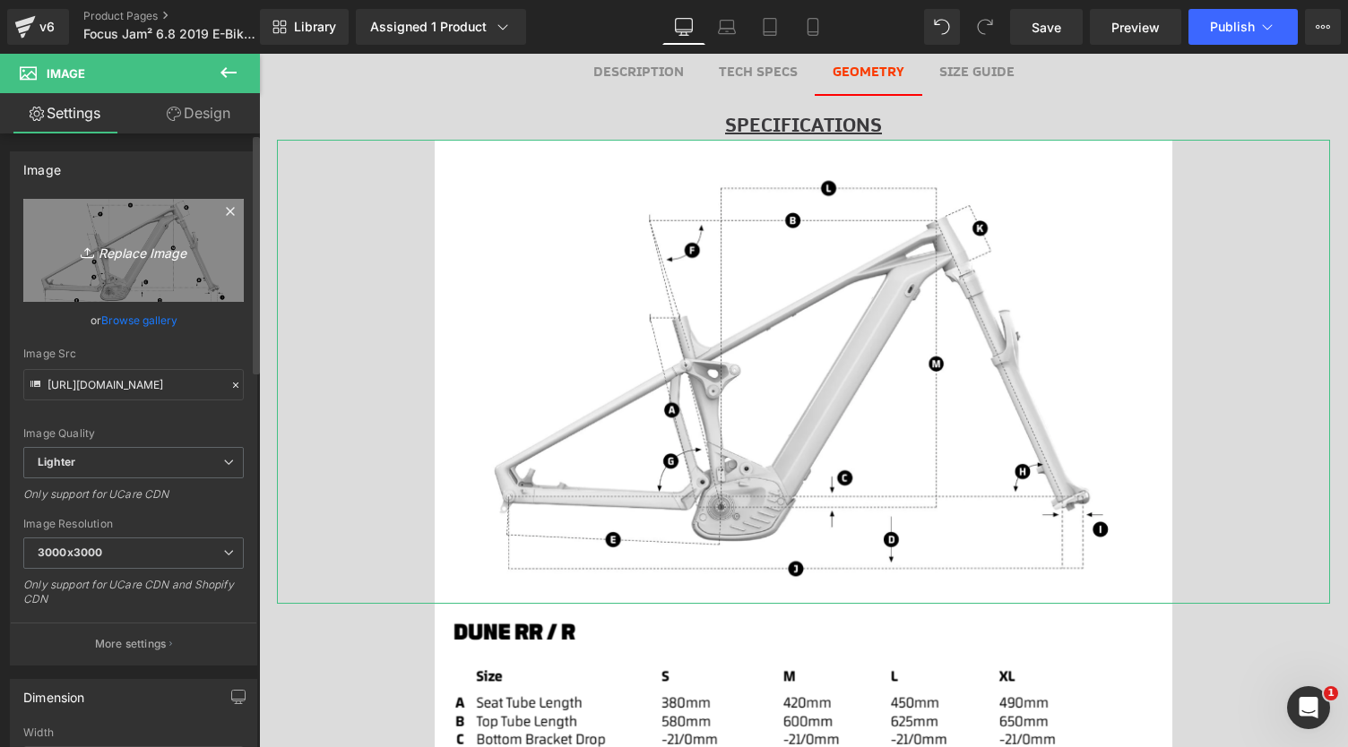
click at [153, 262] on link "Replace Image" at bounding box center [133, 250] width 220 height 103
type input "C:\fakepath\Jam 2019 geo.png"
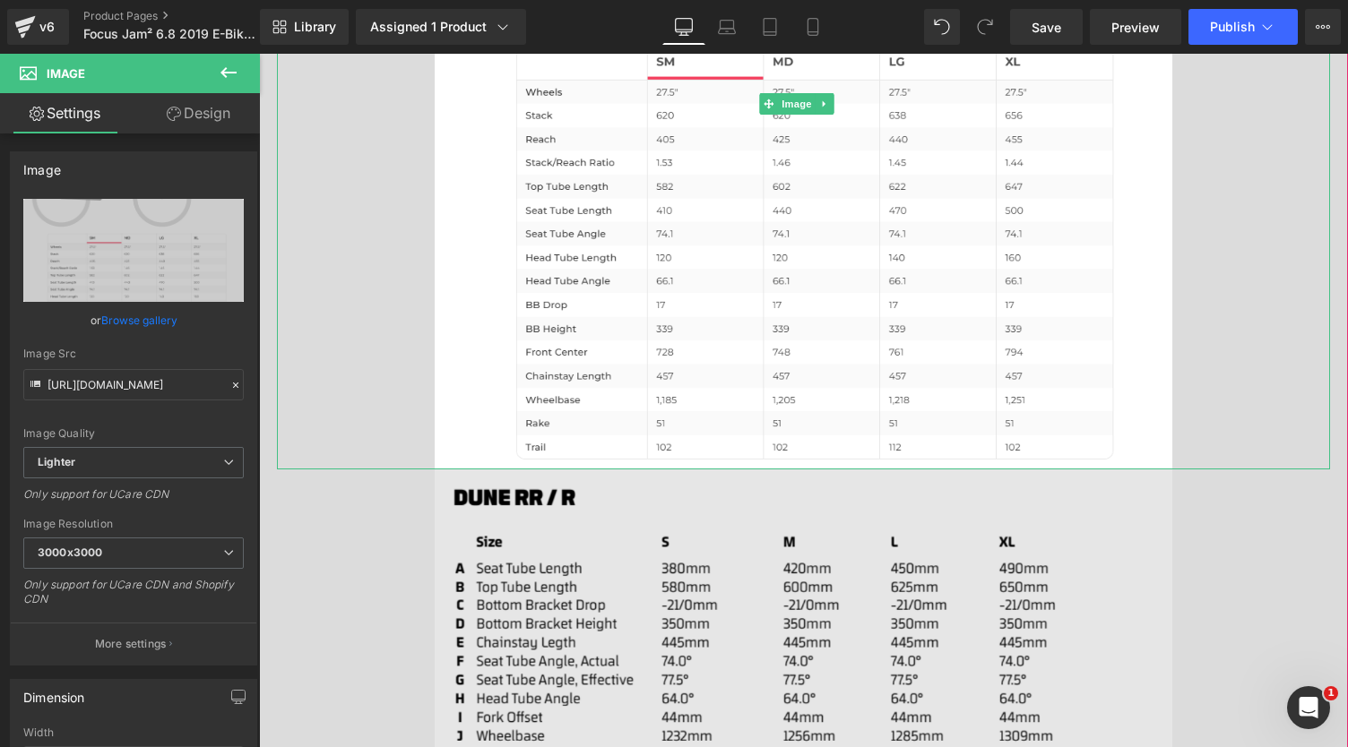
scroll to position [1277, 0]
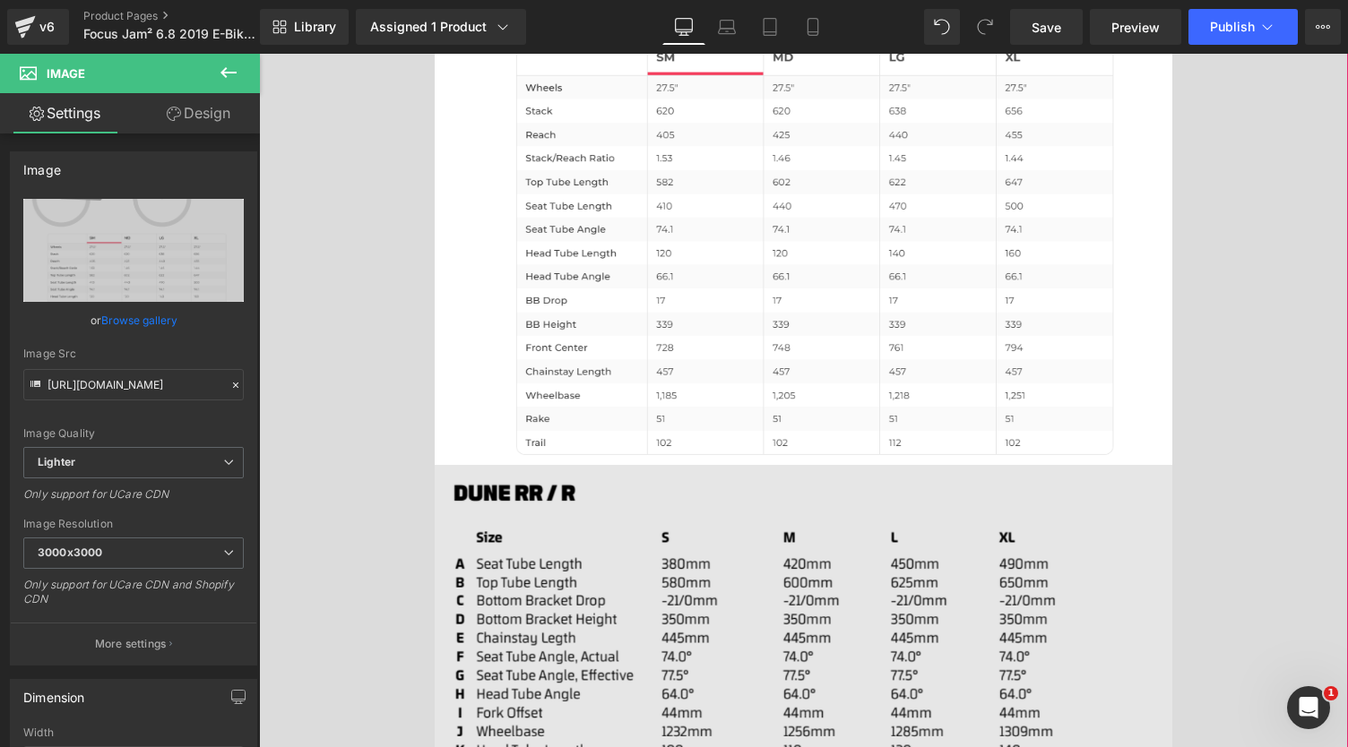
click at [622, 553] on img at bounding box center [804, 683] width 738 height 436
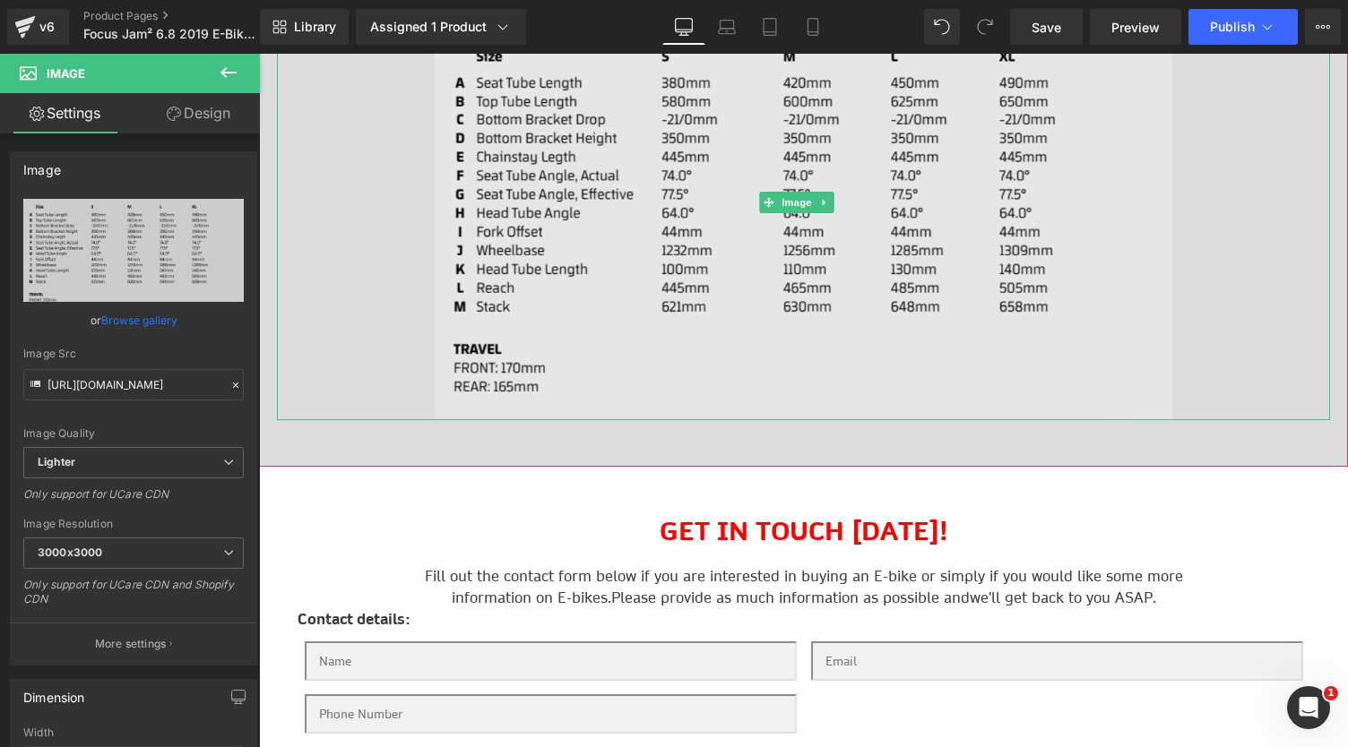
scroll to position [1755, 0]
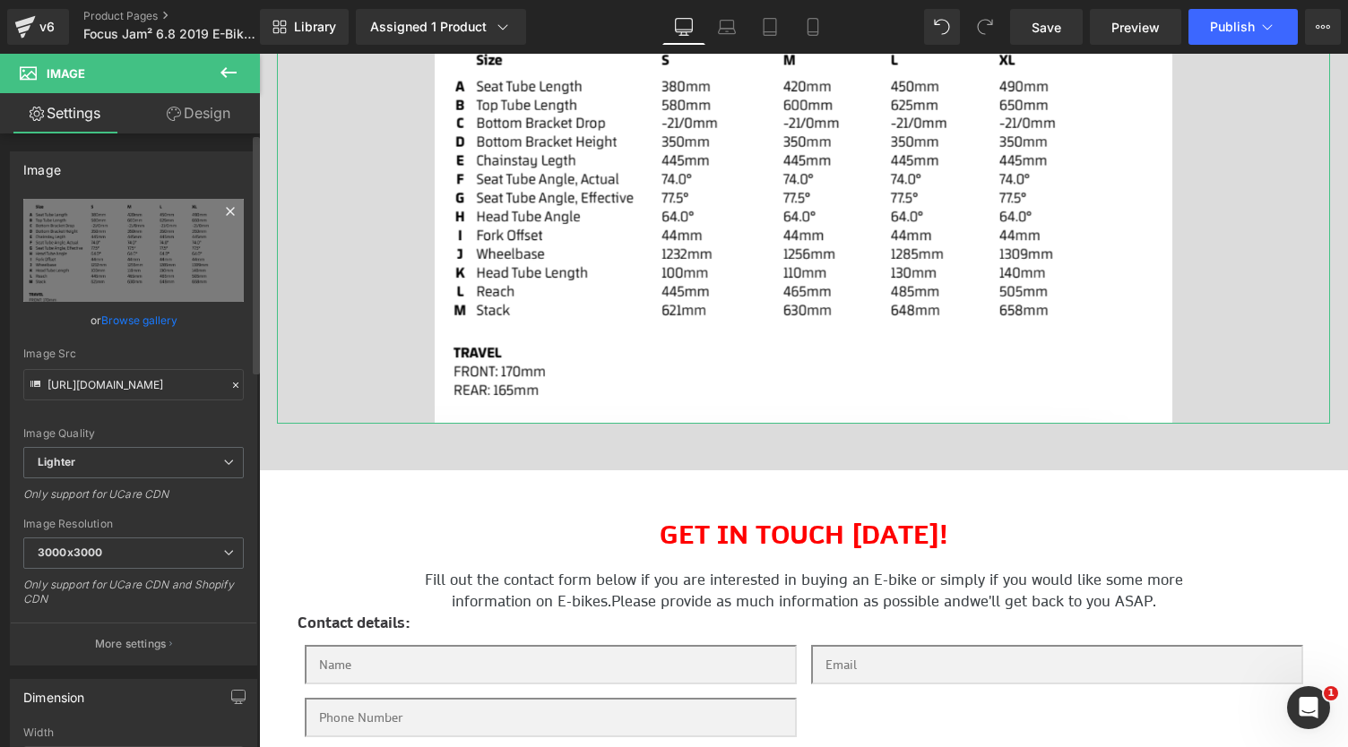
click at [224, 209] on icon at bounding box center [231, 212] width 22 height 22
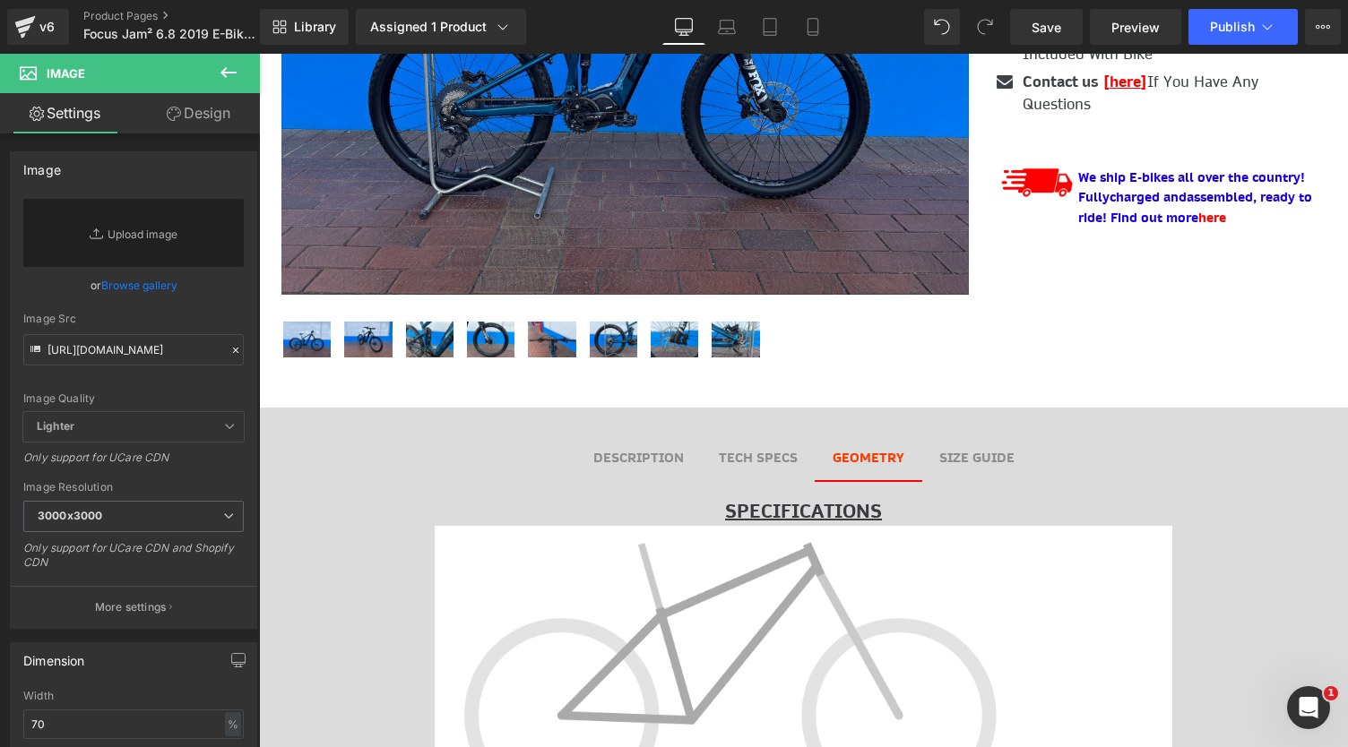
scroll to position [485, 0]
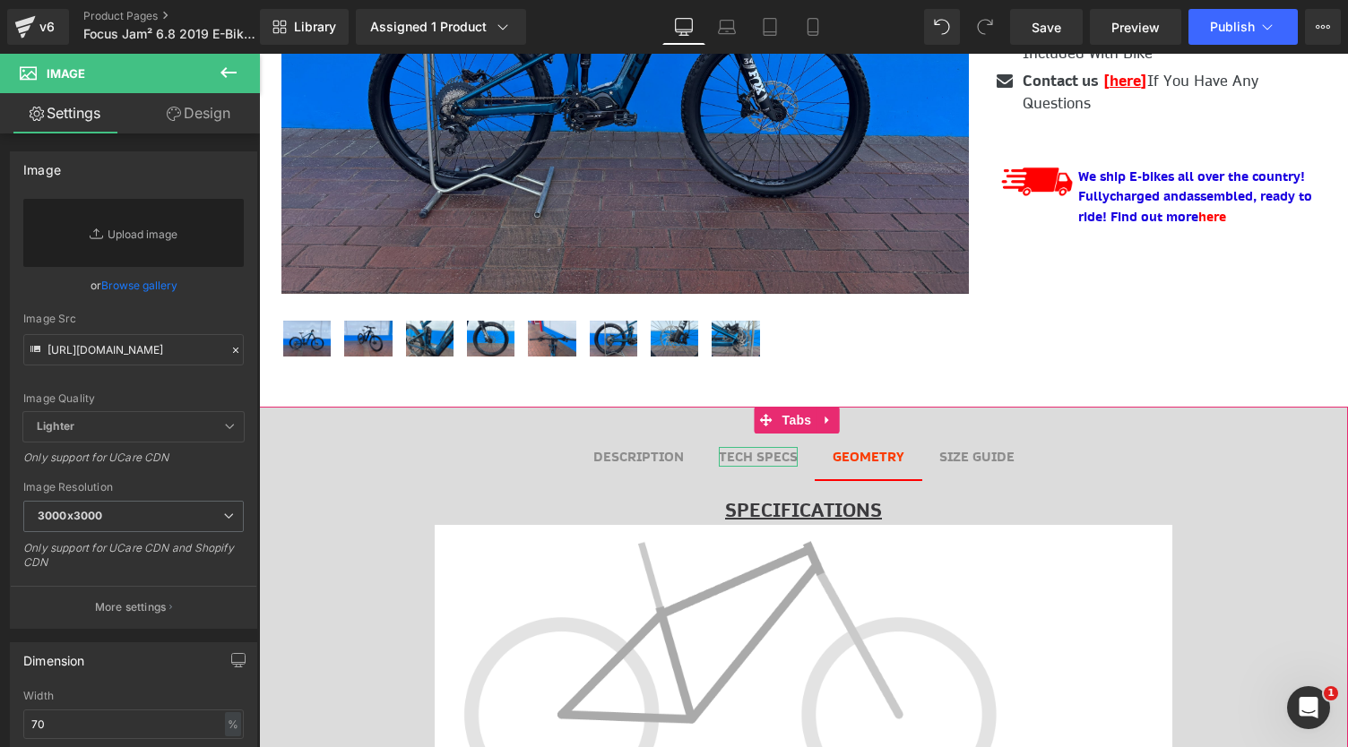
click at [763, 453] on b "TECH SPECS" at bounding box center [758, 457] width 79 height 18
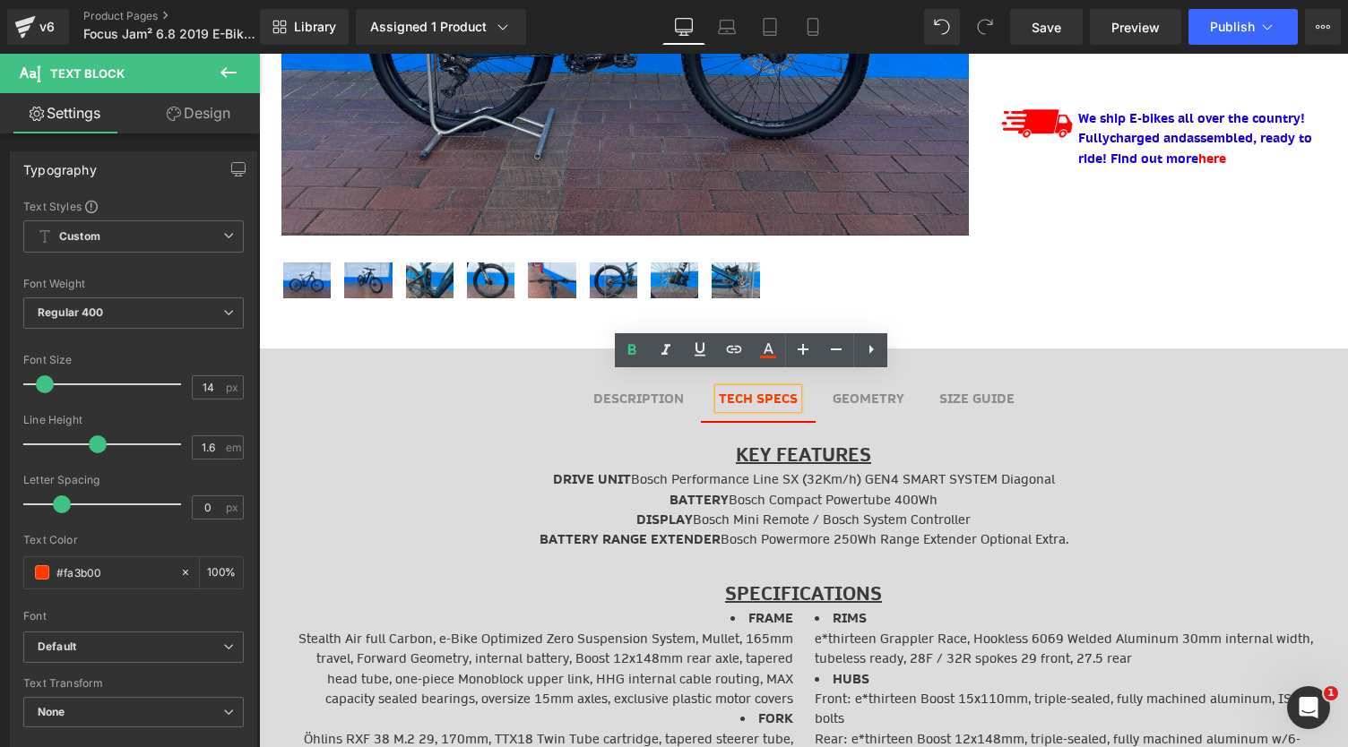
scroll to position [563, 0]
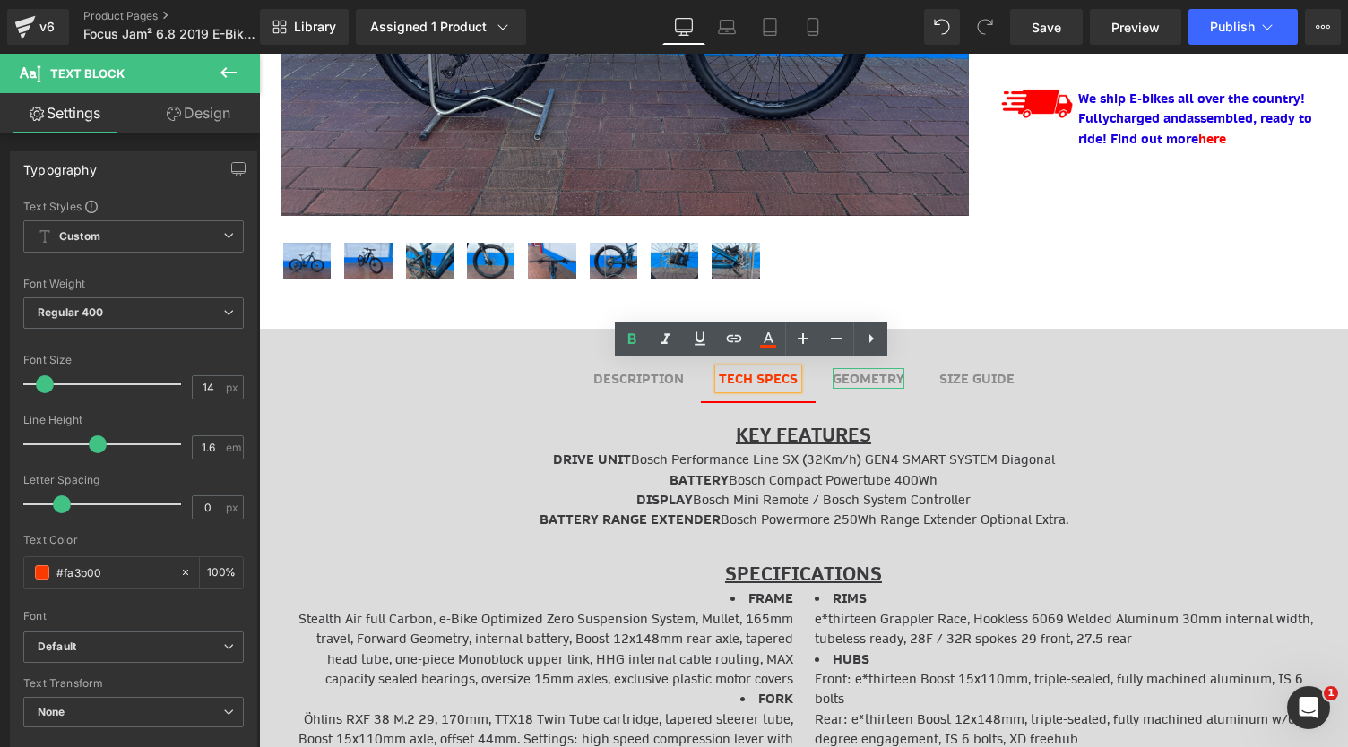
click at [868, 368] on div "GEOMETRY Text Block" at bounding box center [869, 378] width 72 height 21
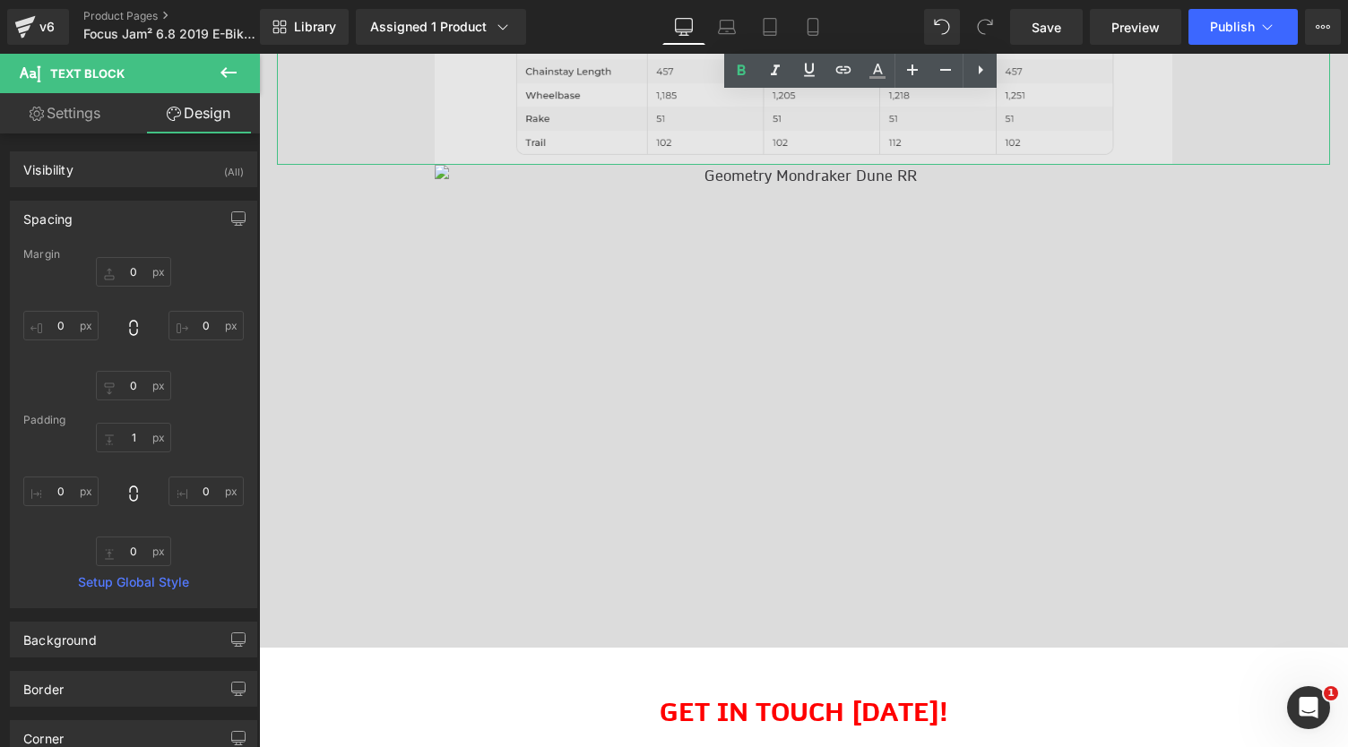
scroll to position [1103, 0]
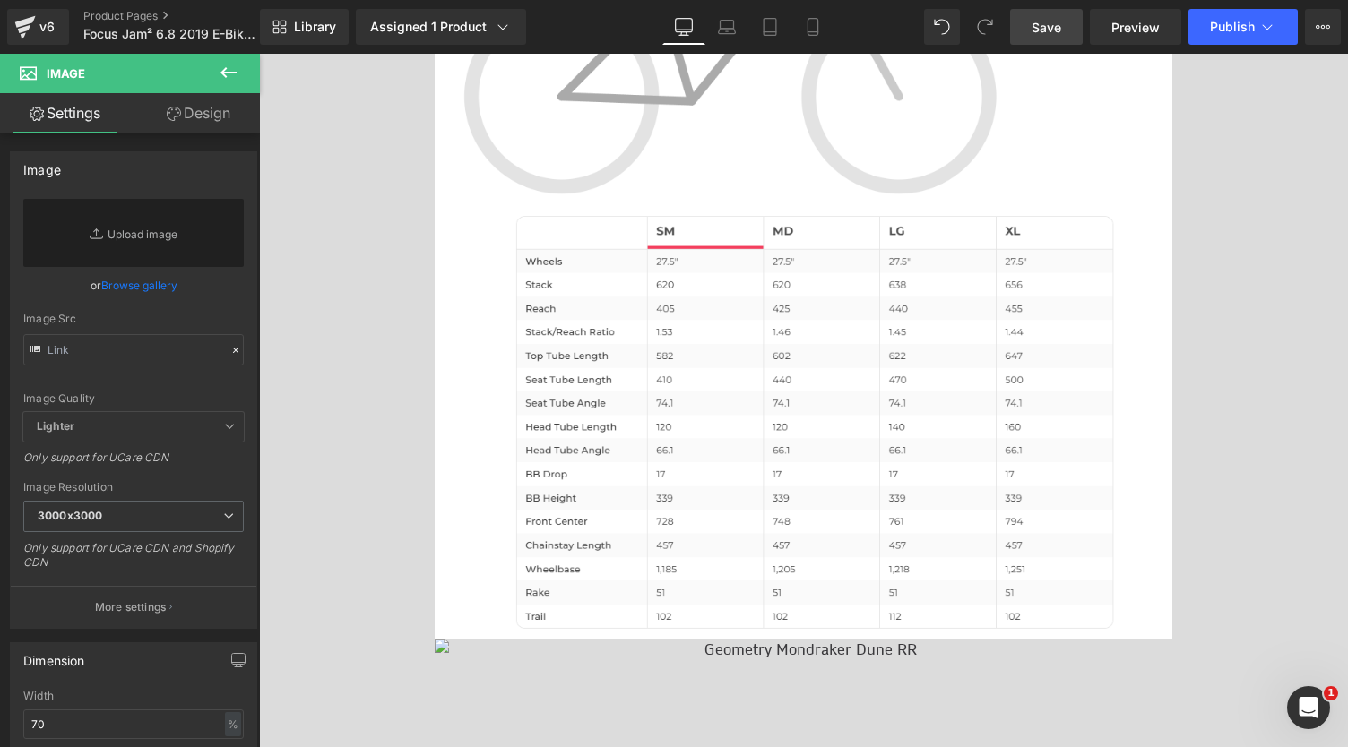
click at [1065, 33] on link "Save" at bounding box center [1046, 27] width 73 height 36
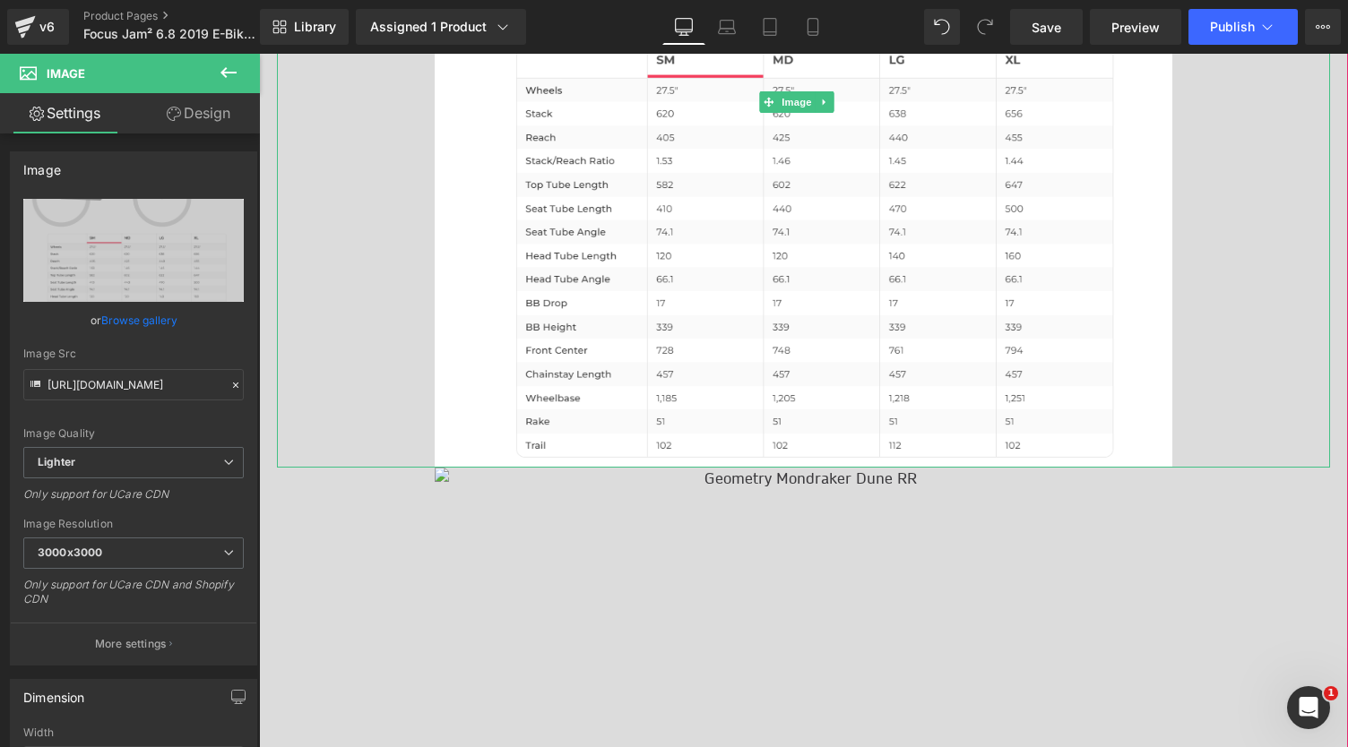
scroll to position [1278, 0]
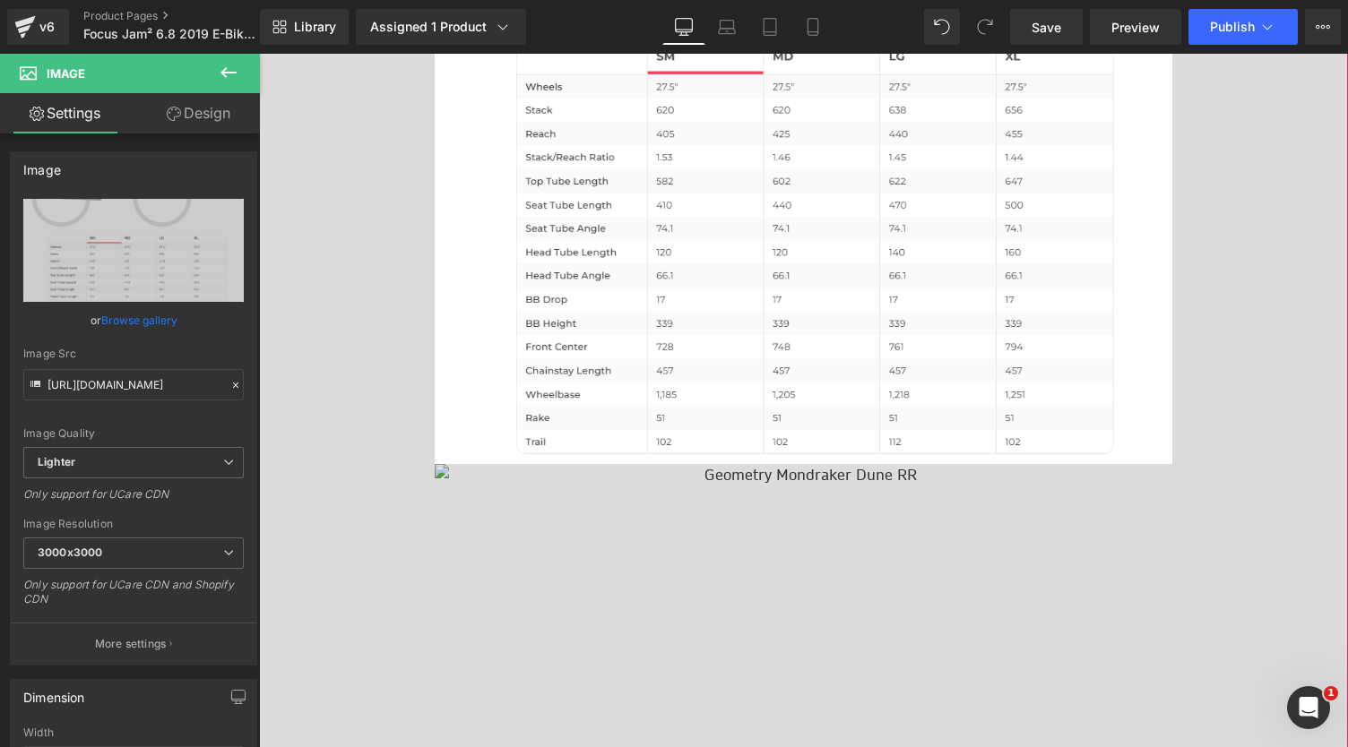
click at [538, 558] on img at bounding box center [804, 682] width 738 height 436
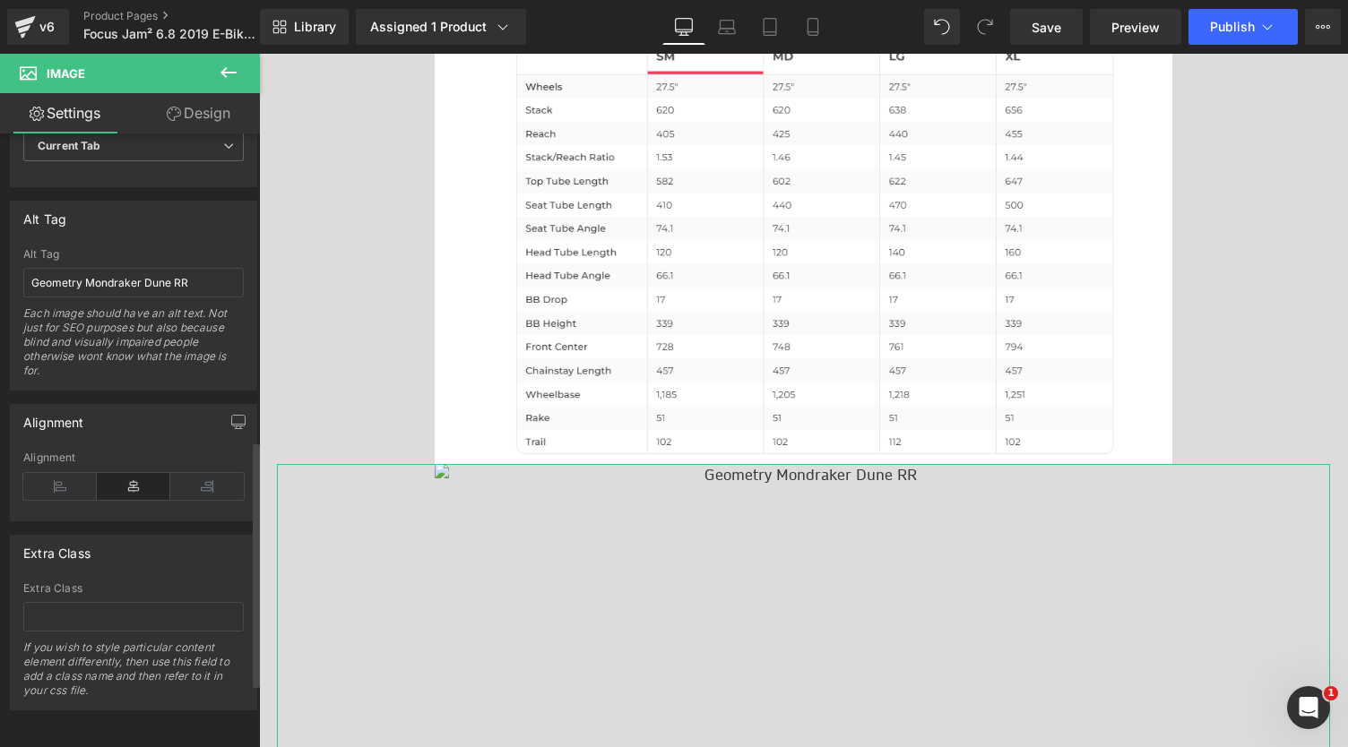
scroll to position [751, 0]
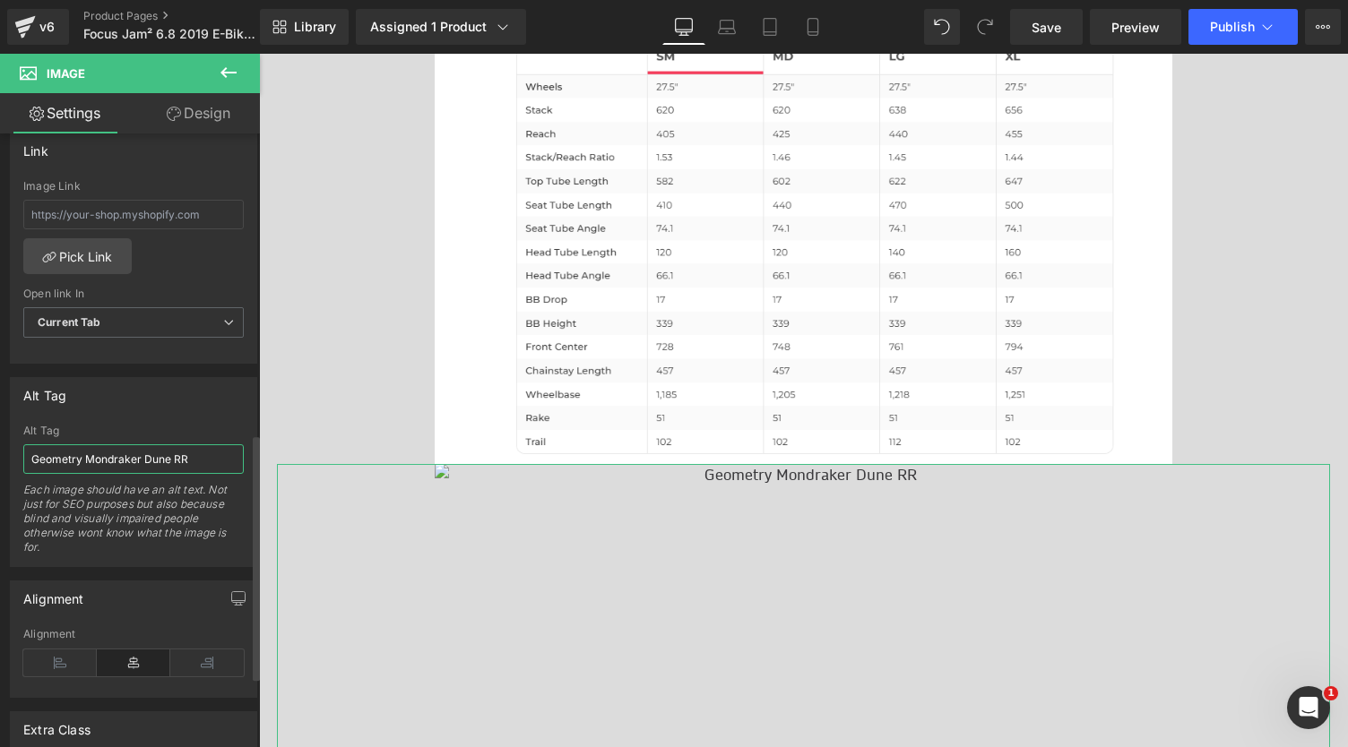
click at [183, 452] on input "Geometry Mondraker Dune RR" at bounding box center [133, 460] width 220 height 30
click at [166, 393] on div "Alt Tag" at bounding box center [134, 395] width 246 height 34
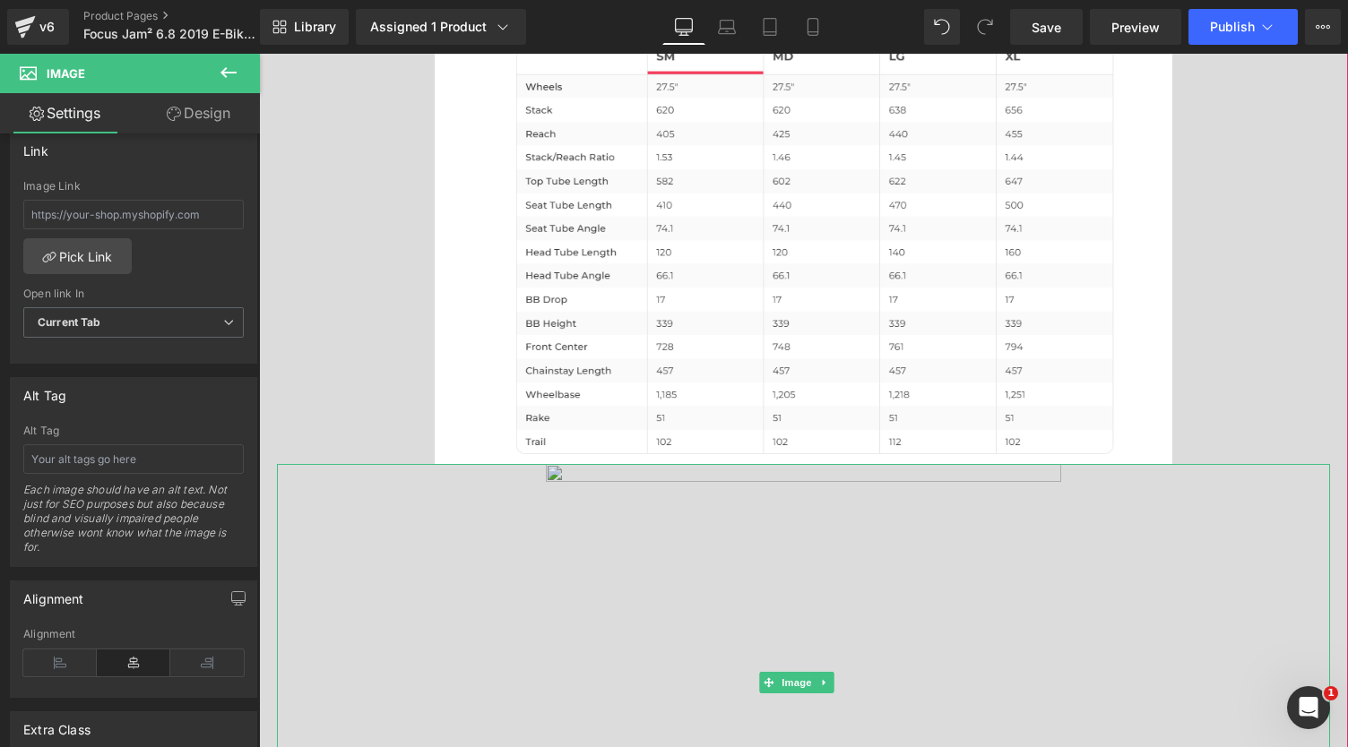
click at [553, 464] on img at bounding box center [804, 682] width 738 height 436
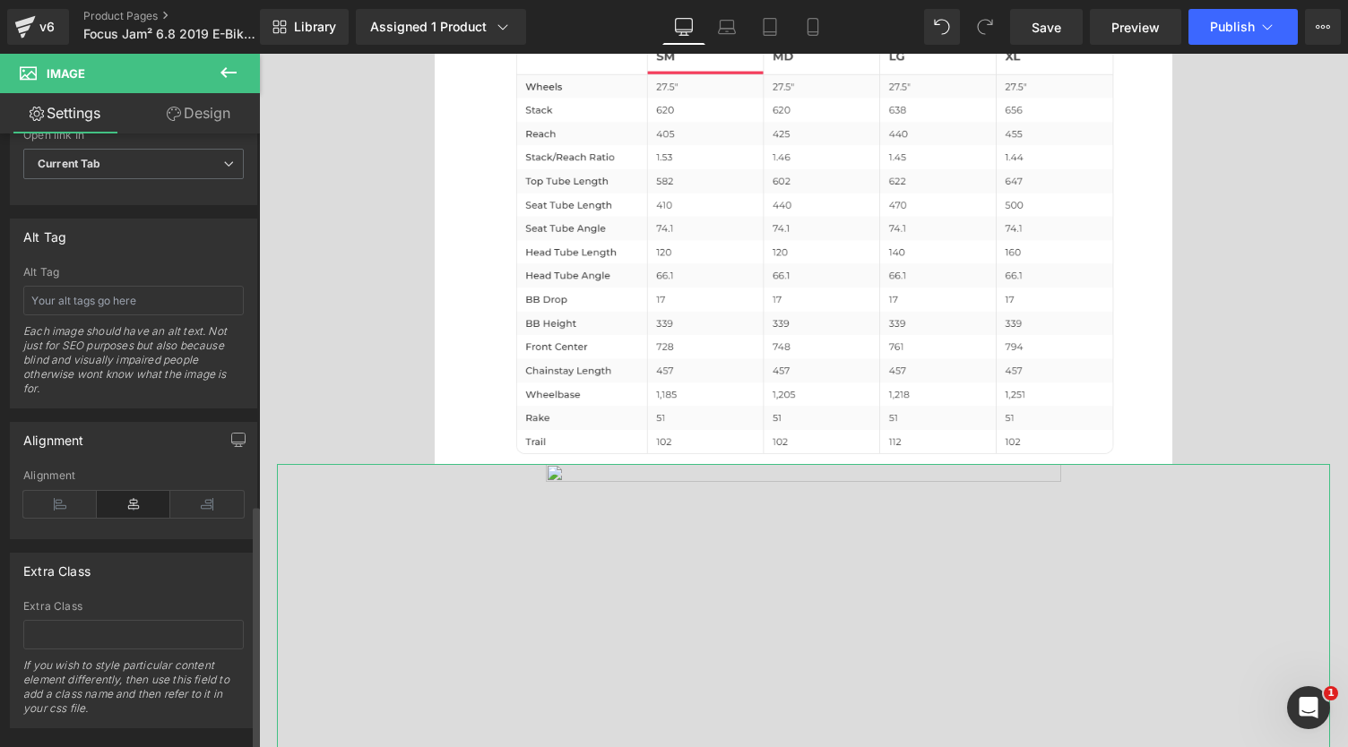
scroll to position [928, 0]
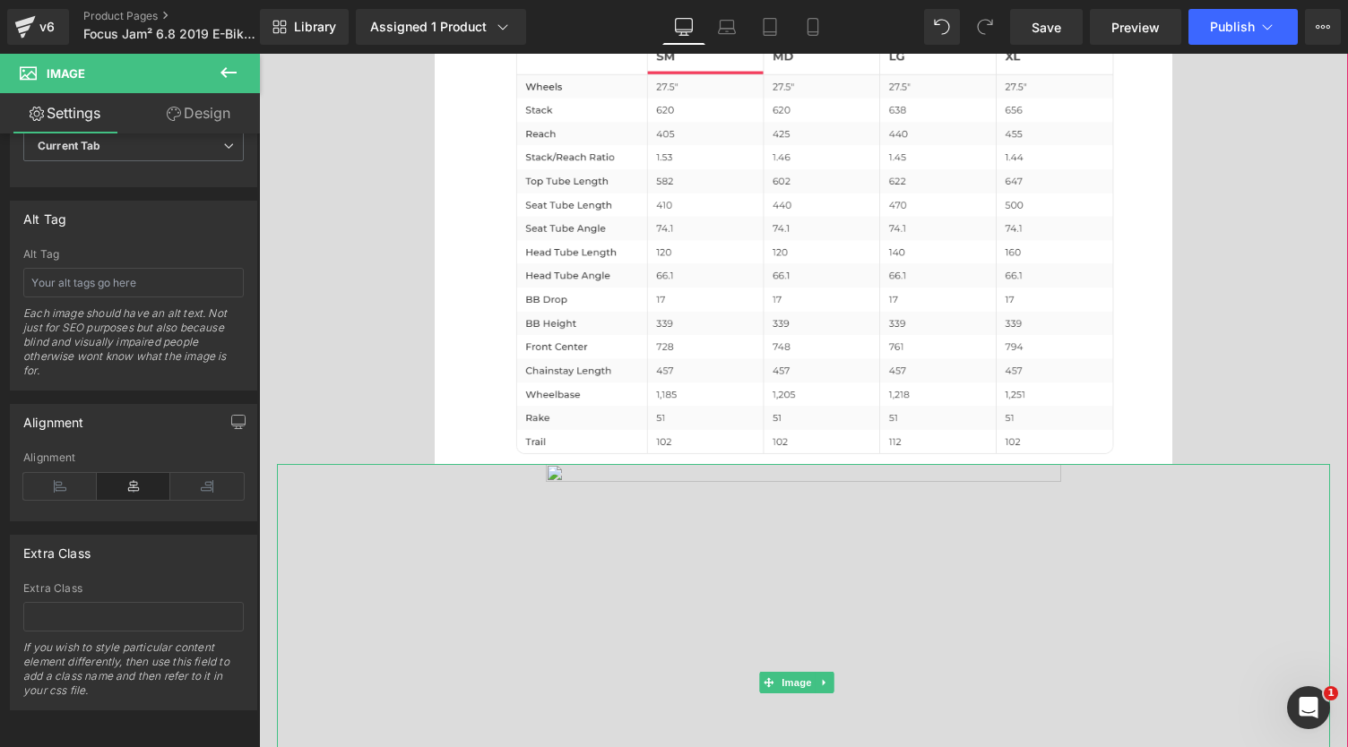
click at [378, 521] on div at bounding box center [803, 682] width 1053 height 436
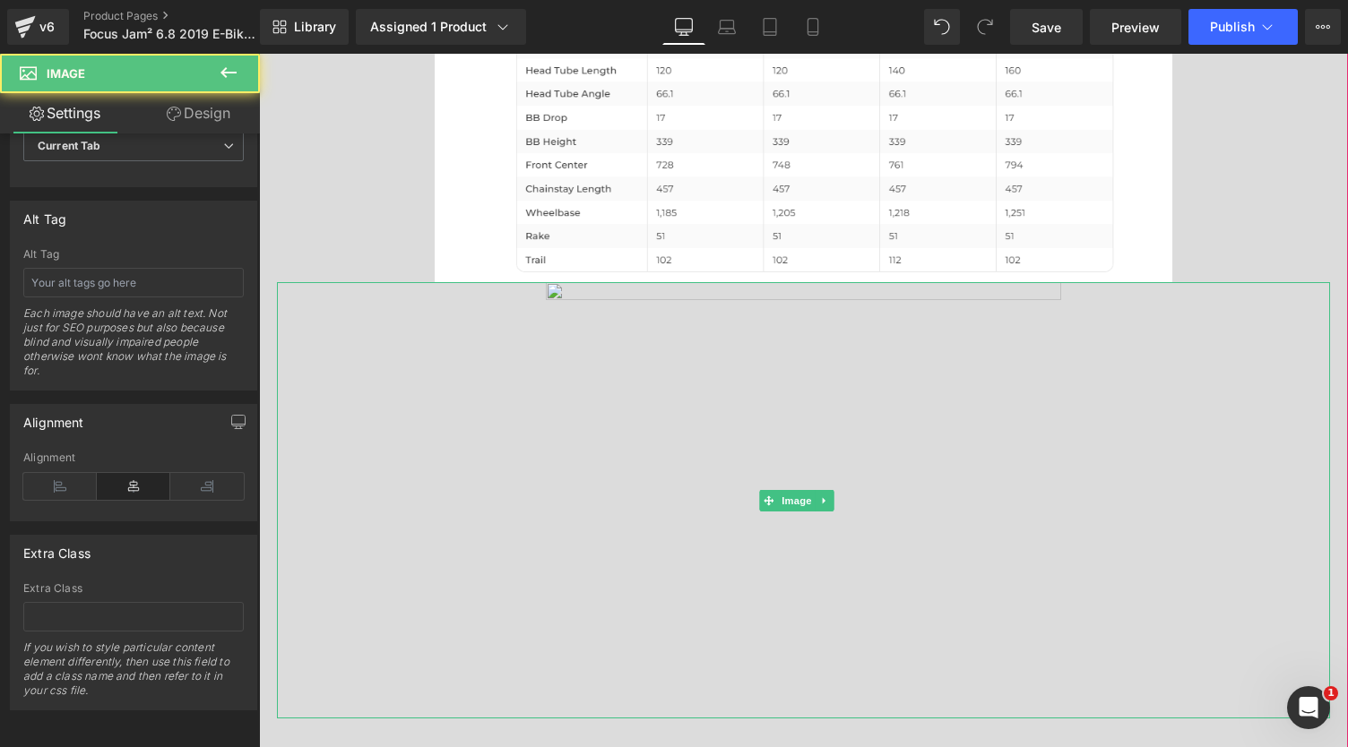
scroll to position [1462, 0]
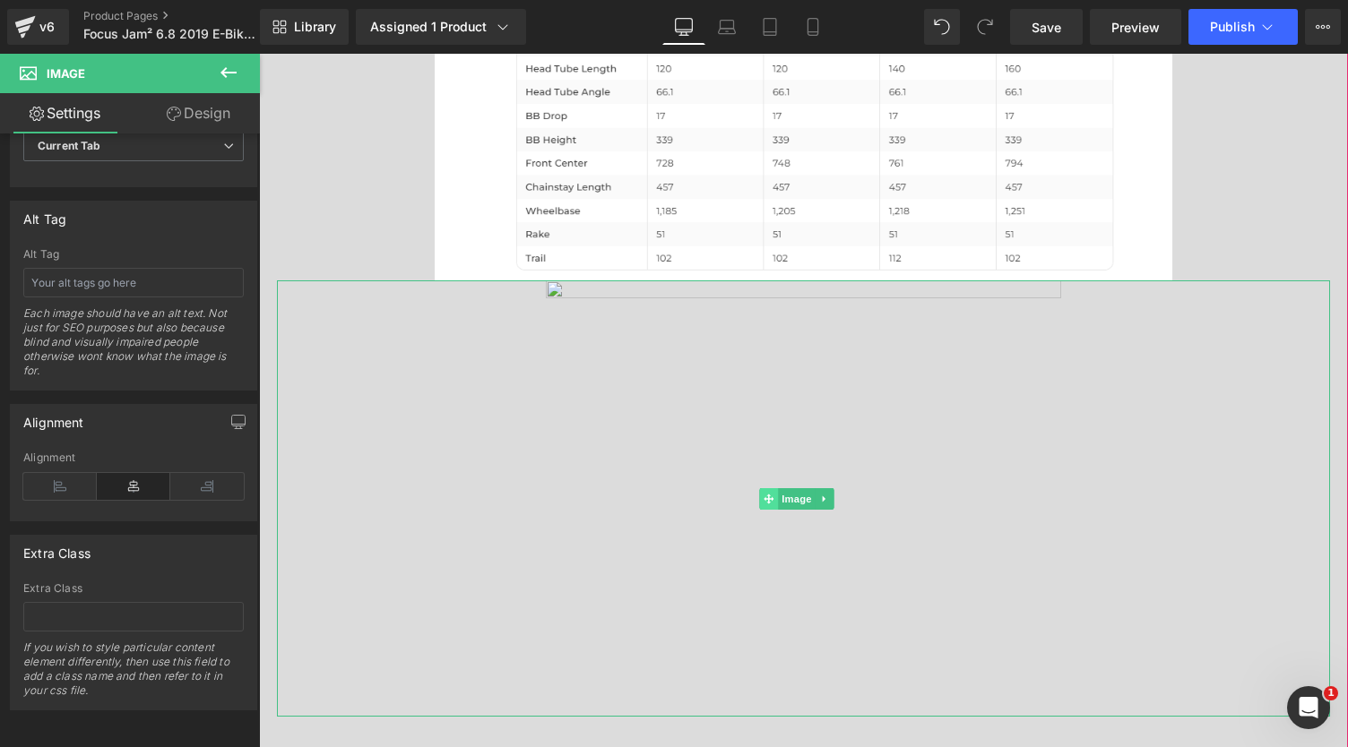
click at [777, 488] on span at bounding box center [768, 499] width 19 height 22
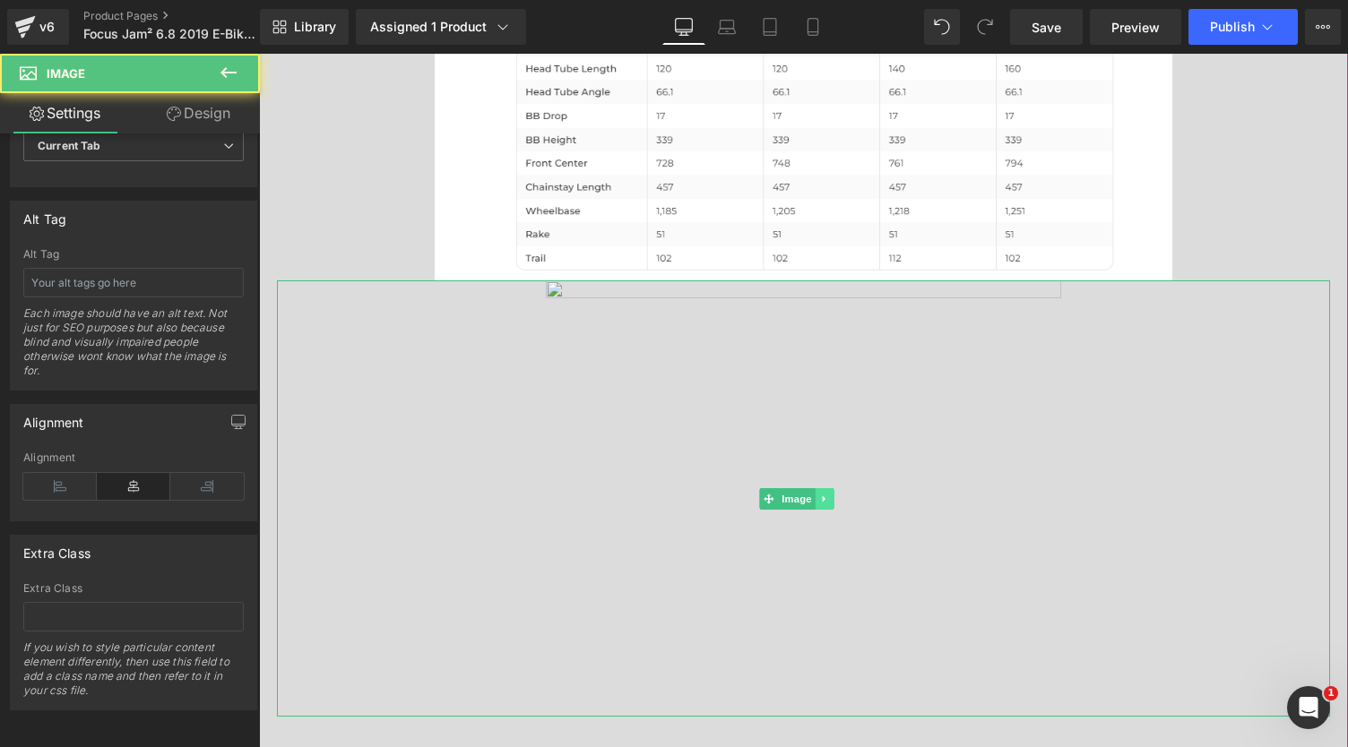
click at [829, 494] on icon at bounding box center [825, 499] width 10 height 11
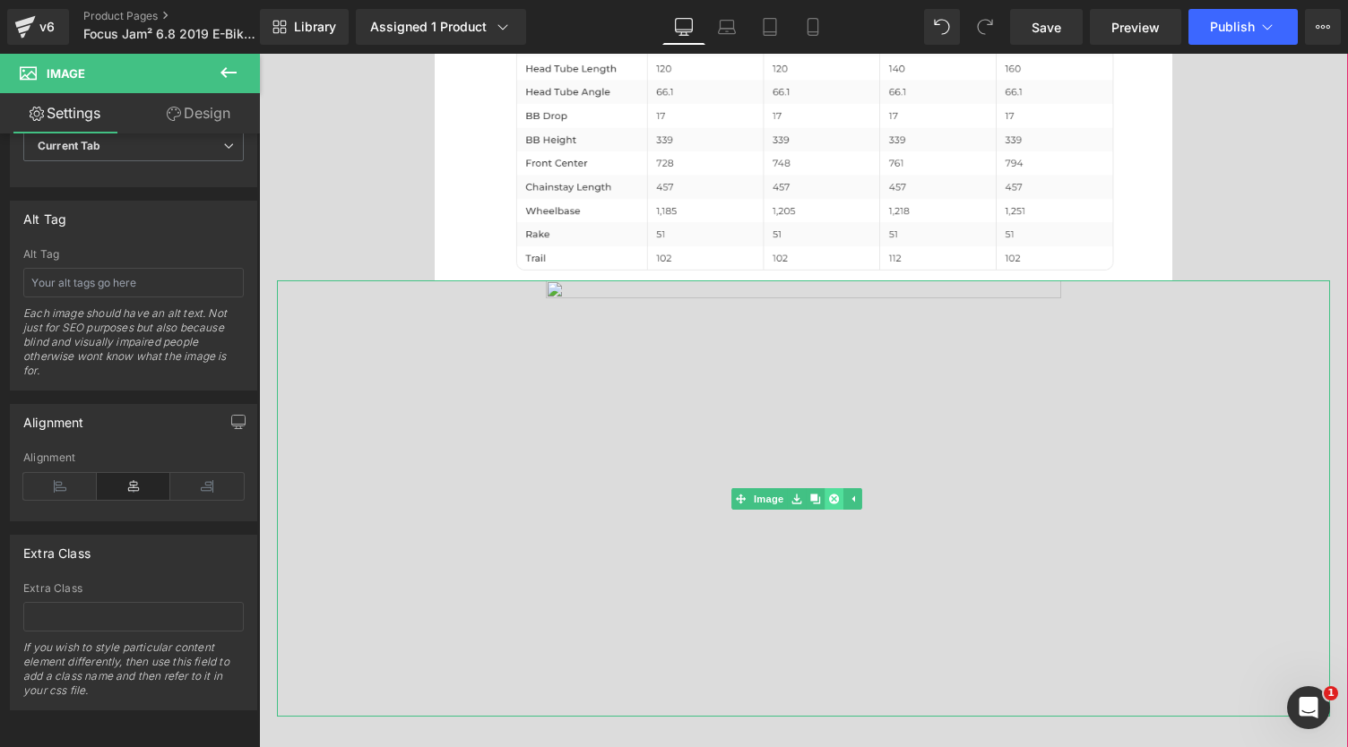
click at [832, 494] on icon at bounding box center [834, 499] width 10 height 10
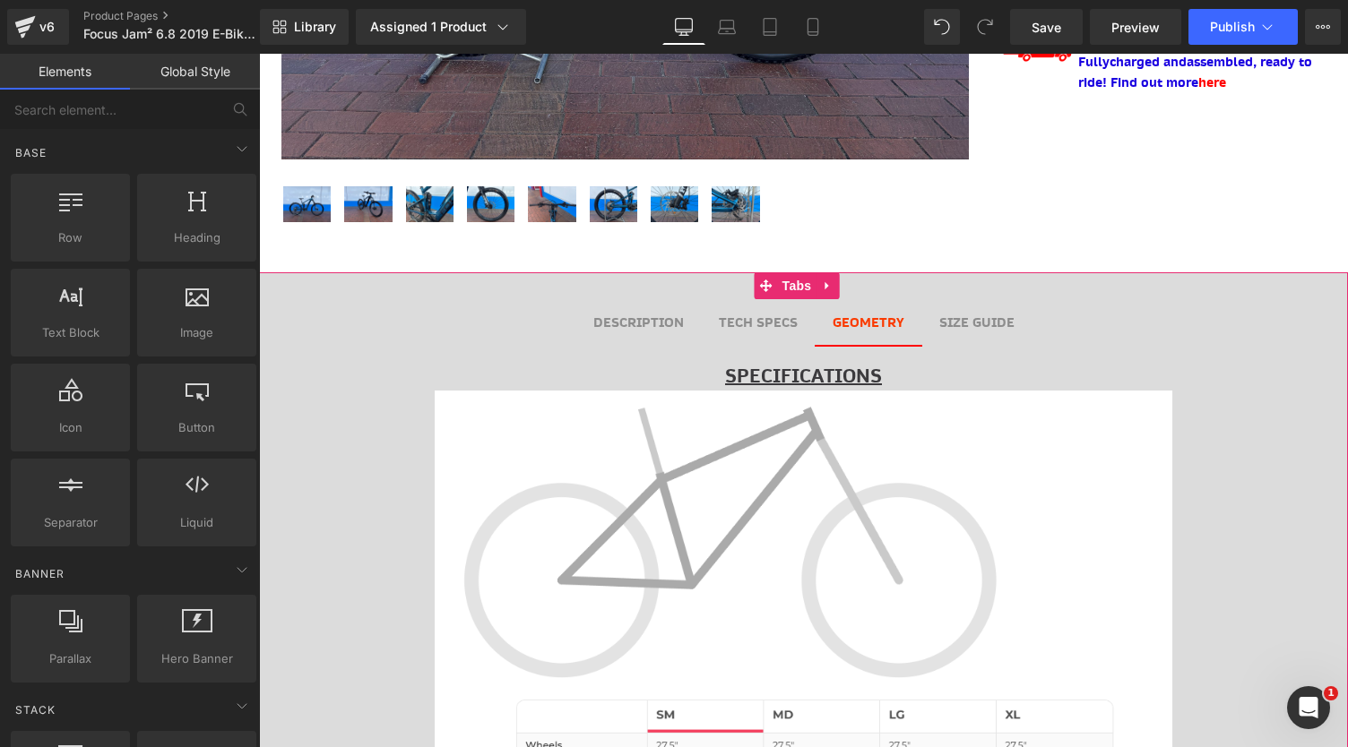
scroll to position [615, 0]
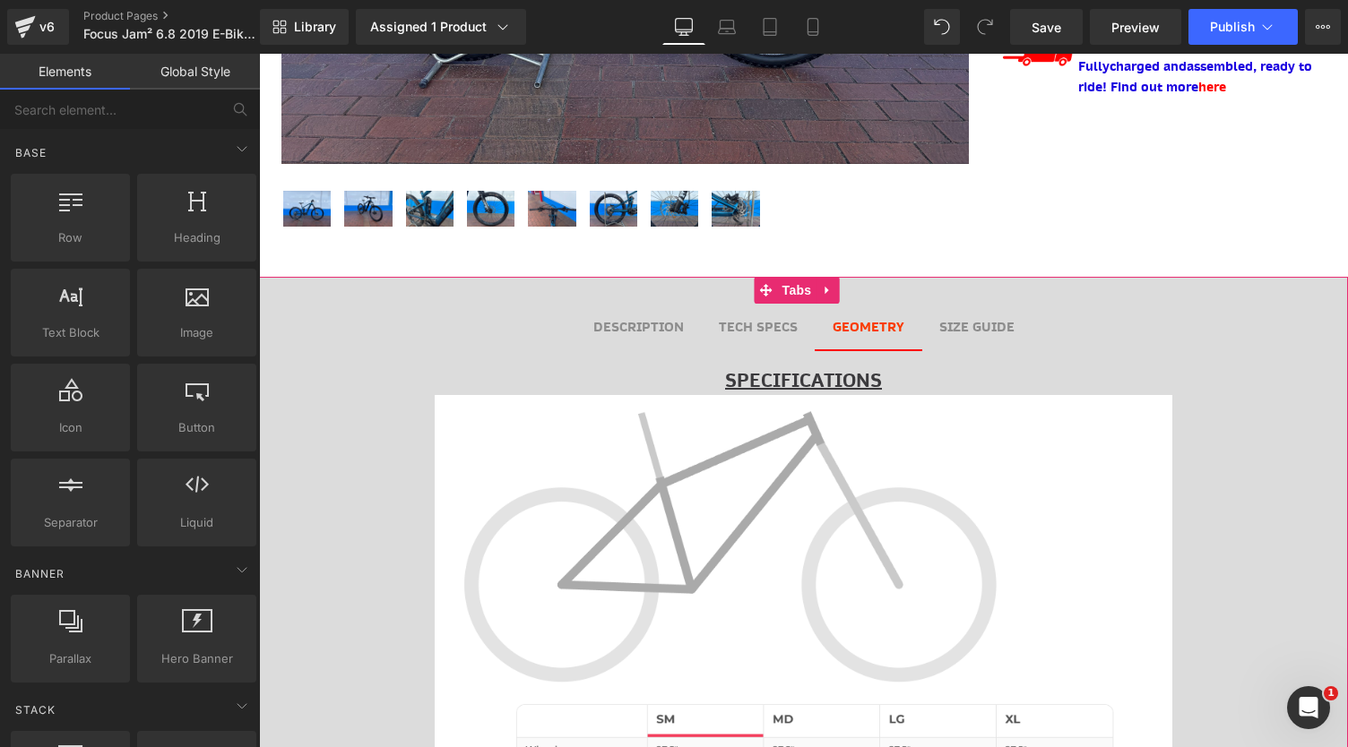
click at [980, 318] on b "SIZE GUIDE" at bounding box center [976, 327] width 75 height 18
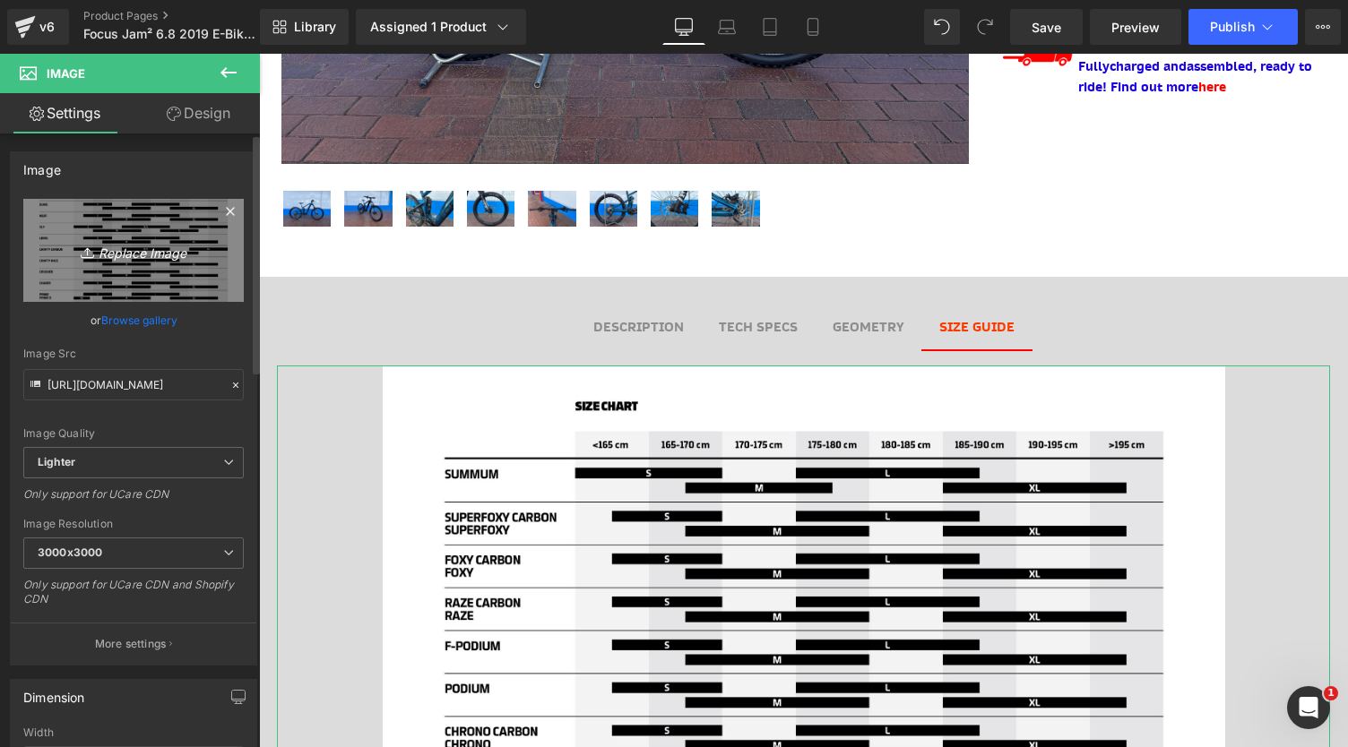
click at [147, 261] on icon "Replace Image" at bounding box center [133, 250] width 143 height 22
type input "C:\fakepath\Jam 2019 sizing.png"
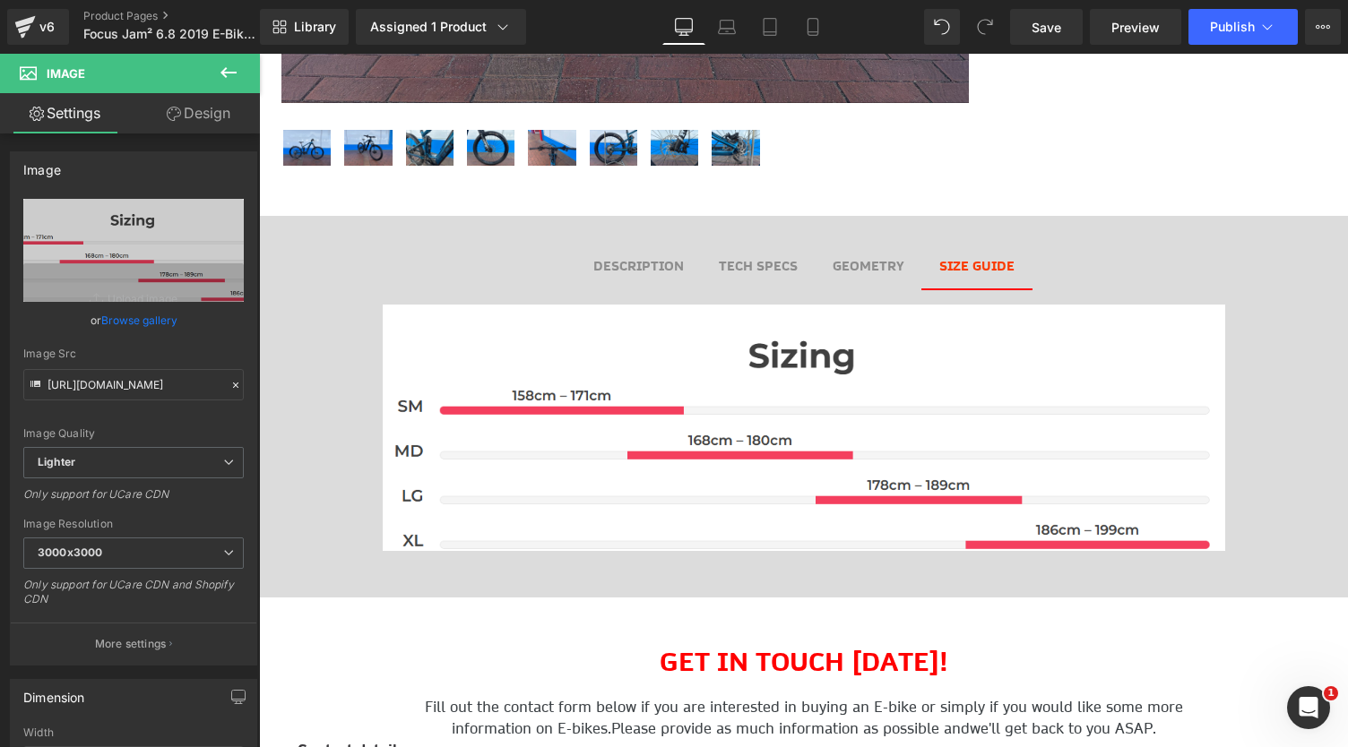
scroll to position [664, 0]
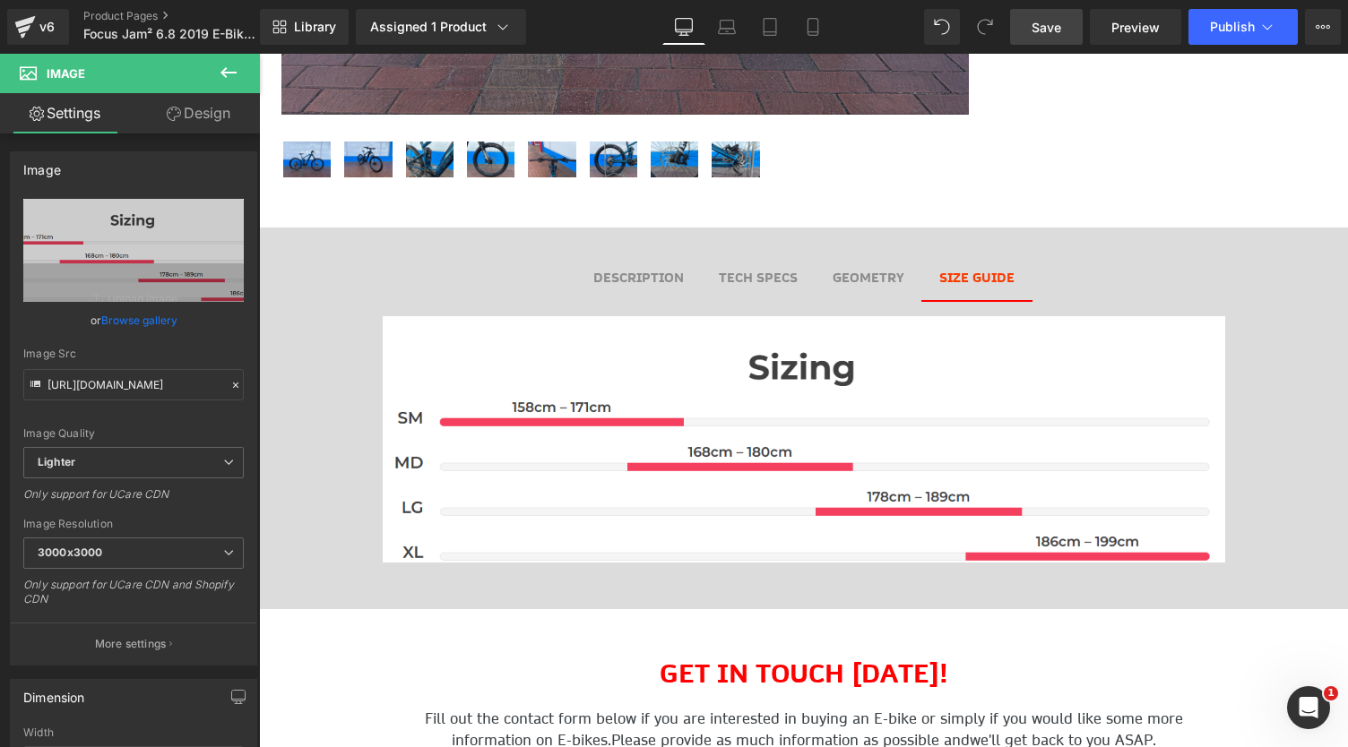
click at [1051, 33] on span "Save" at bounding box center [1047, 27] width 30 height 19
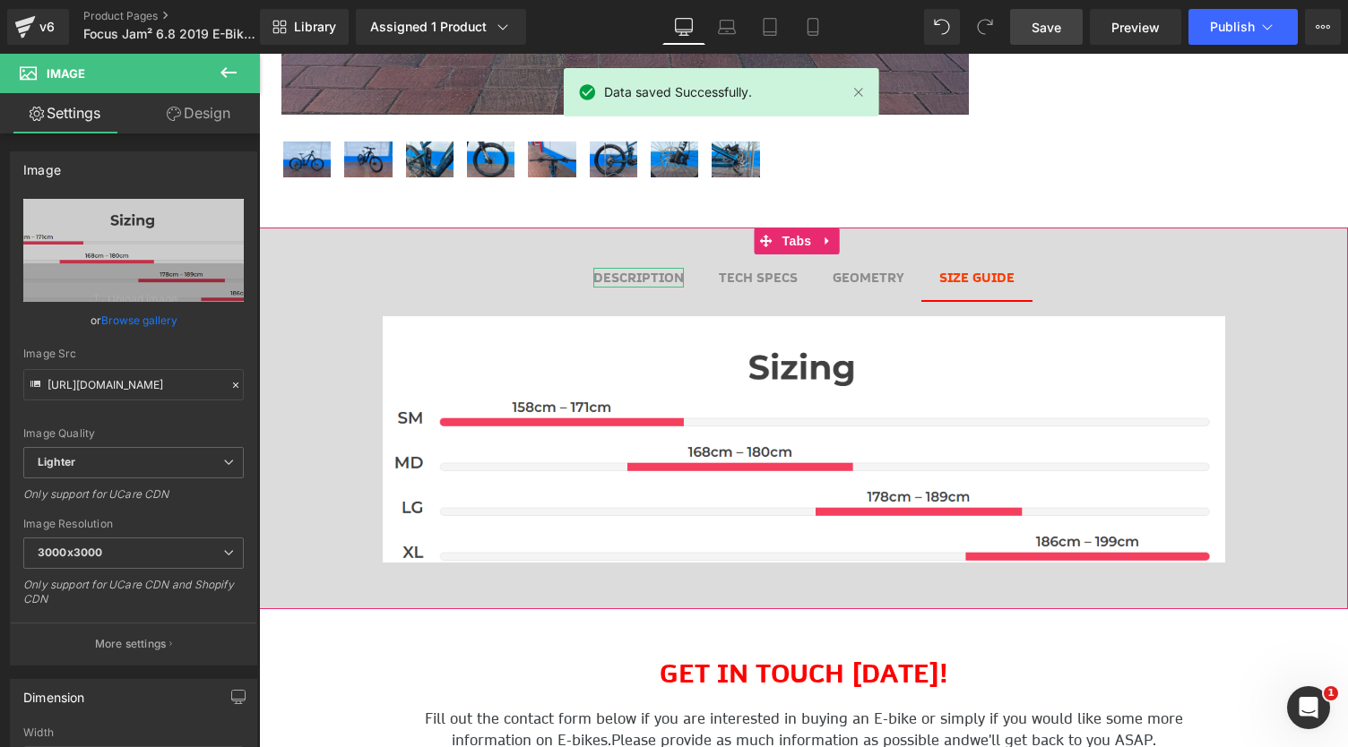
click at [643, 273] on b "DESCRIPTION" at bounding box center [638, 278] width 91 height 18
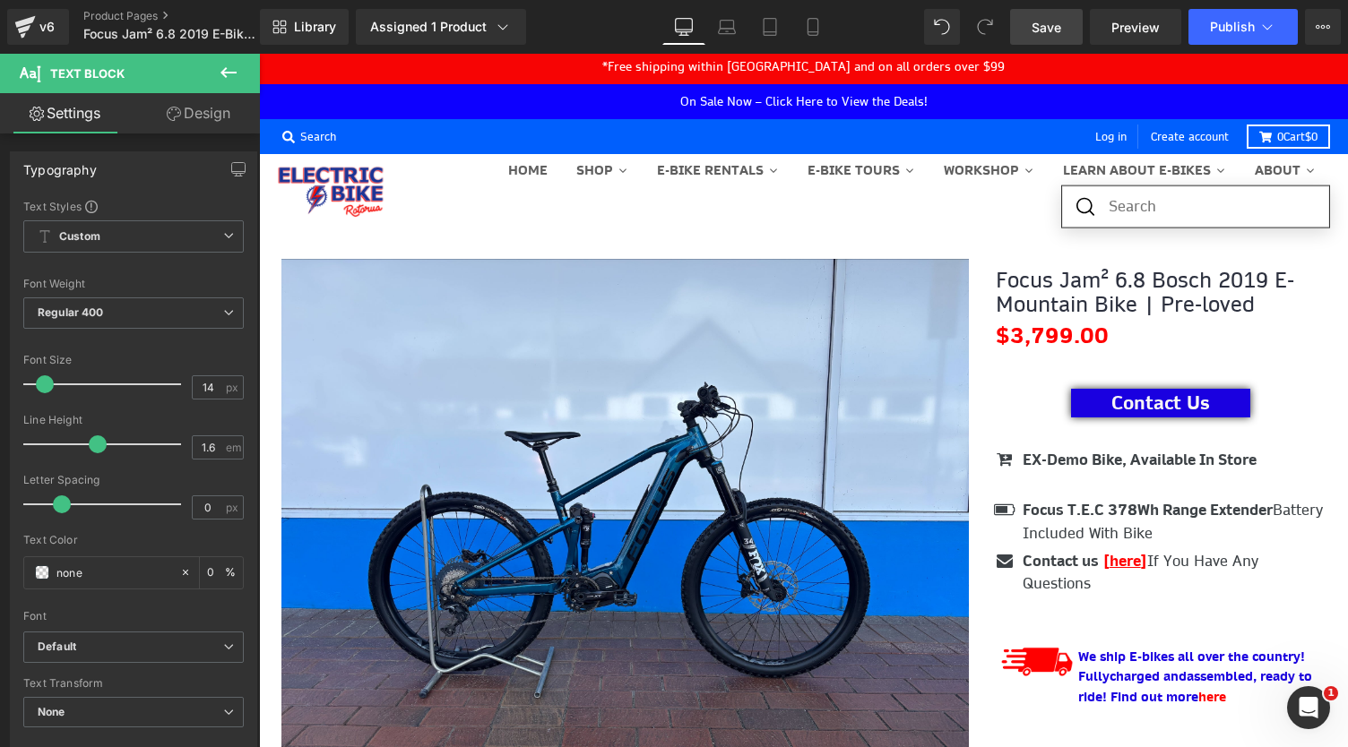
scroll to position [0, 0]
